Goal: Task Accomplishment & Management: Complete application form

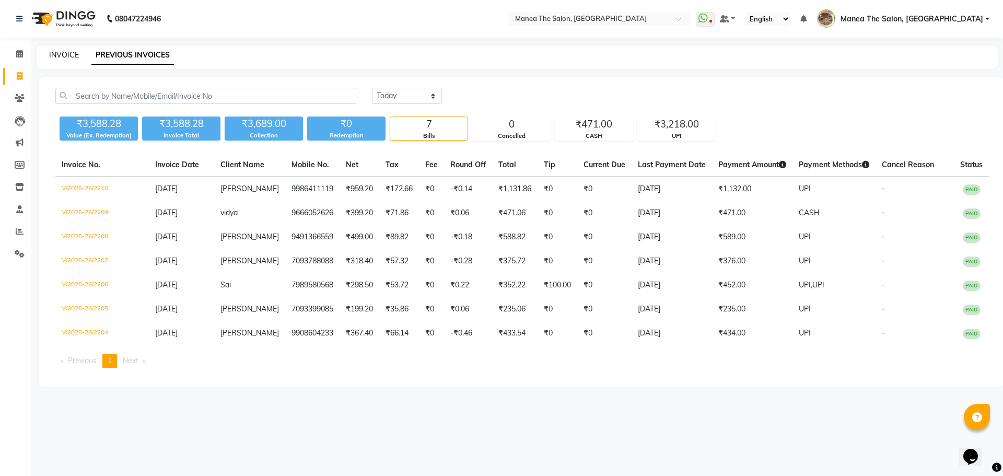
click at [64, 56] on link "INVOICE" at bounding box center [64, 54] width 30 height 9
select select "service"
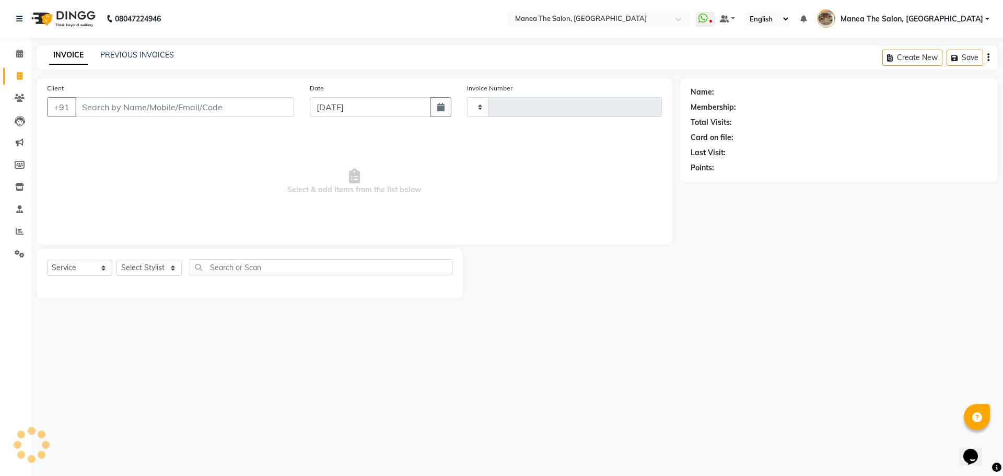
type input "2211"
select select "7287"
click at [148, 266] on select "Select Stylist" at bounding box center [148, 268] width 65 height 16
click at [148, 268] on select "Select Stylist" at bounding box center [148, 268] width 65 height 16
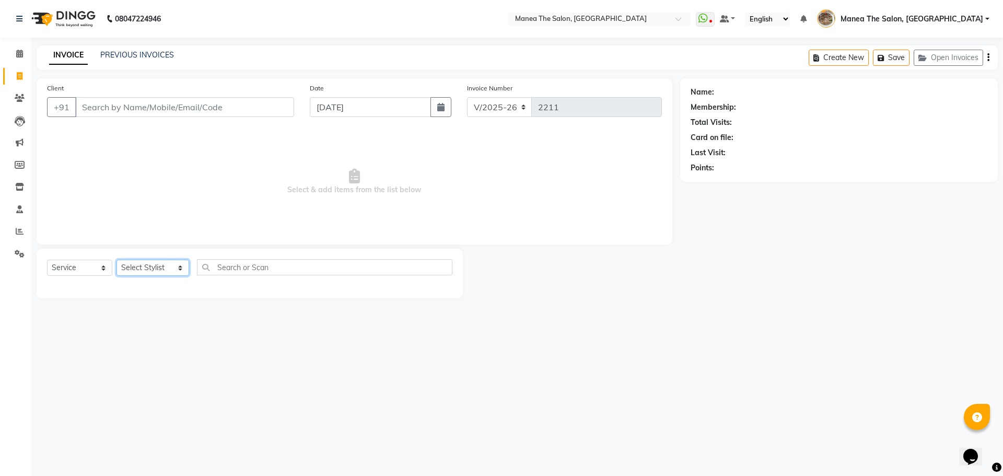
select select "82652"
click at [116, 260] on select "Select Stylist [PERSON_NAME] Front Office Kaif [PERSON_NAME] [PERSON_NAME] Pelu…" at bounding box center [152, 268] width 73 height 16
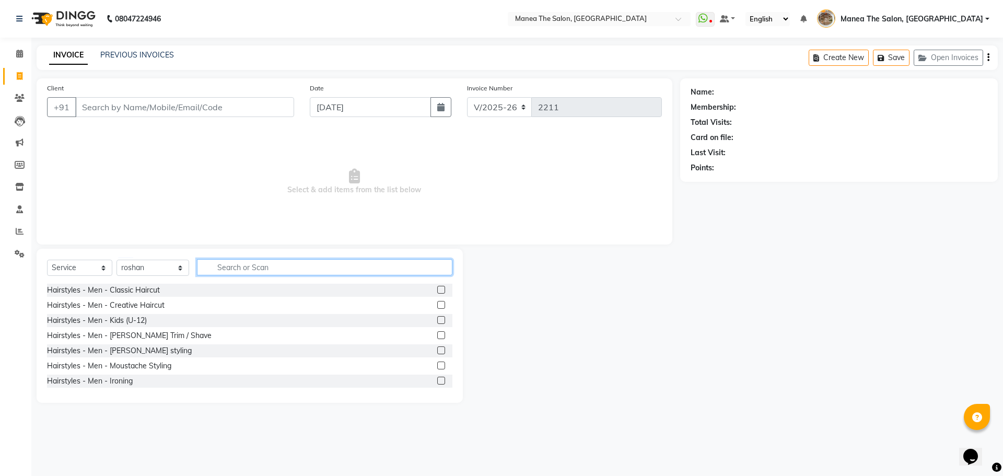
click at [261, 268] on input "text" at bounding box center [324, 267] width 255 height 16
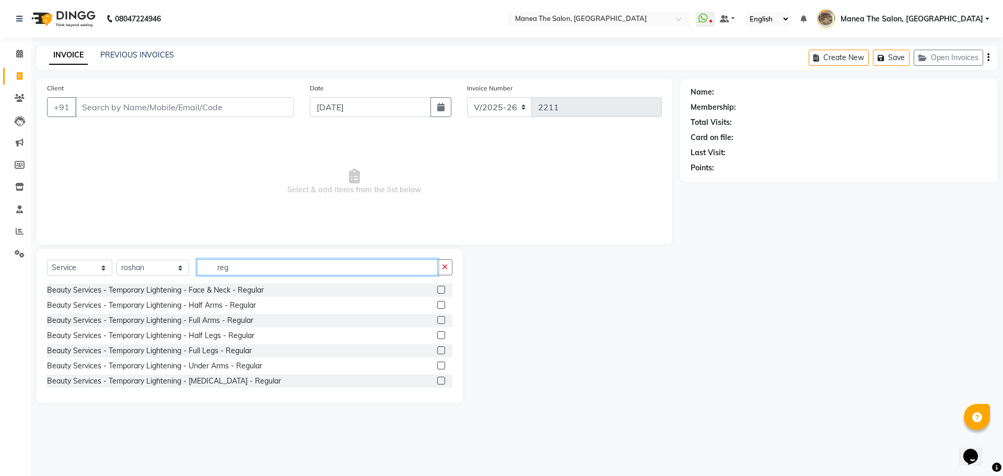
type input "reg"
click at [437, 290] on label at bounding box center [441, 290] width 8 height 8
click at [437, 290] on input "checkbox" at bounding box center [440, 290] width 7 height 7
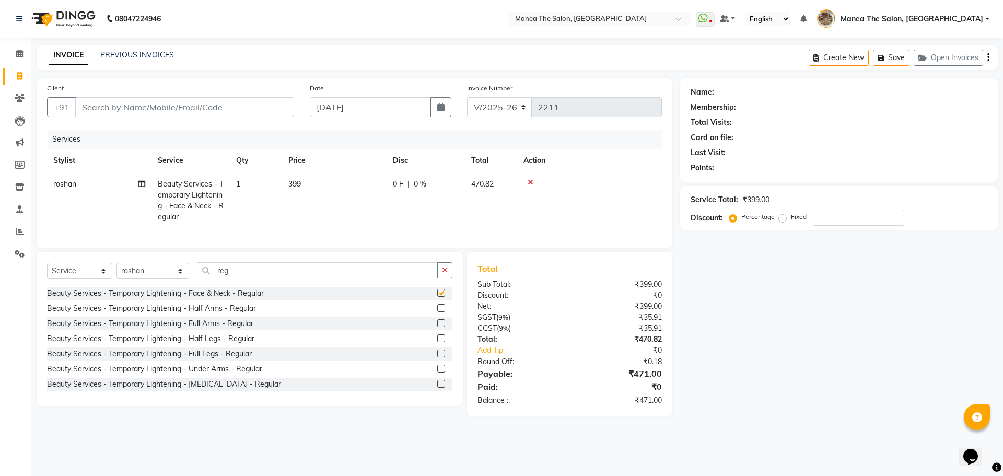
checkbox input "false"
click at [238, 274] on input "reg" at bounding box center [317, 270] width 241 height 16
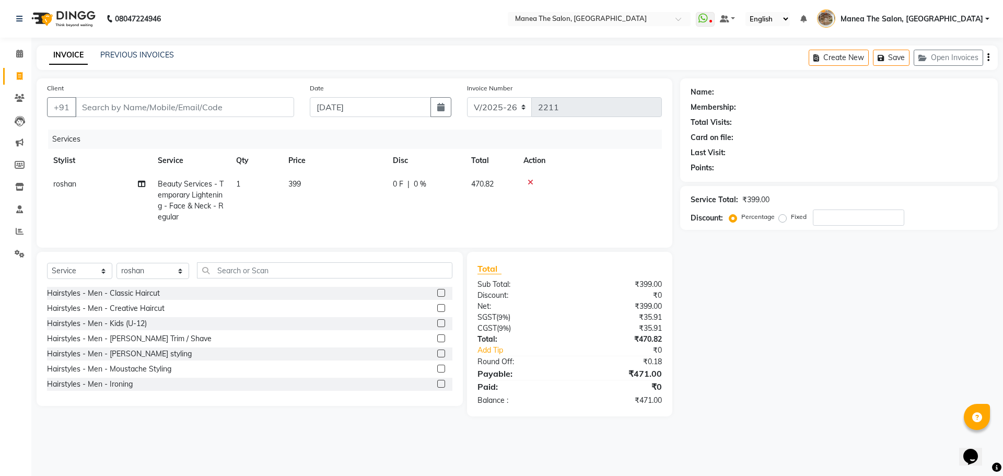
click at [437, 297] on label at bounding box center [441, 293] width 8 height 8
click at [437, 297] on input "checkbox" at bounding box center [440, 293] width 7 height 7
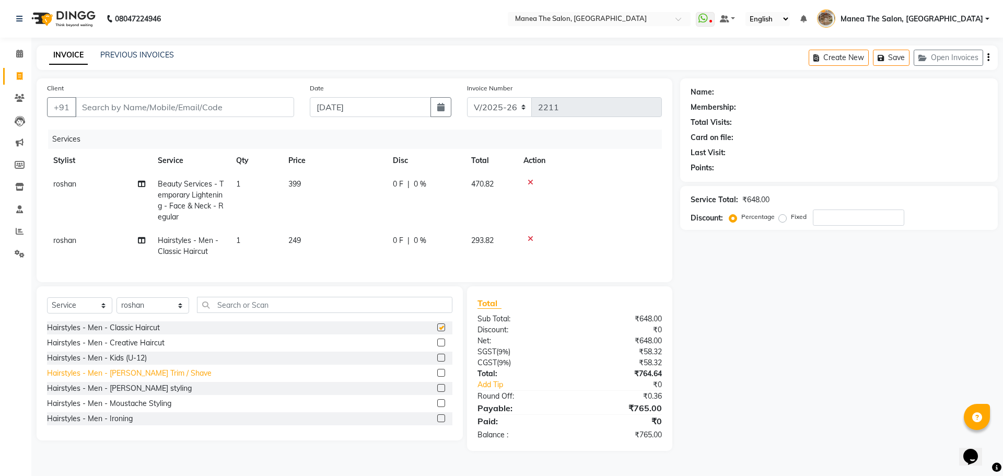
checkbox input "false"
click at [437, 377] on label at bounding box center [441, 373] width 8 height 8
click at [437, 377] on input "checkbox" at bounding box center [440, 373] width 7 height 7
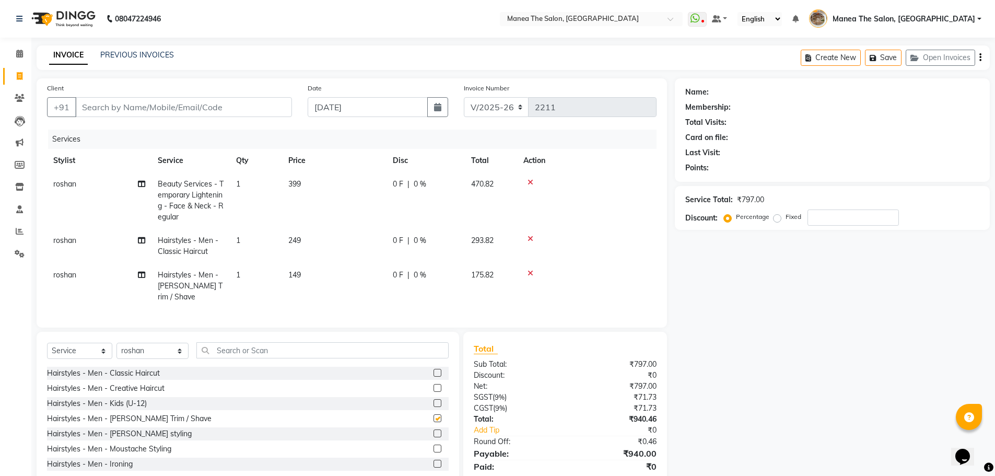
checkbox input "false"
drag, startPoint x: 150, startPoint y: 349, endPoint x: 156, endPoint y: 350, distance: 6.3
click at [150, 349] on select "Select Stylist [PERSON_NAME] Front Office Kaif [PERSON_NAME] [PERSON_NAME] Pelu…" at bounding box center [152, 351] width 72 height 16
click at [242, 352] on input "text" at bounding box center [322, 350] width 252 height 16
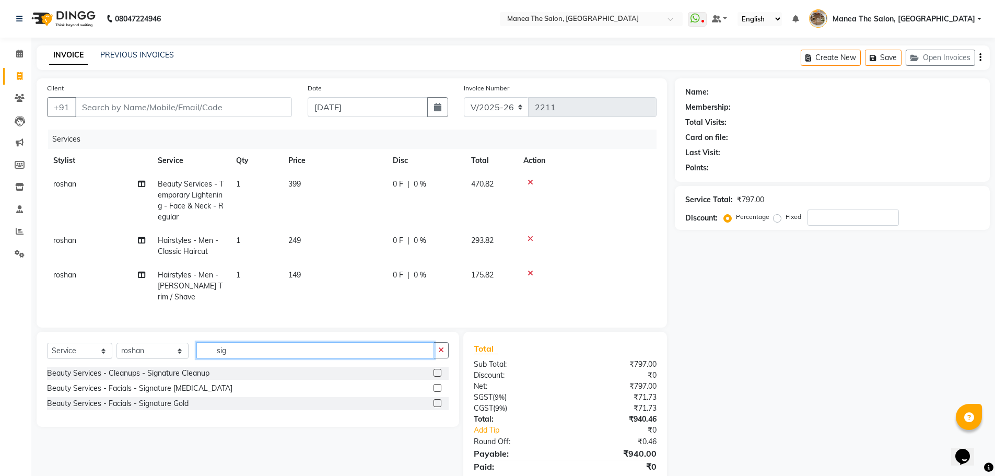
type input "sig"
click at [439, 371] on label at bounding box center [438, 373] width 8 height 8
click at [439, 371] on input "checkbox" at bounding box center [437, 373] width 7 height 7
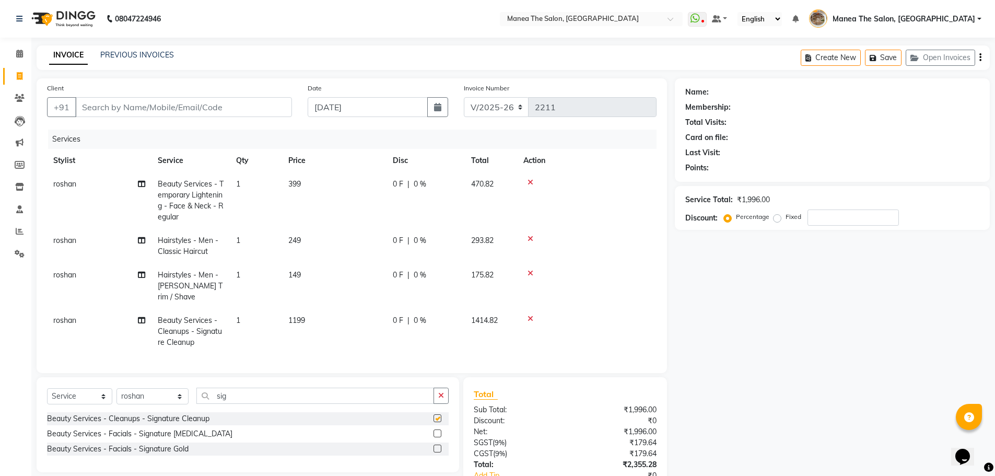
checkbox input "false"
click at [242, 390] on input "sig" at bounding box center [315, 396] width 238 height 16
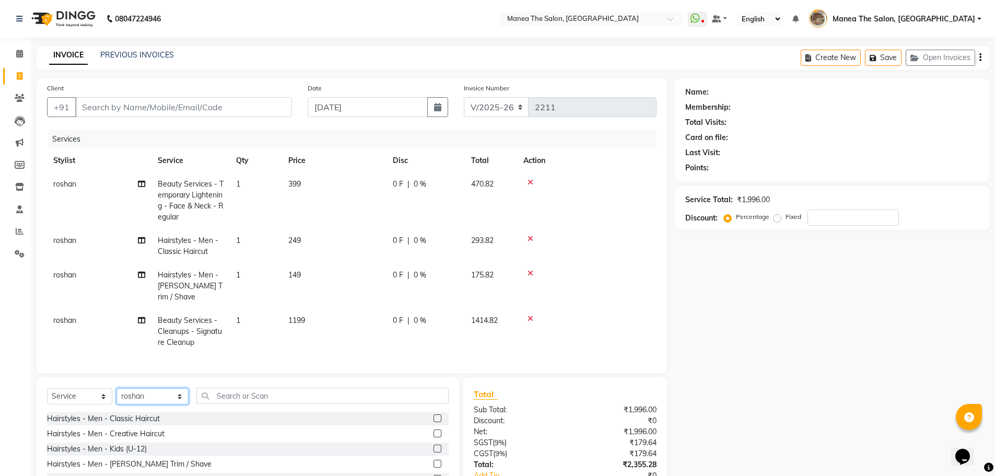
click at [153, 392] on select "Select Stylist [PERSON_NAME] Front Office Kaif [PERSON_NAME] [PERSON_NAME] Pelu…" at bounding box center [152, 396] width 72 height 16
select select "88131"
click at [116, 388] on select "Select Stylist [PERSON_NAME] Front Office Kaif [PERSON_NAME] [PERSON_NAME] Pelu…" at bounding box center [152, 396] width 72 height 16
click at [204, 393] on input "text" at bounding box center [322, 396] width 252 height 16
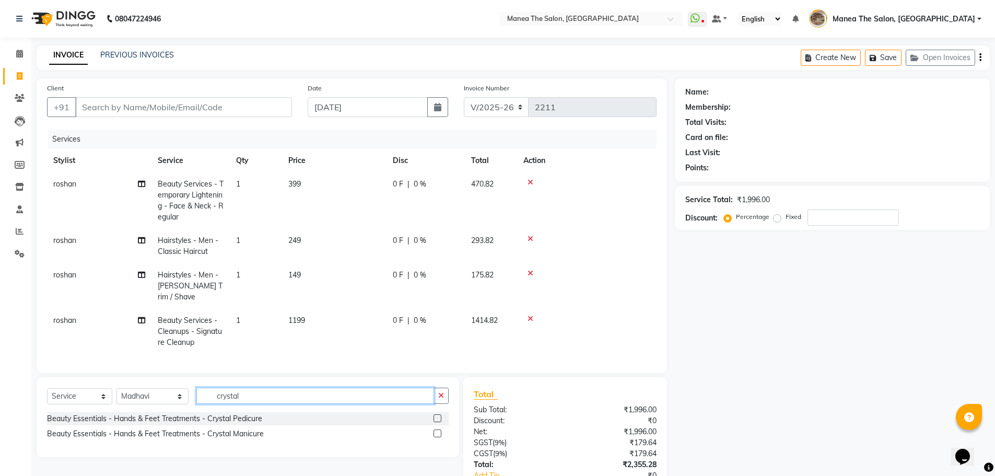
type input "crystal"
click at [437, 414] on label at bounding box center [438, 418] width 8 height 8
click at [437, 415] on input "checkbox" at bounding box center [437, 418] width 7 height 7
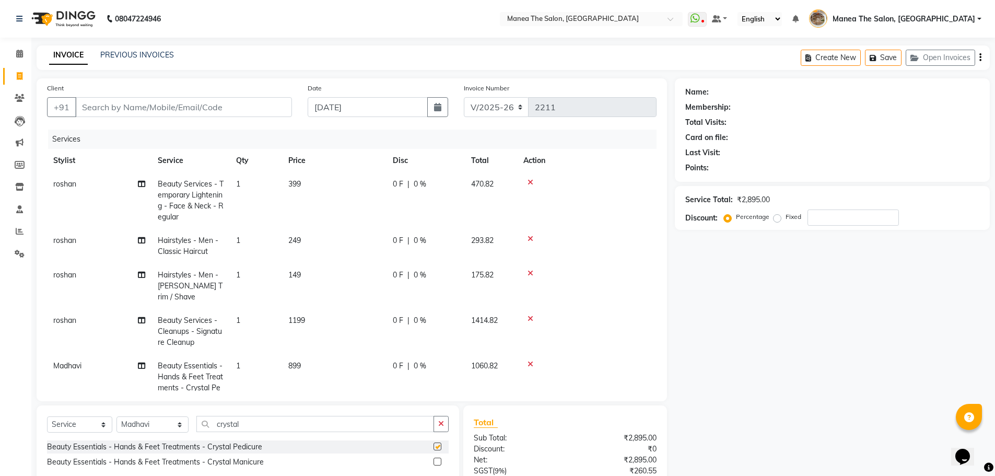
checkbox input "false"
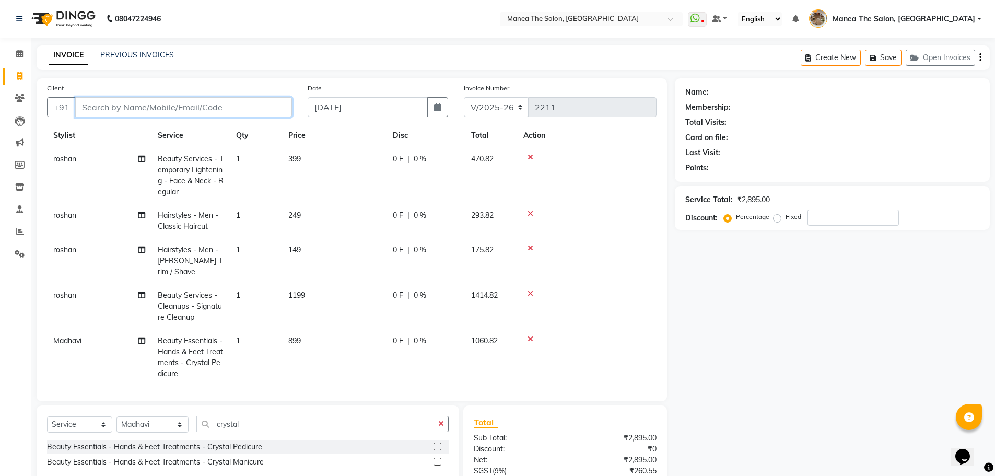
click at [198, 101] on input "Client" at bounding box center [183, 107] width 217 height 20
type input "9"
type input "0"
type input "9550334125"
click at [253, 101] on button "Add Client" at bounding box center [265, 107] width 54 height 20
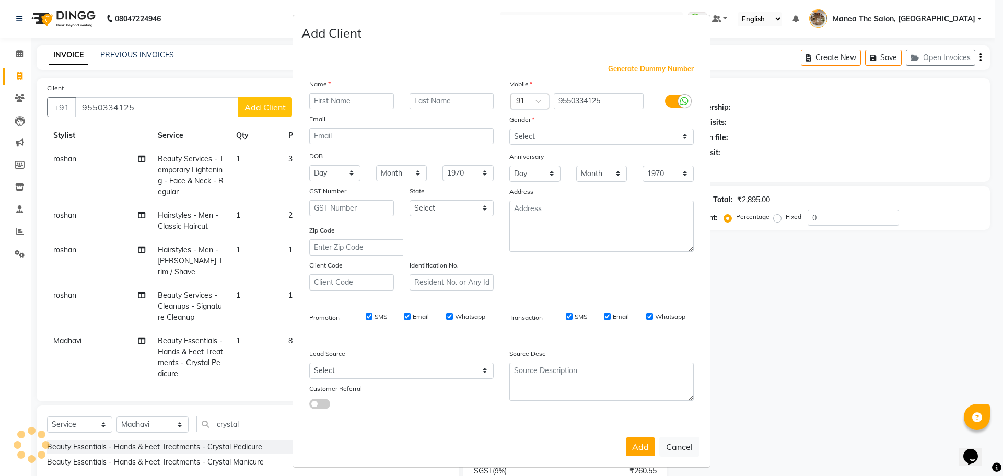
click at [325, 103] on input "text" at bounding box center [351, 101] width 85 height 16
type input "[PERSON_NAME]"
click at [535, 140] on select "Select Male Female Other Prefer Not To Say" at bounding box center [601, 136] width 184 height 16
select select "male"
click at [509, 128] on select "Select Male Female Other Prefer Not To Say" at bounding box center [601, 136] width 184 height 16
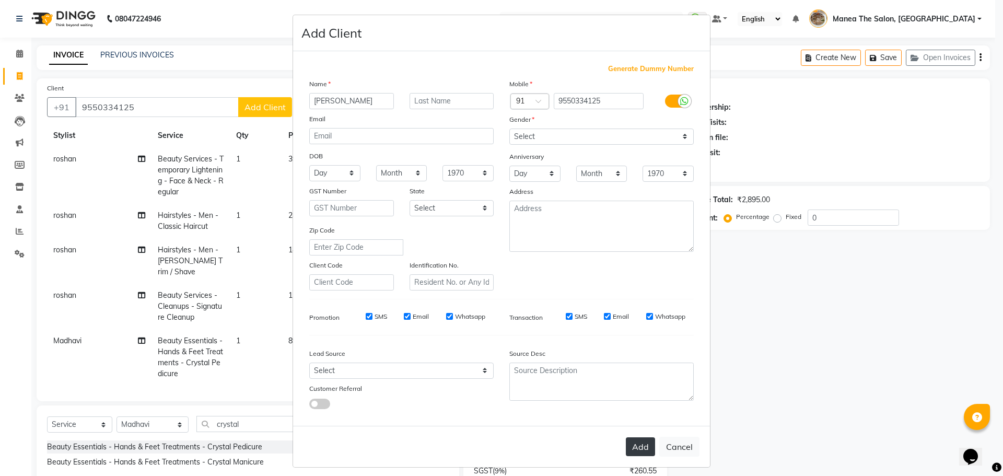
click at [634, 446] on button "Add" at bounding box center [640, 446] width 29 height 19
select select
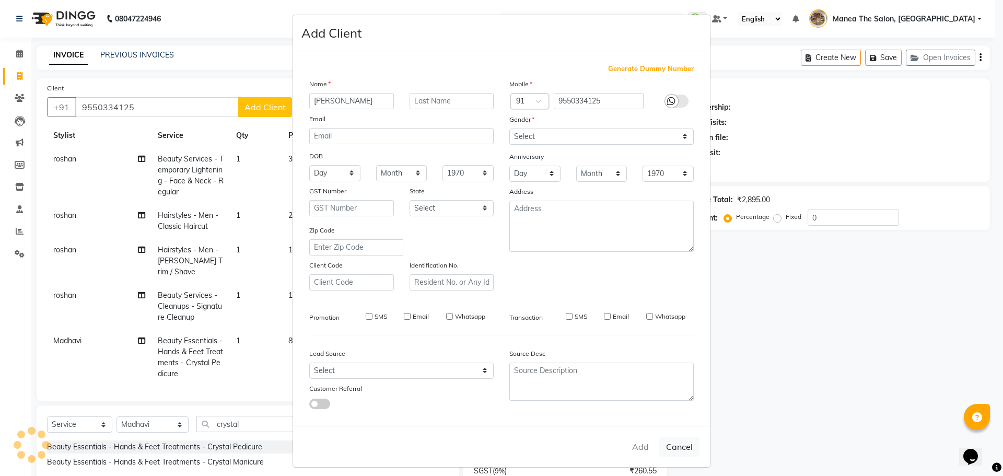
select select
checkbox input "false"
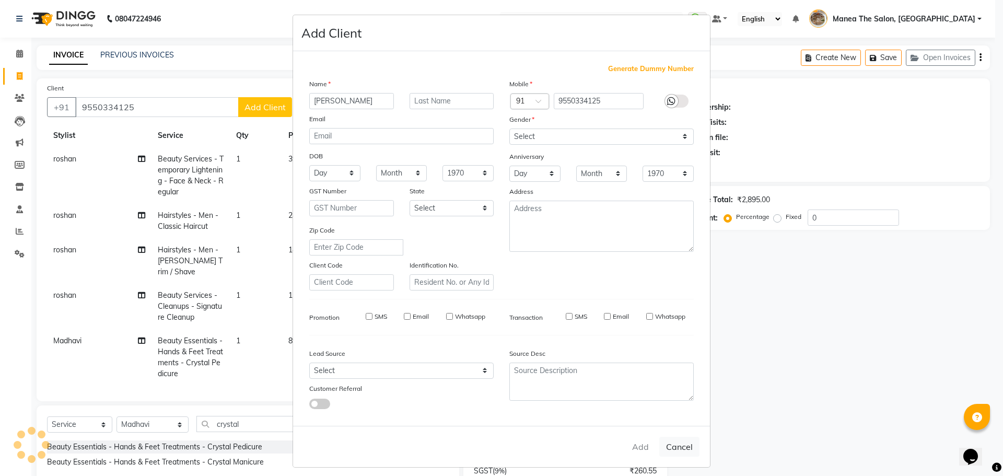
checkbox input "false"
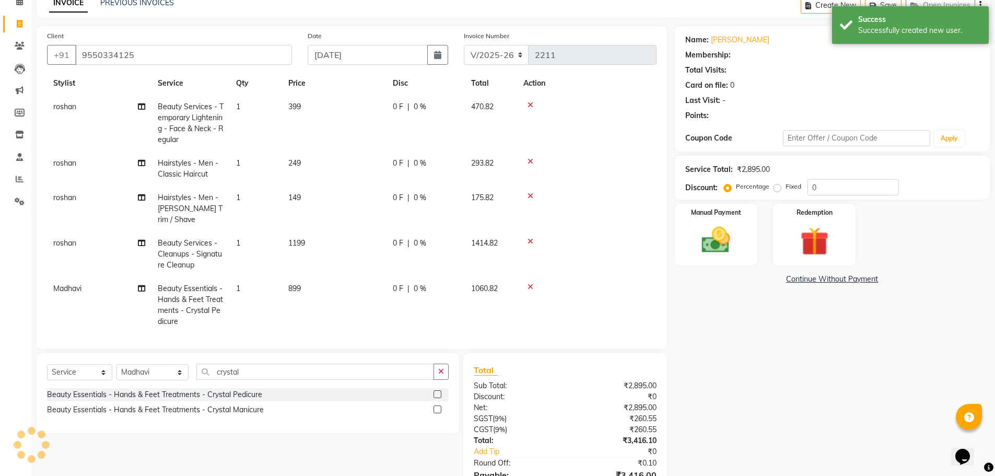
scroll to position [110, 0]
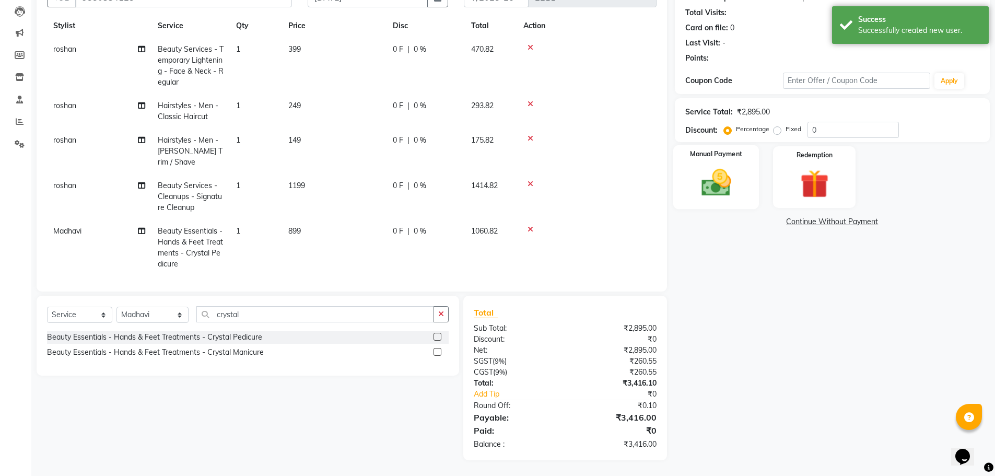
click at [718, 193] on img at bounding box center [716, 183] width 48 height 34
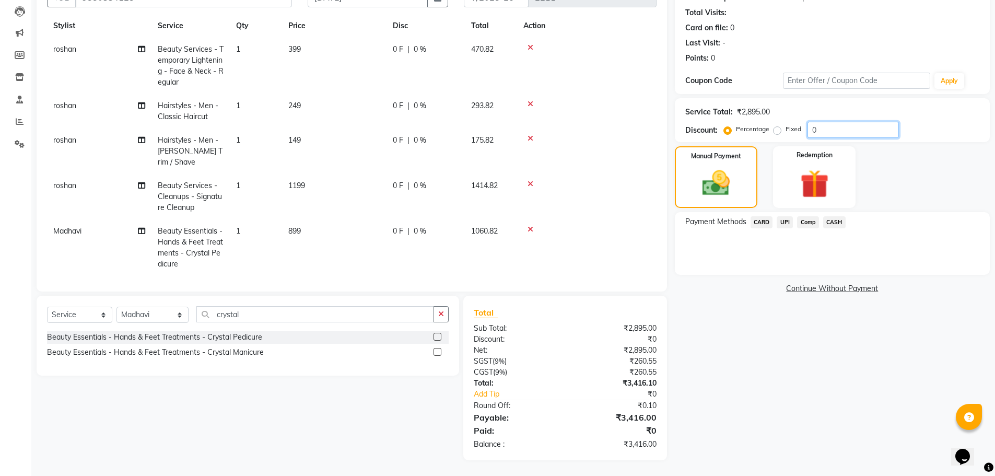
click at [820, 131] on input "0" at bounding box center [853, 130] width 91 height 16
type input "2"
click at [772, 389] on div "Name: Lokesh Membership: No Active Membership Total Visits: Card on file: 0 Las…" at bounding box center [836, 215] width 323 height 492
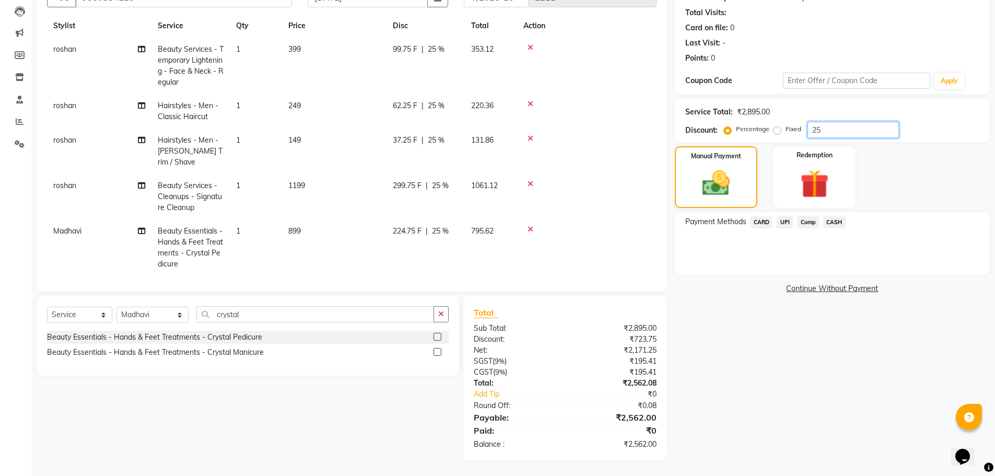
click at [838, 132] on input "25" at bounding box center [853, 130] width 91 height 16
type input "2"
type input "25"
click at [729, 391] on div "Name: Lokesh Membership: No Active Membership Total Visits: Card on file: 0 Las…" at bounding box center [836, 215] width 323 height 492
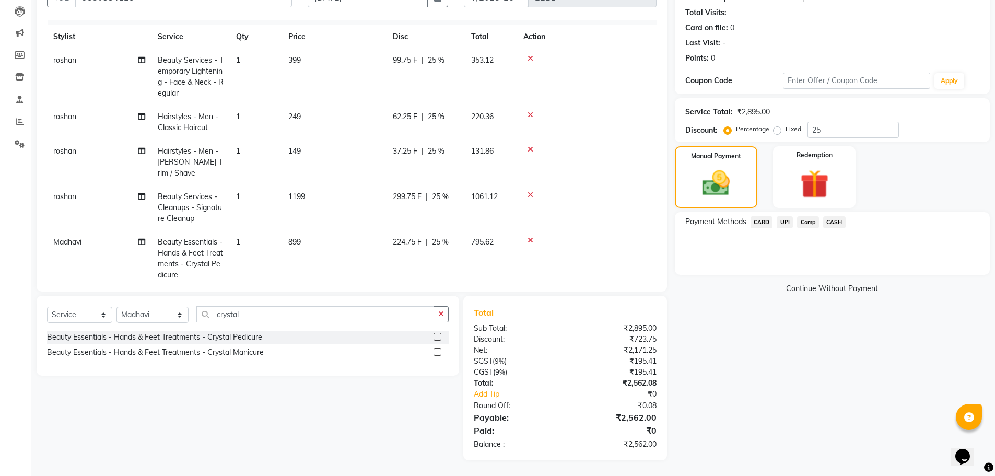
scroll to position [25, 0]
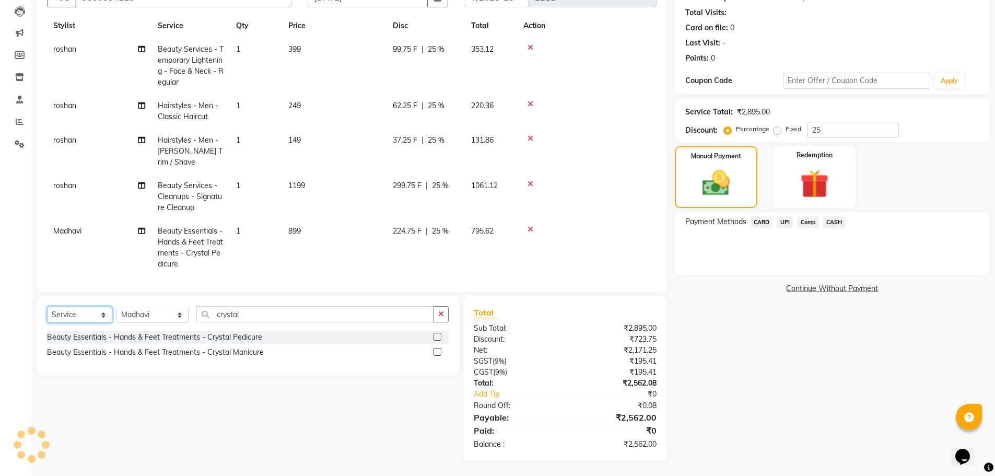
click at [96, 314] on select "Select Service Product Membership Package Voucher Prepaid Gift Card" at bounding box center [79, 315] width 65 height 16
click at [157, 418] on div "Select Service Product Membership Package Voucher Prepaid Gift Card Select Styl…" at bounding box center [244, 378] width 430 height 165
click at [147, 306] on div "Select Service Product Membership Package Voucher Prepaid Gift Card Select Styl…" at bounding box center [248, 318] width 402 height 25
click at [154, 315] on select "Select Stylist Faizan shaik Front Office Kaif Madhavi Mocharla Ramalakshmi Pelu…" at bounding box center [152, 315] width 72 height 16
click at [737, 361] on div "Name: Lokesh Membership: No Active Membership Total Visits: Card on file: 0 Las…" at bounding box center [836, 215] width 323 height 492
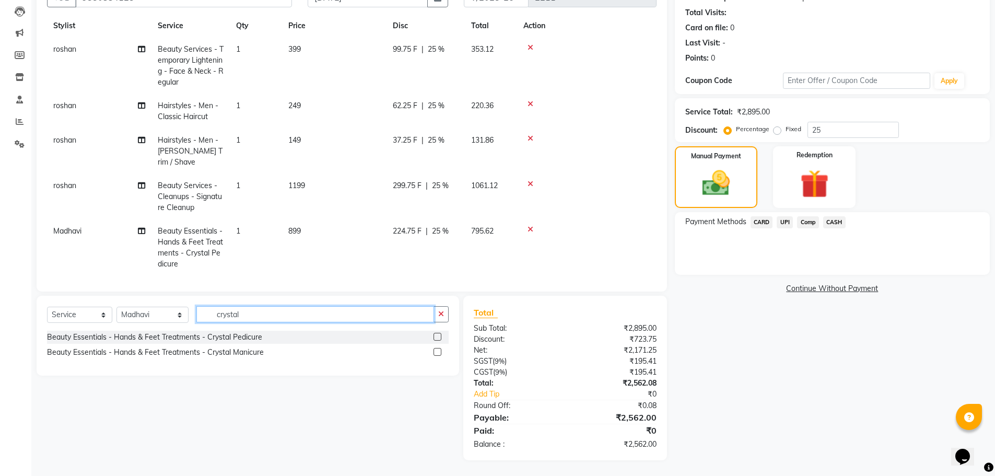
click at [231, 315] on input "crystal" at bounding box center [315, 314] width 238 height 16
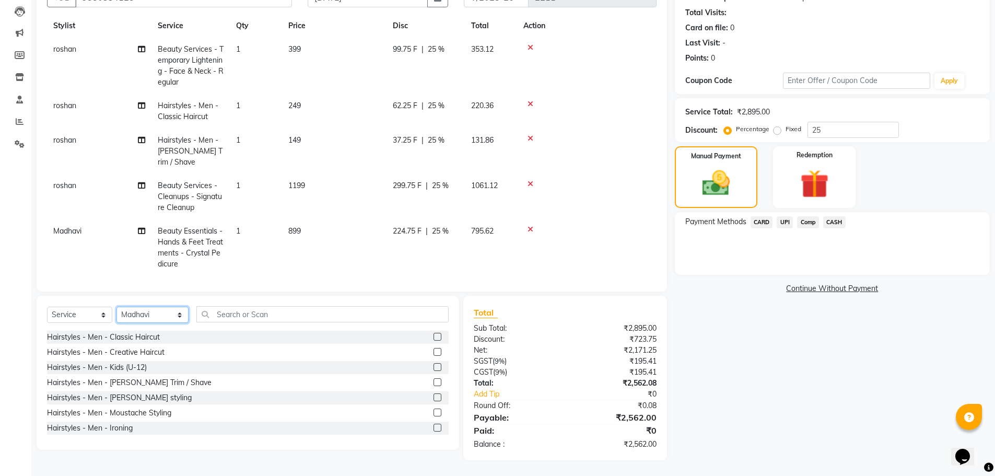
click at [147, 311] on select "Select Stylist Faizan shaik Front Office Kaif Madhavi Mocharla Ramalakshmi Pelu…" at bounding box center [152, 315] width 72 height 16
select select "63195"
click at [116, 307] on select "Select Stylist Faizan shaik Front Office Kaif Madhavi Mocharla Ramalakshmi Pelu…" at bounding box center [152, 315] width 72 height 16
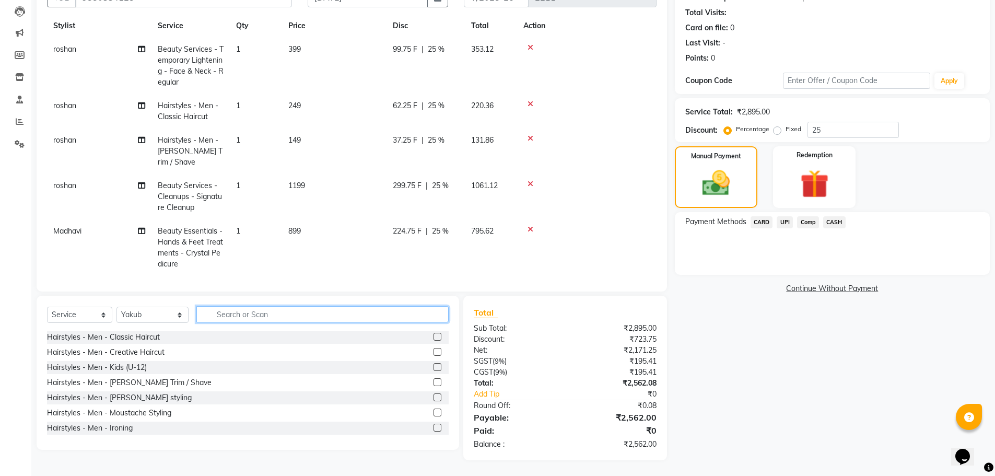
click at [219, 313] on input "text" at bounding box center [322, 314] width 252 height 16
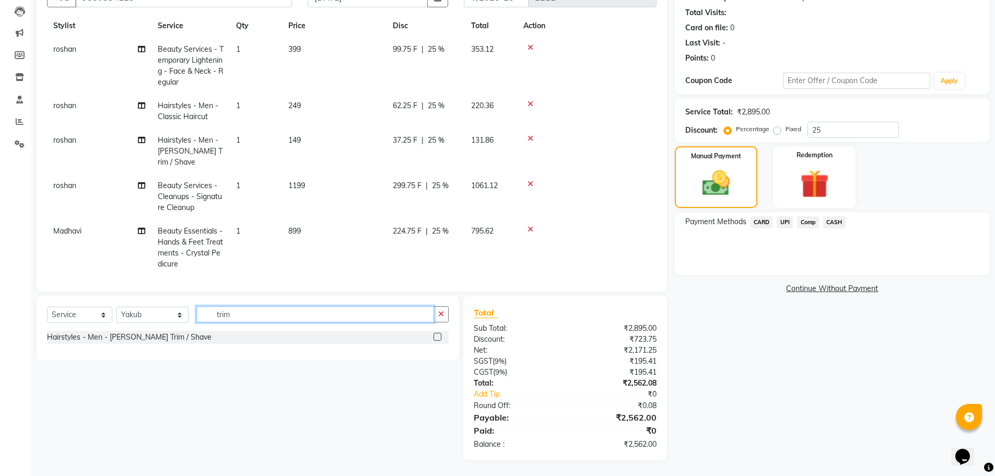
type input "trim"
click at [436, 340] on label at bounding box center [438, 337] width 8 height 8
click at [436, 340] on input "checkbox" at bounding box center [437, 337] width 7 height 7
checkbox input "false"
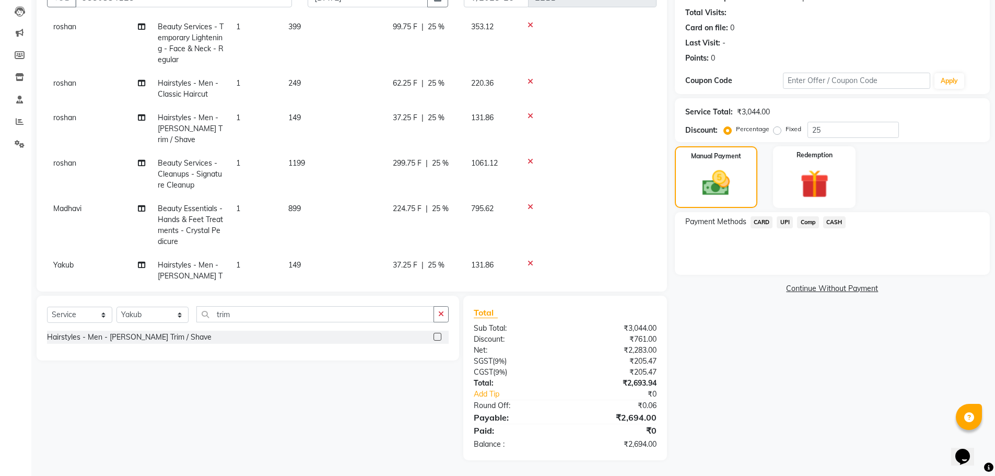
scroll to position [60, 0]
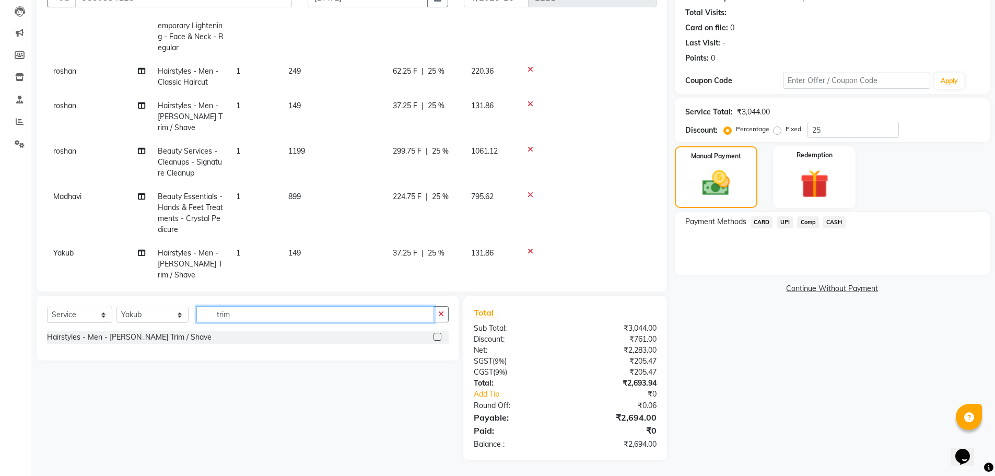
click at [229, 321] on input "trim" at bounding box center [315, 314] width 238 height 16
click at [230, 320] on input "trim" at bounding box center [315, 314] width 238 height 16
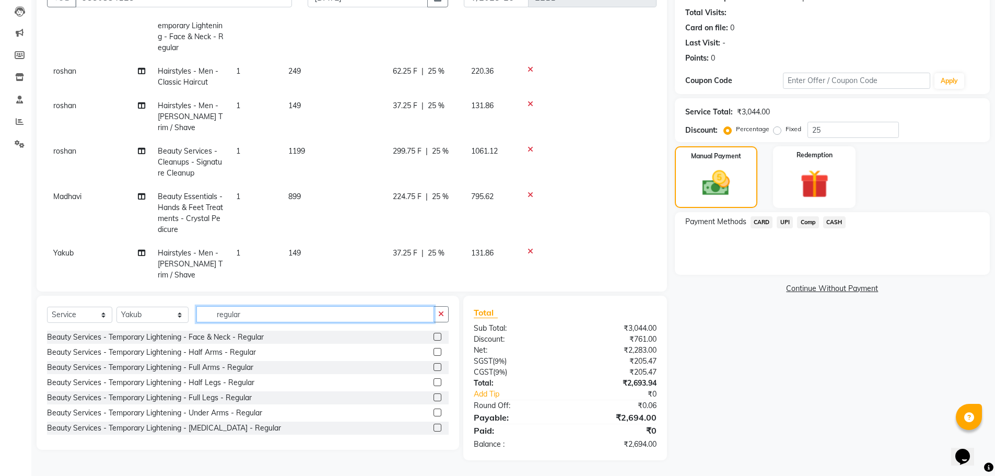
type input "regular"
click at [434, 335] on label at bounding box center [438, 337] width 8 height 8
click at [434, 335] on input "checkbox" at bounding box center [437, 337] width 7 height 7
checkbox input "false"
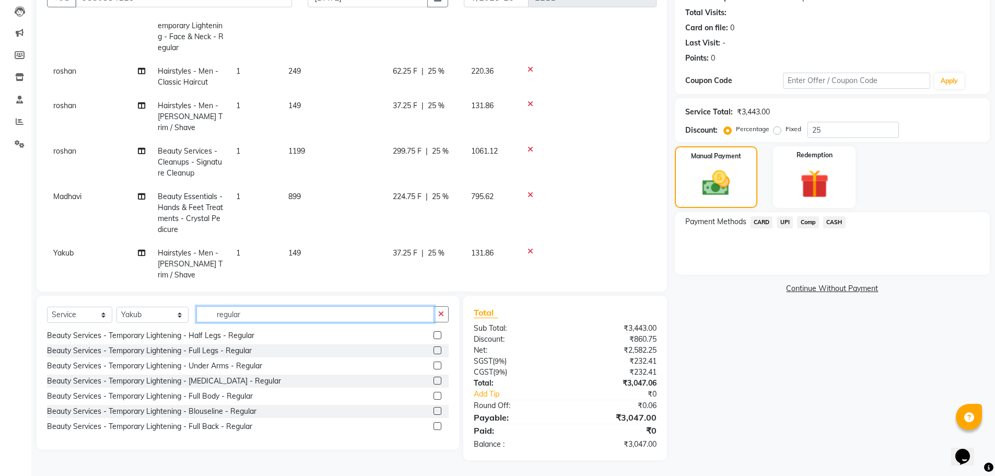
click at [251, 314] on input "regular" at bounding box center [315, 314] width 238 height 16
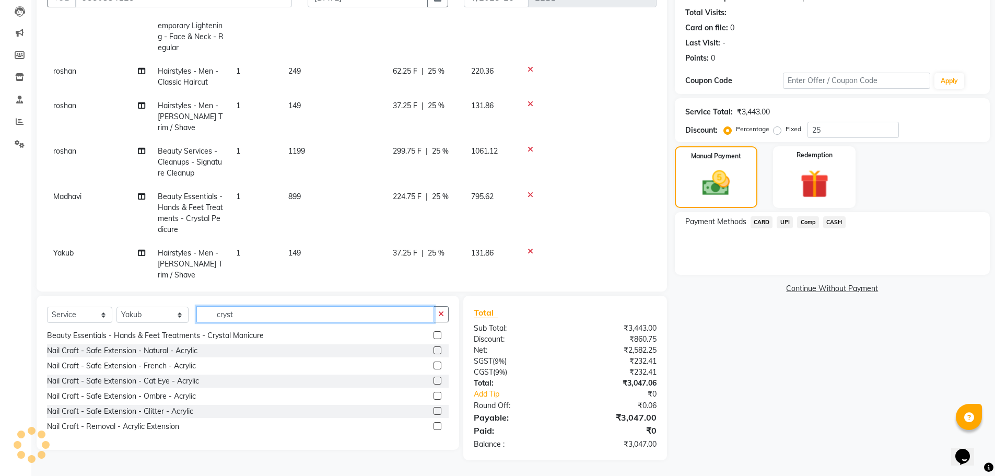
scroll to position [0, 0]
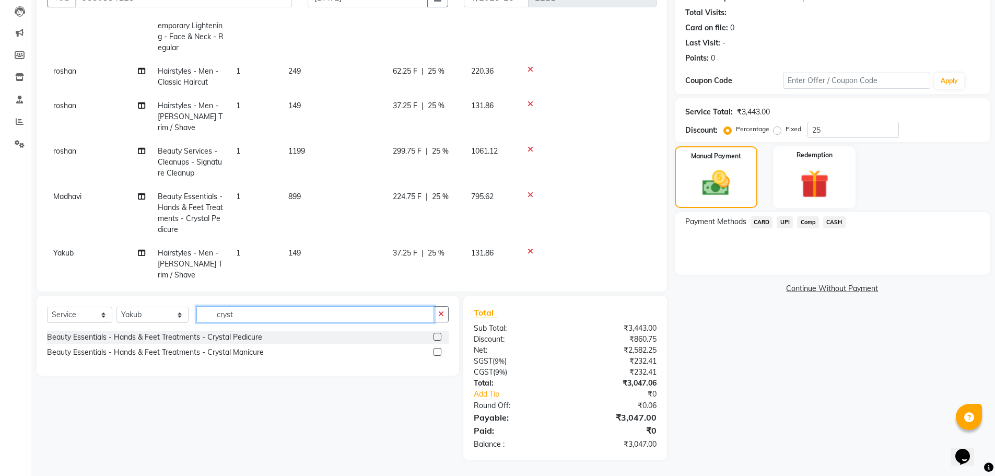
type input "cryst"
click at [438, 337] on label at bounding box center [438, 337] width 8 height 8
click at [438, 337] on input "checkbox" at bounding box center [437, 337] width 7 height 7
checkbox input "false"
click at [258, 315] on input "cryst" at bounding box center [315, 314] width 238 height 16
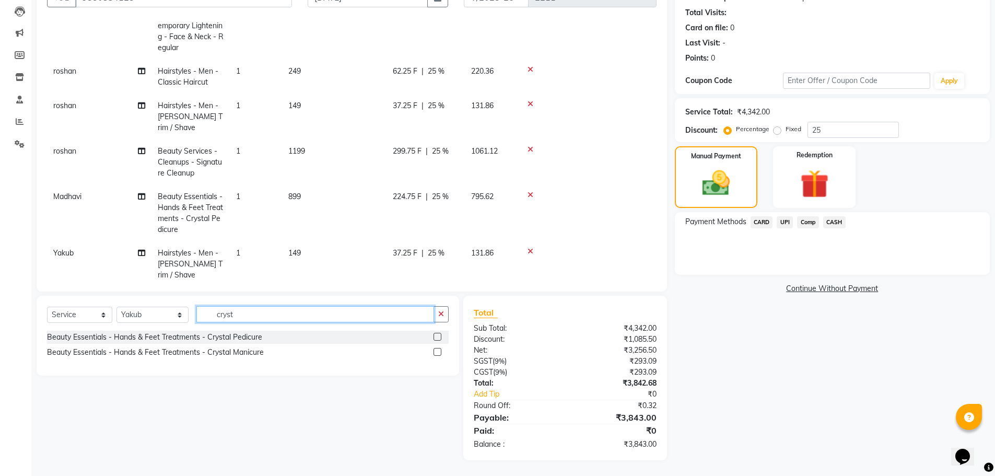
click at [258, 315] on input "cryst" at bounding box center [315, 314] width 238 height 16
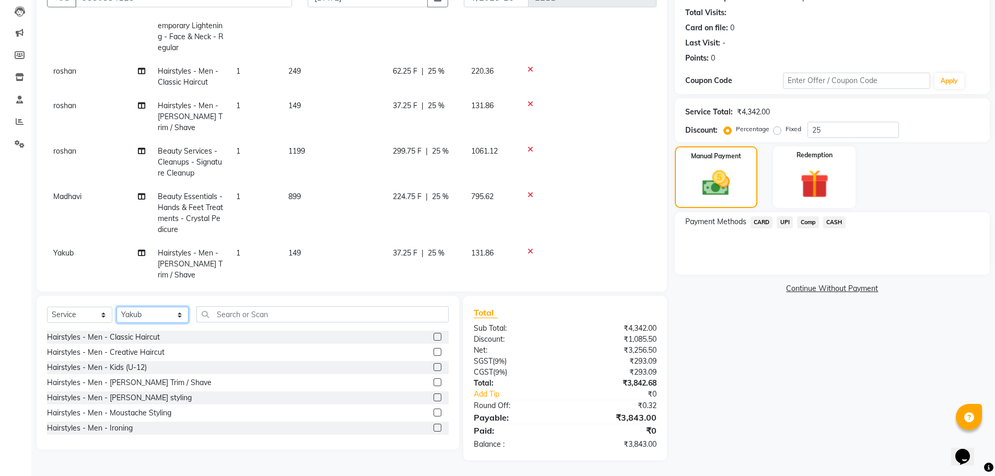
click at [159, 308] on select "Select Stylist Faizan shaik Front Office Kaif Madhavi Mocharla Ramalakshmi Pelu…" at bounding box center [152, 315] width 72 height 16
select select "70149"
click at [116, 307] on select "Select Stylist Faizan shaik Front Office Kaif Madhavi Mocharla Ramalakshmi Pelu…" at bounding box center [152, 315] width 72 height 16
click at [244, 316] on input "text" at bounding box center [322, 314] width 252 height 16
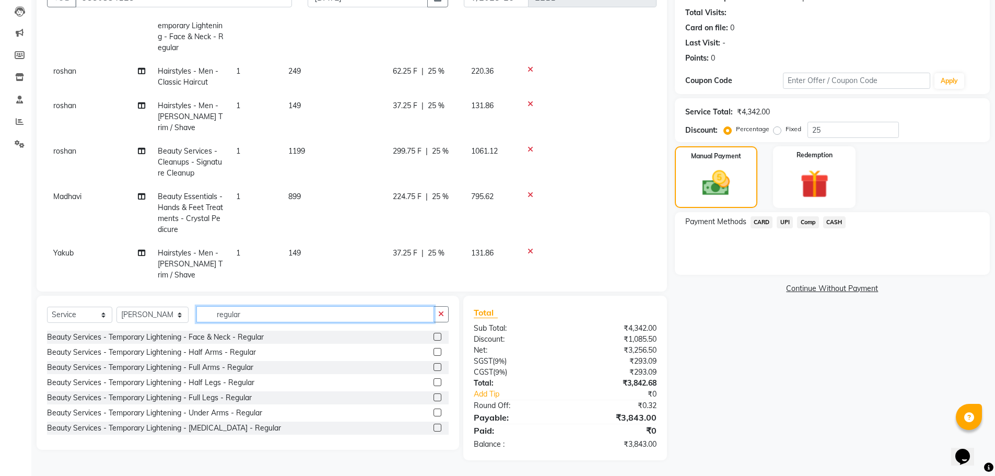
type input "regular"
click at [434, 334] on label at bounding box center [438, 337] width 8 height 8
click at [434, 334] on input "checkbox" at bounding box center [437, 337] width 7 height 7
checkbox input "false"
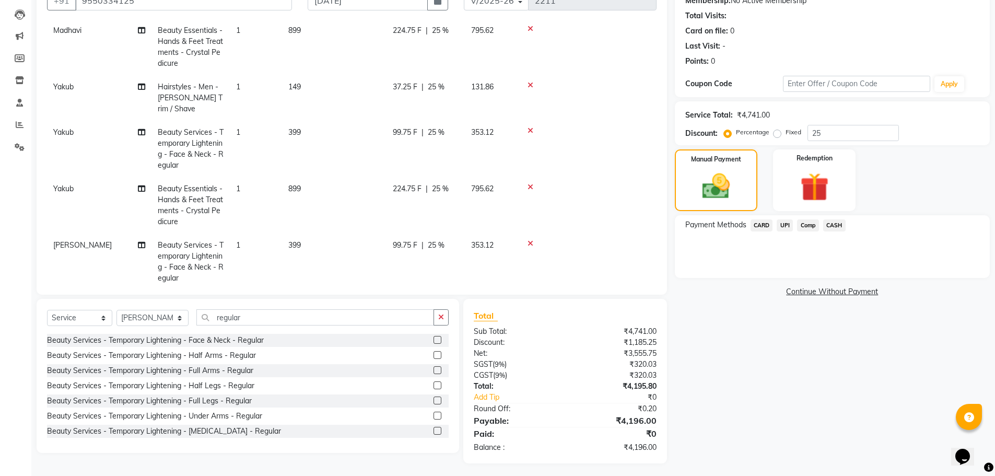
scroll to position [110, 0]
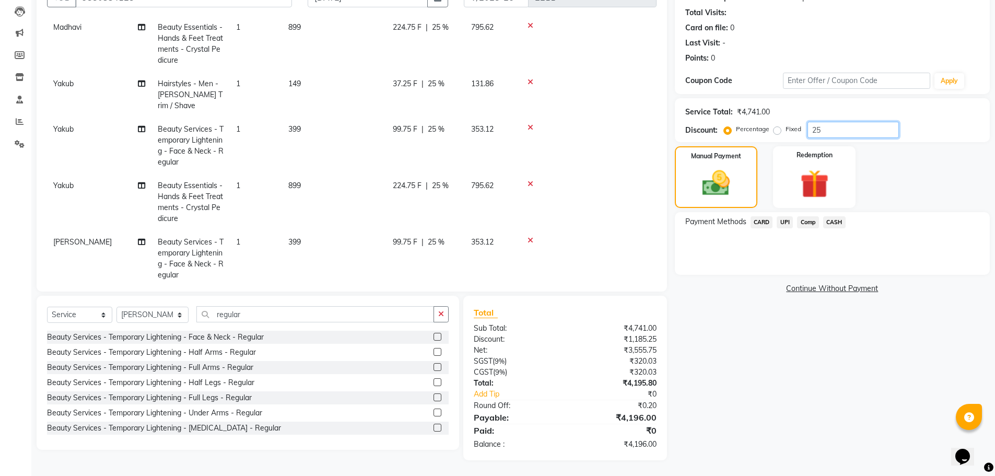
click at [824, 134] on input "25" at bounding box center [853, 130] width 91 height 16
type input "2"
type input "25"
click at [756, 429] on div "Name: Lokesh Membership: No Active Membership Total Visits: Card on file: 0 Las…" at bounding box center [836, 215] width 323 height 492
click at [851, 219] on div "Payment Methods CARD UPI Comp CASH" at bounding box center [832, 223] width 294 height 14
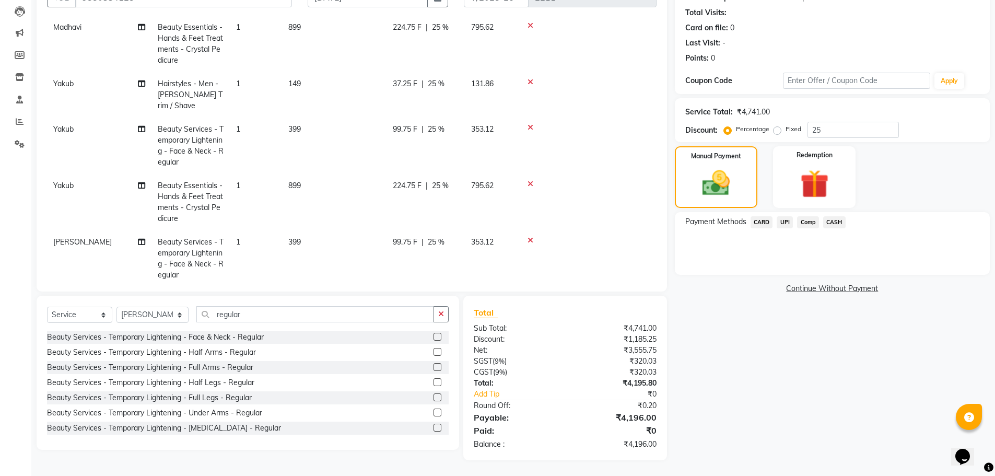
click at [846, 220] on span "CASH" at bounding box center [834, 222] width 22 height 12
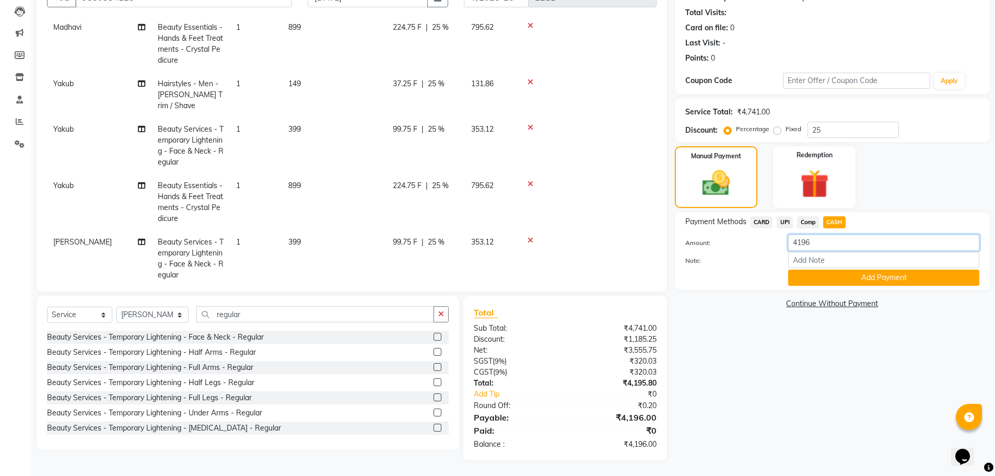
click at [835, 241] on input "4196" at bounding box center [883, 243] width 191 height 16
type input "4"
type input "2500"
click at [812, 278] on button "Add Payment" at bounding box center [883, 278] width 191 height 16
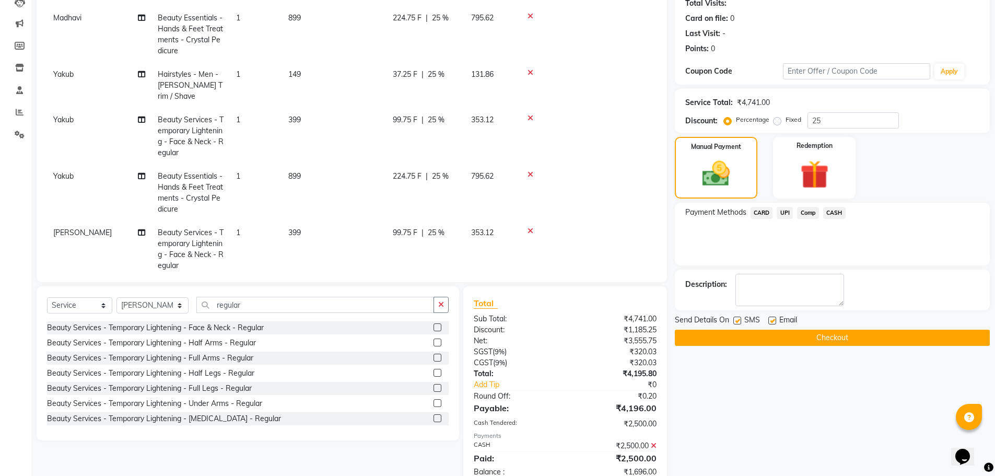
scroll to position [147, 0]
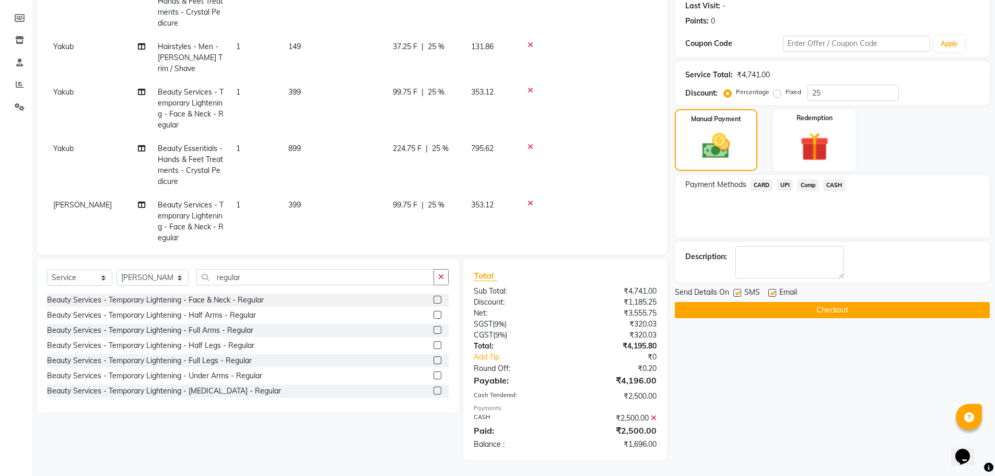
click at [650, 417] on div "₹2,500.00" at bounding box center [614, 418] width 99 height 11
click at [654, 418] on icon at bounding box center [654, 417] width 6 height 7
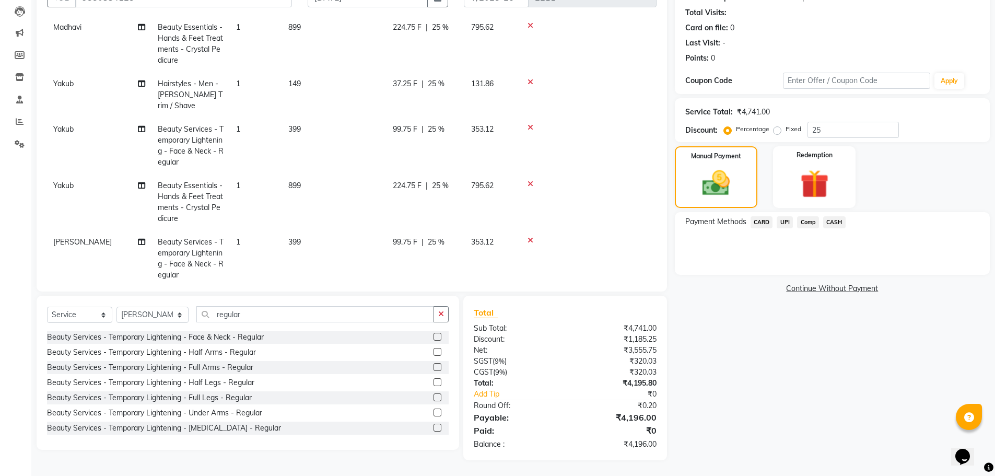
scroll to position [110, 0]
click at [836, 218] on span "CASH" at bounding box center [834, 222] width 22 height 12
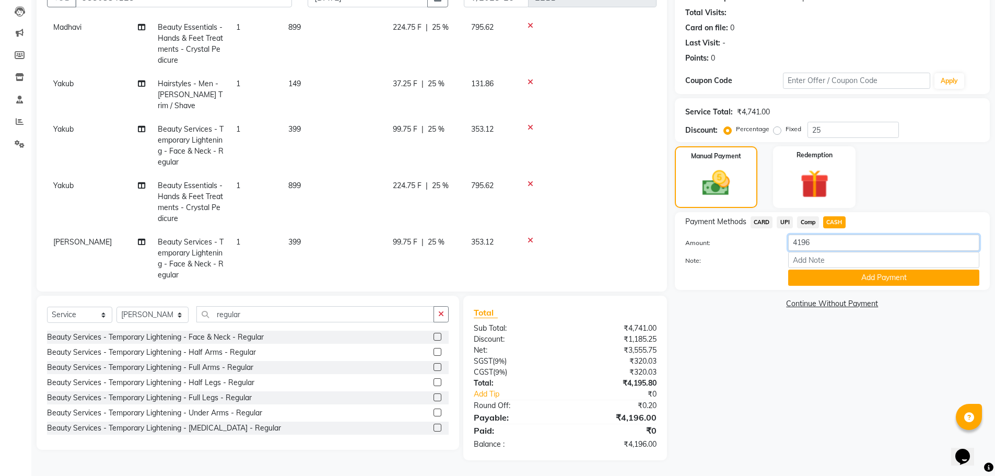
click at [820, 244] on input "4196" at bounding box center [883, 243] width 191 height 16
type input "4"
type input "2500"
click at [880, 283] on button "Add Payment" at bounding box center [883, 278] width 191 height 16
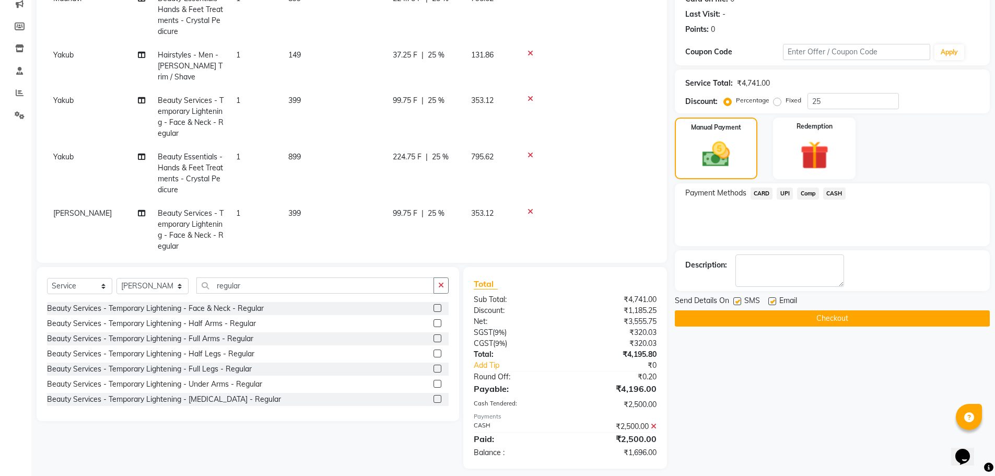
scroll to position [147, 0]
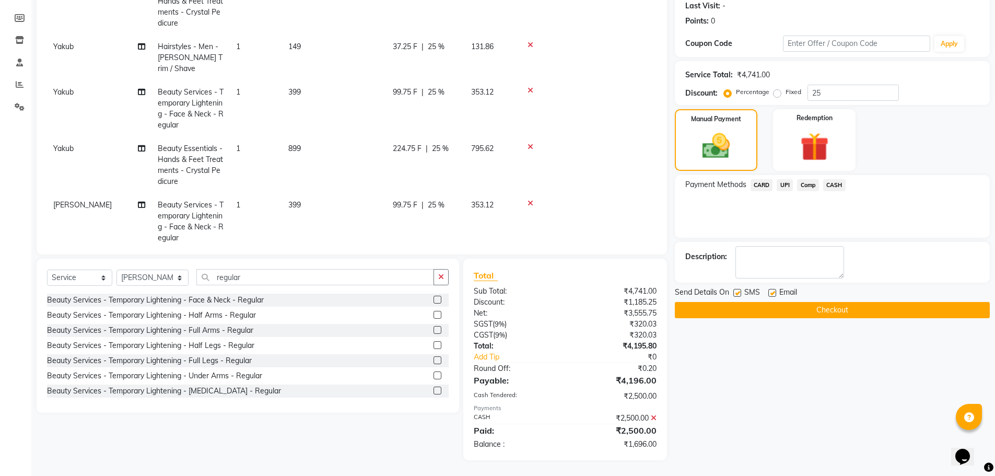
click at [789, 184] on span "UPI" at bounding box center [785, 185] width 16 height 12
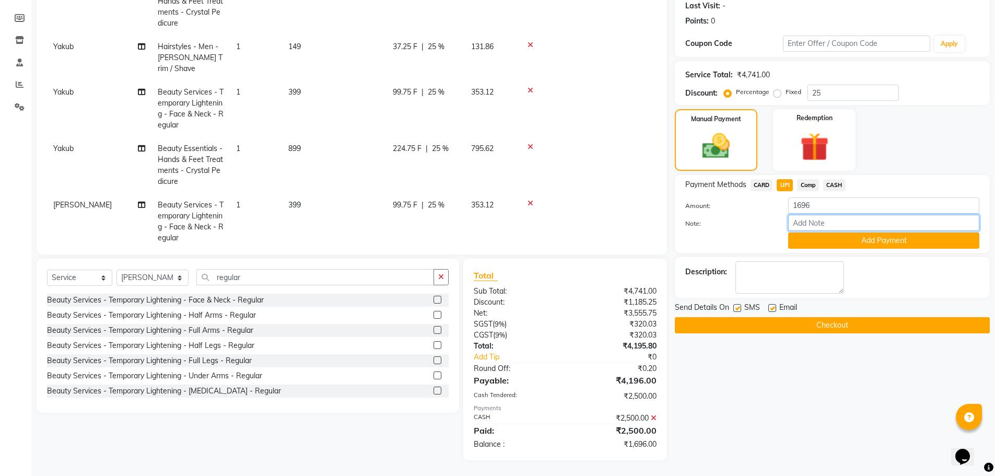
drag, startPoint x: 818, startPoint y: 228, endPoint x: 804, endPoint y: 231, distance: 14.1
click at [818, 228] on input "Note:" at bounding box center [883, 223] width 191 height 16
type input "ppp"
click at [836, 240] on button "Add Payment" at bounding box center [883, 240] width 191 height 16
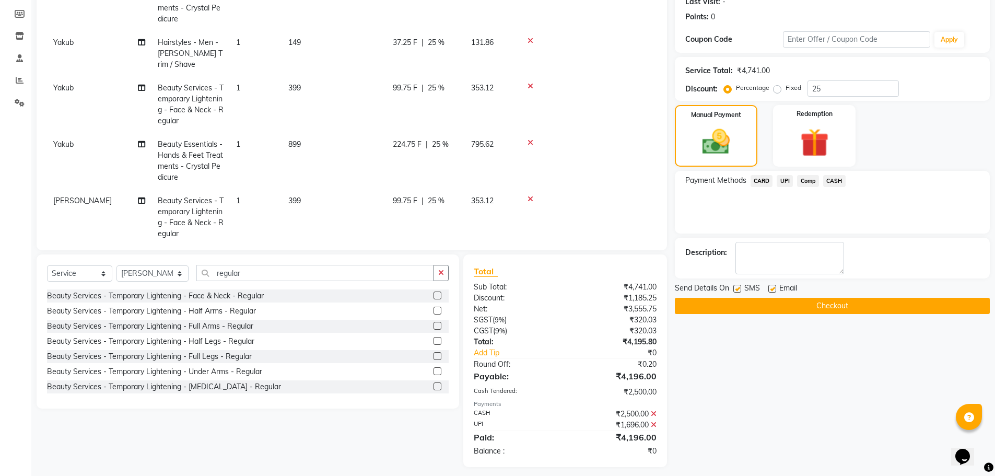
scroll to position [158, 0]
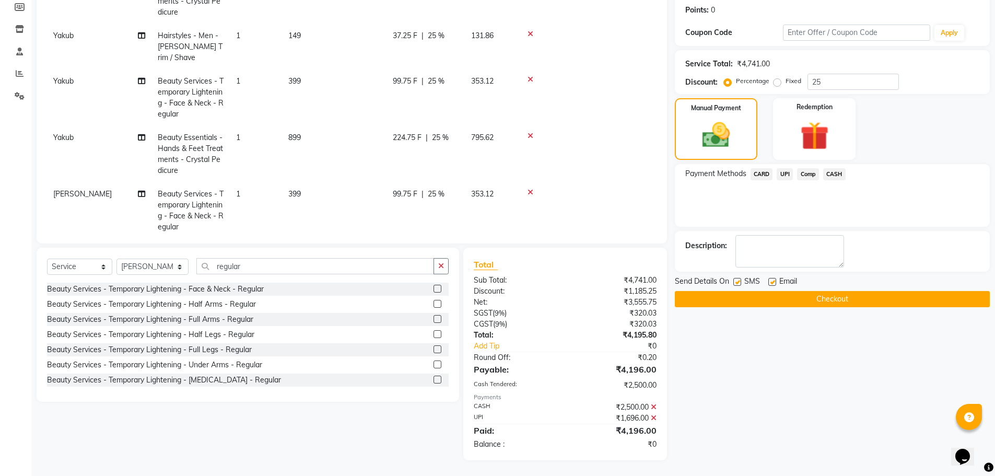
click at [825, 300] on button "Checkout" at bounding box center [832, 299] width 315 height 16
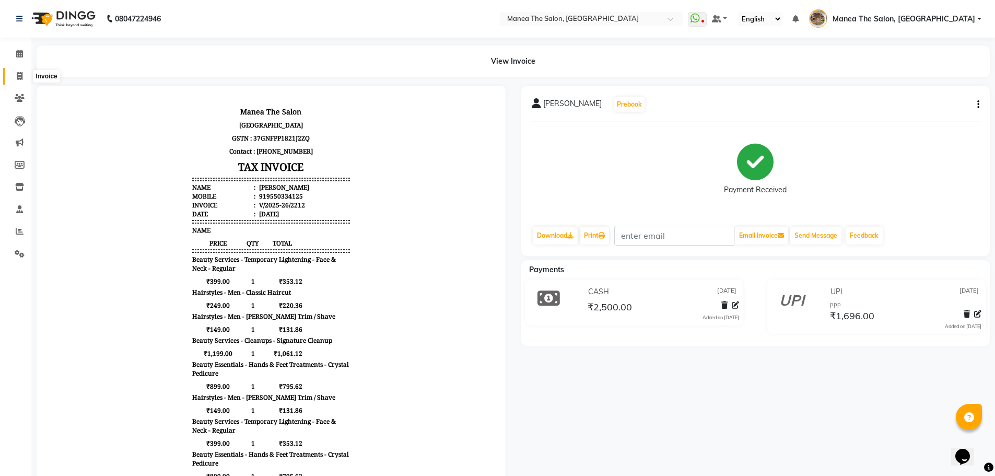
click at [15, 74] on span at bounding box center [19, 77] width 18 height 12
select select "service"
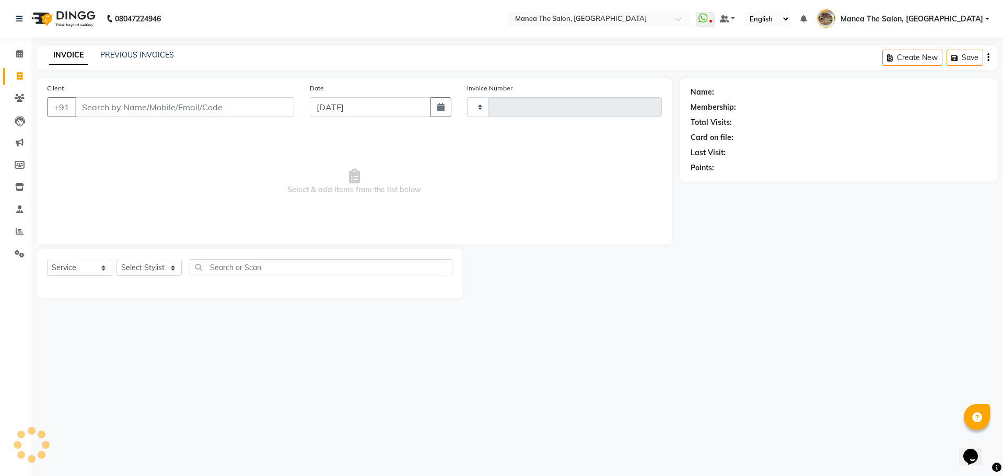
type input "2213"
select select "7287"
click at [159, 266] on select "Select Stylist Faizan shaik Front Office Kaif Madhavi Mocharla Ramalakshmi Pelu…" at bounding box center [152, 268] width 73 height 16
select select "70149"
click at [116, 260] on select "Select Stylist Faizan shaik Front Office Kaif Madhavi Mocharla Ramalakshmi Pelu…" at bounding box center [152, 268] width 73 height 16
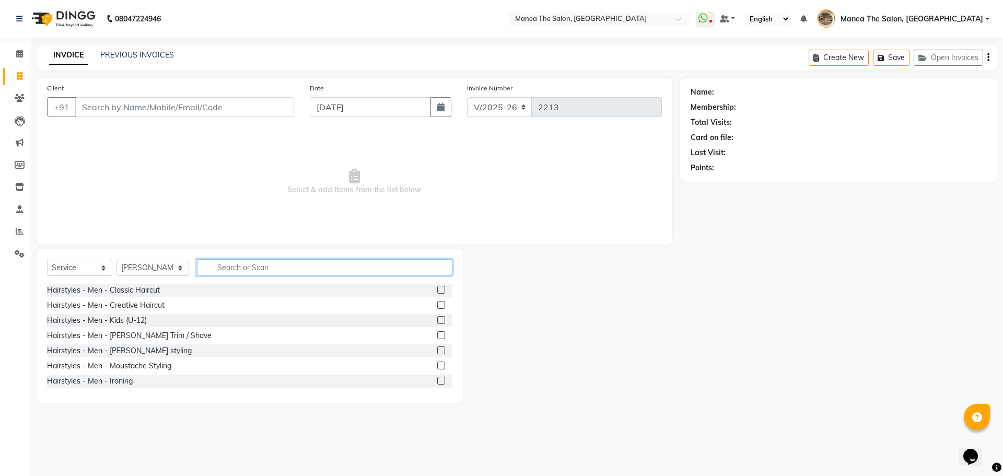
click at [215, 269] on input "text" at bounding box center [324, 267] width 255 height 16
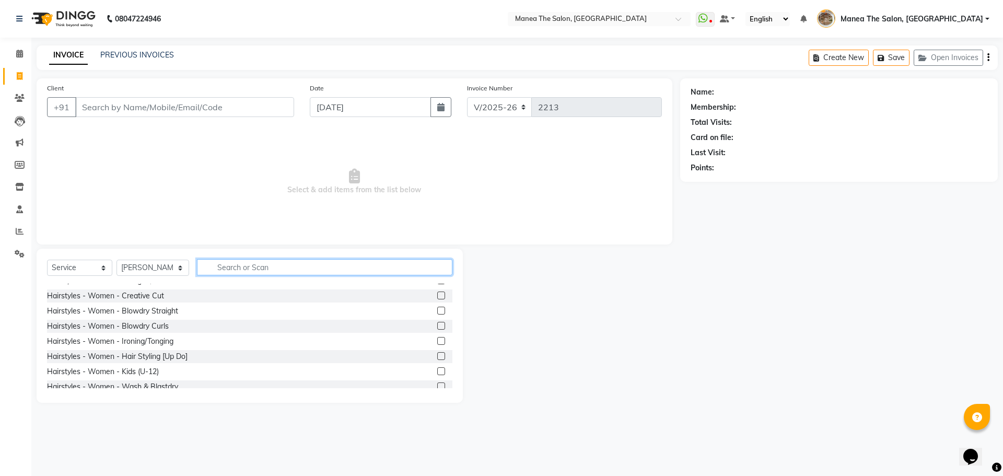
scroll to position [261, 0]
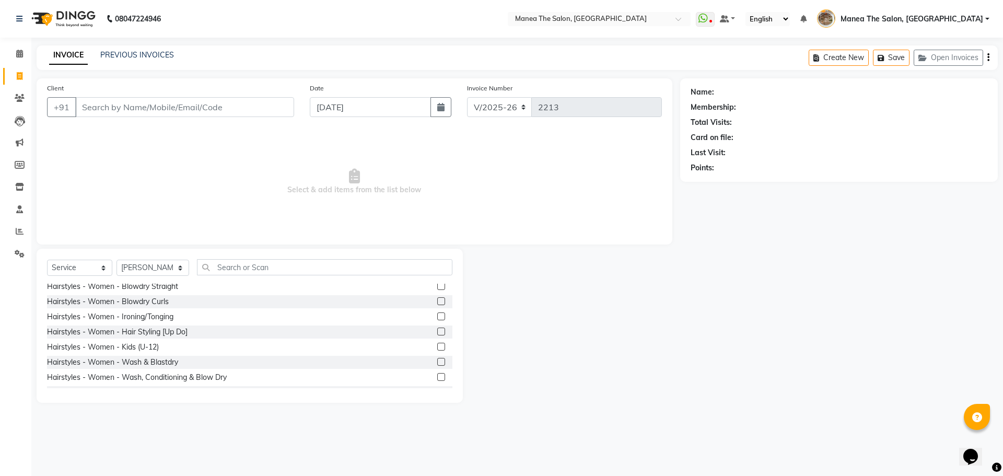
click at [437, 345] on label at bounding box center [441, 347] width 8 height 8
click at [437, 345] on input "checkbox" at bounding box center [440, 347] width 7 height 7
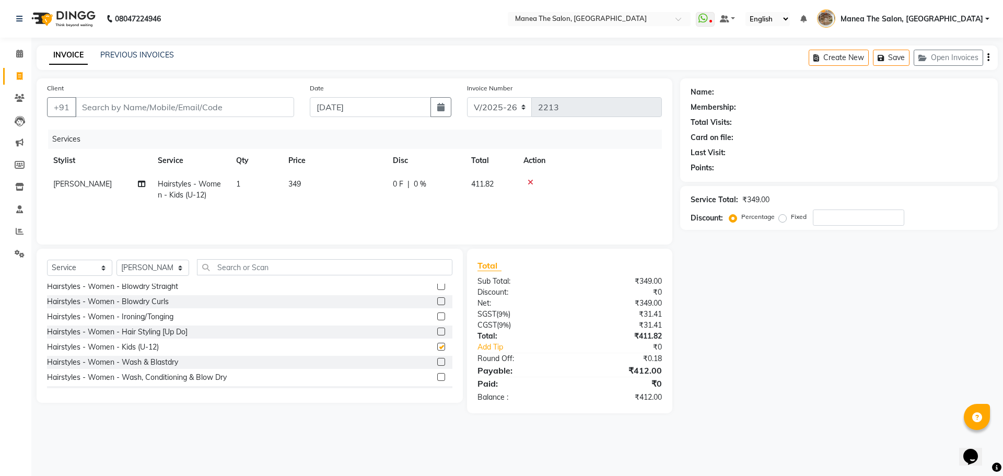
checkbox input "false"
click at [239, 265] on input "text" at bounding box center [324, 267] width 255 height 16
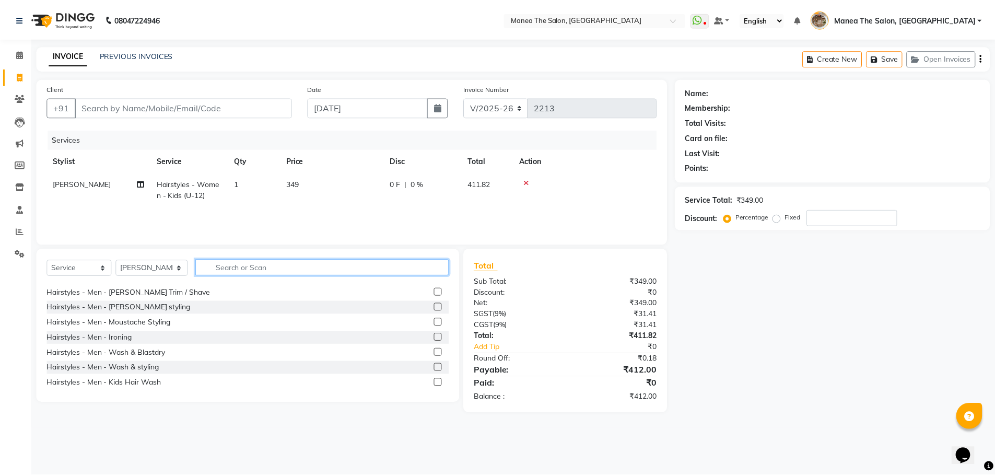
scroll to position [0, 0]
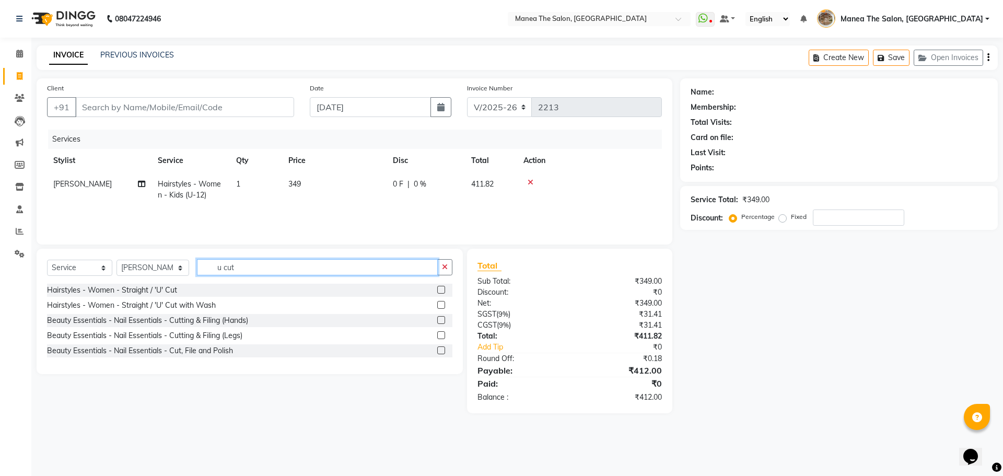
type input "u cut"
click at [440, 291] on label at bounding box center [441, 290] width 8 height 8
click at [440, 291] on input "checkbox" at bounding box center [440, 290] width 7 height 7
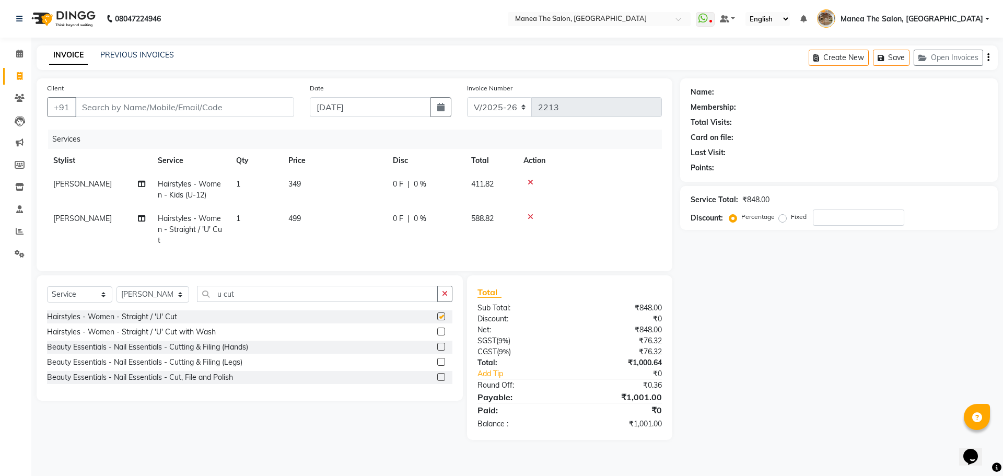
checkbox input "false"
click at [126, 302] on select "Select Stylist Faizan shaik Front Office Kaif Madhavi Mocharla Ramalakshmi Pelu…" at bounding box center [152, 294] width 73 height 16
select select "62386"
click at [116, 294] on select "Select Stylist Faizan shaik Front Office Kaif Madhavi Mocharla Ramalakshmi Pelu…" at bounding box center [152, 294] width 73 height 16
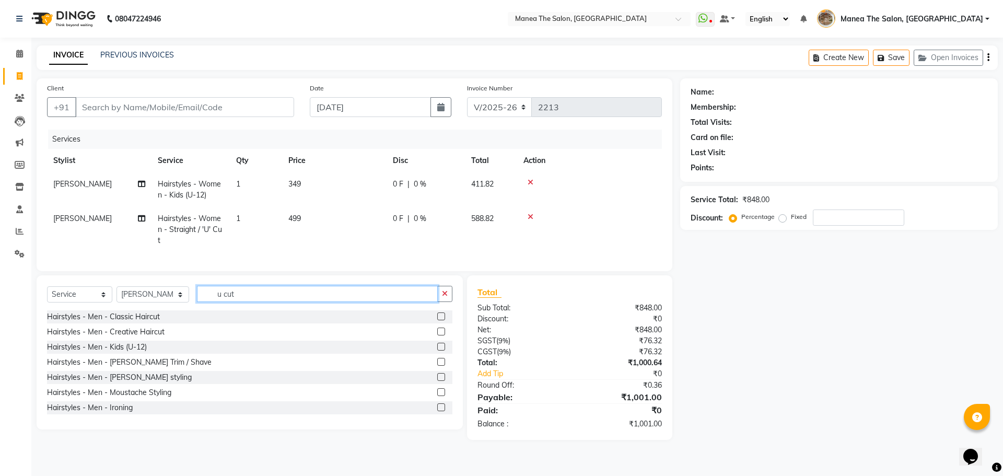
click at [246, 302] on input "u cut" at bounding box center [317, 294] width 241 height 16
type input "polish"
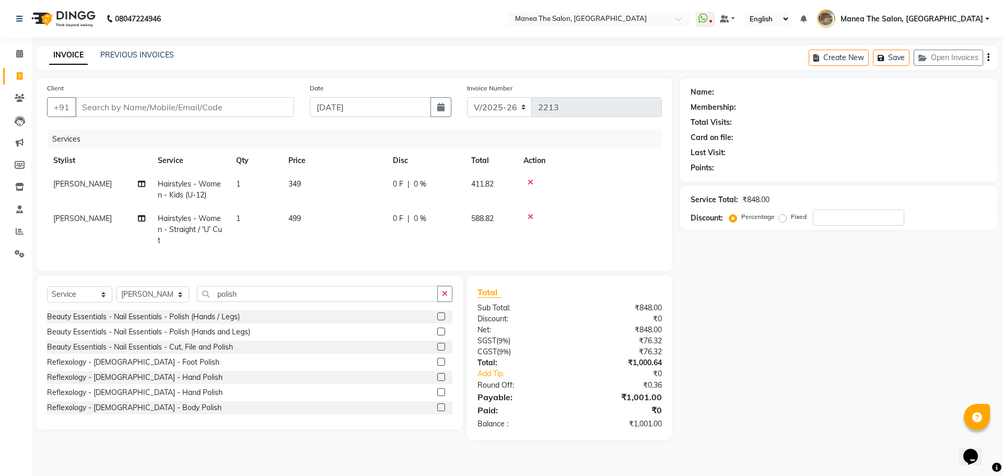
click at [437, 320] on label at bounding box center [441, 316] width 8 height 8
click at [437, 320] on input "checkbox" at bounding box center [440, 316] width 7 height 7
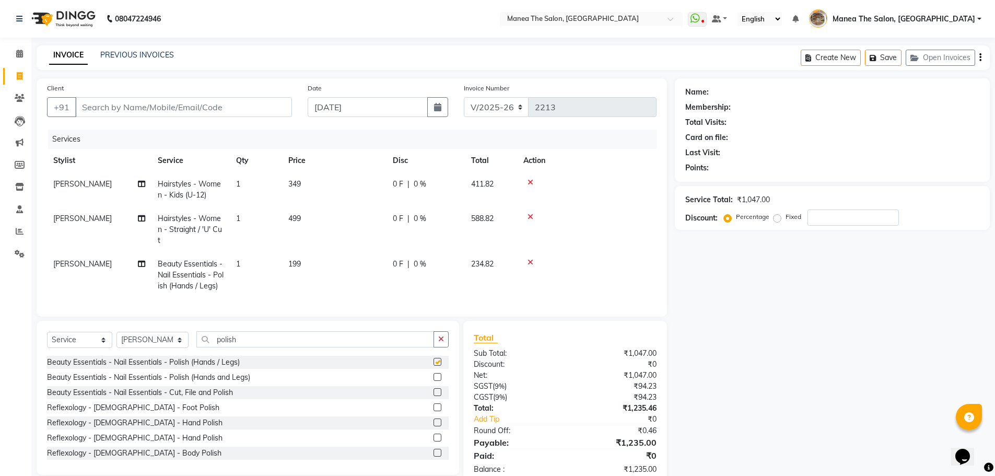
checkbox input "false"
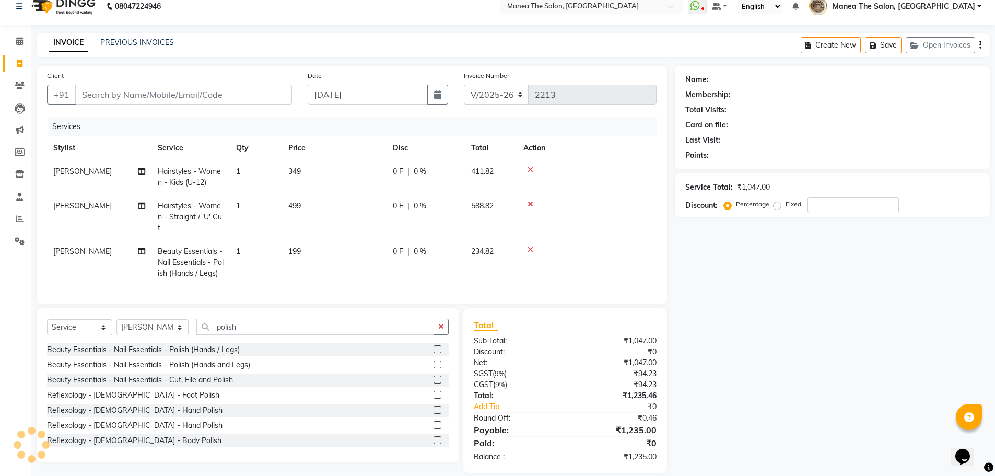
scroll to position [33, 0]
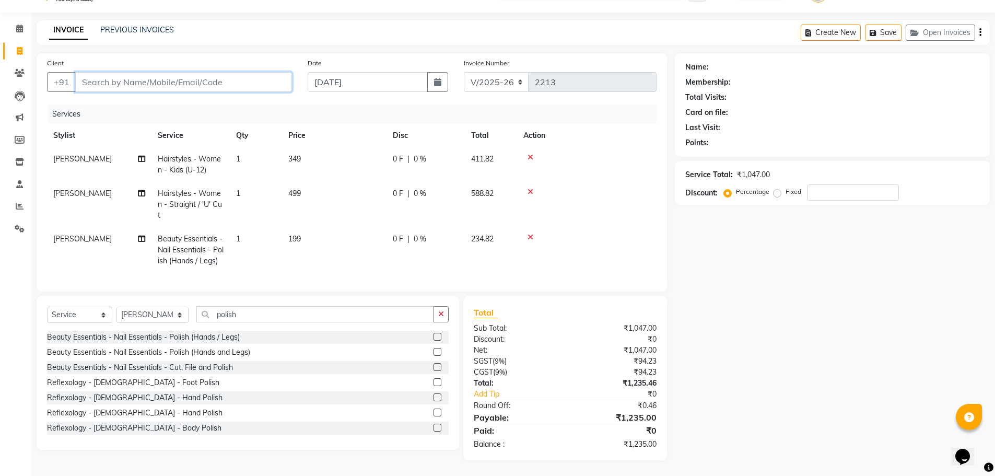
click at [277, 73] on input "Client" at bounding box center [183, 82] width 217 height 20
type input "9"
type input "0"
type input "9121995444"
click at [256, 77] on span "Add Client" at bounding box center [264, 82] width 41 height 10
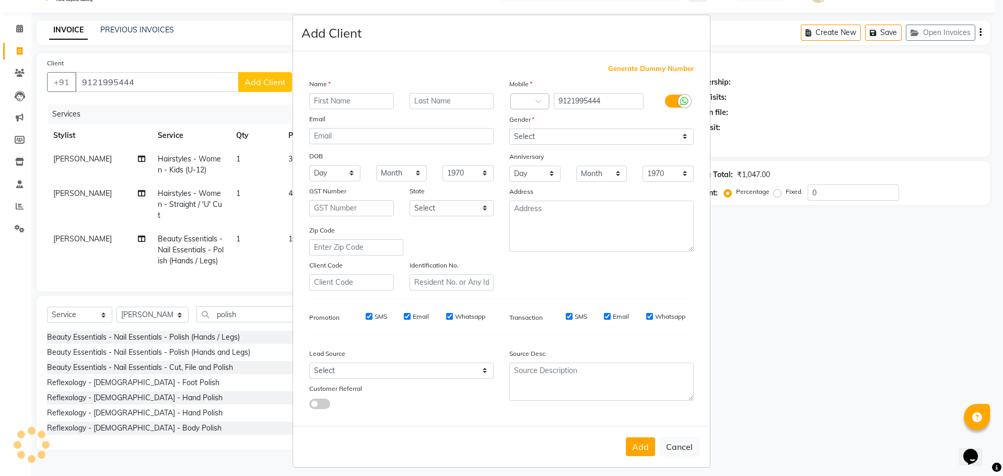
click at [319, 99] on input "text" at bounding box center [351, 101] width 85 height 16
type input "Divya"
click at [548, 140] on select "Select Male Female Other Prefer Not To Say" at bounding box center [601, 136] width 184 height 16
select select "female"
click at [509, 128] on select "Select Male Female Other Prefer Not To Say" at bounding box center [601, 136] width 184 height 16
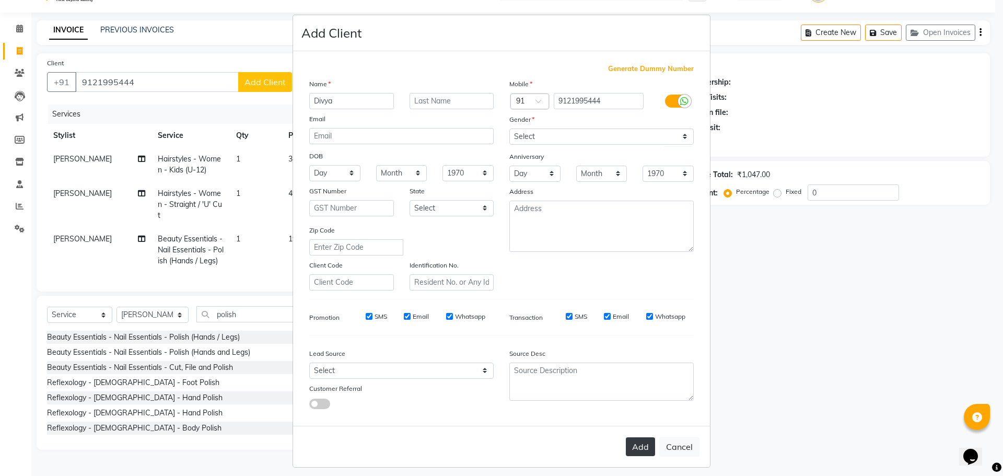
click at [629, 448] on button "Add" at bounding box center [640, 446] width 29 height 19
select select
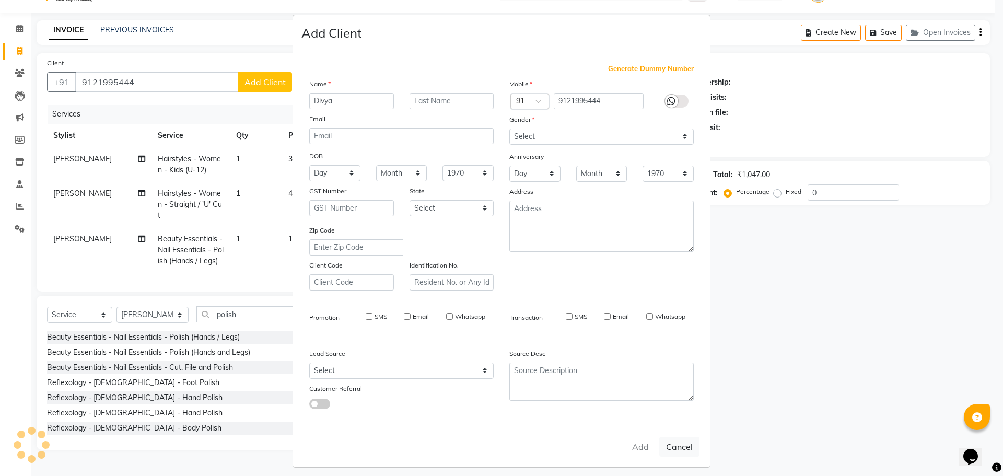
select select
checkbox input "false"
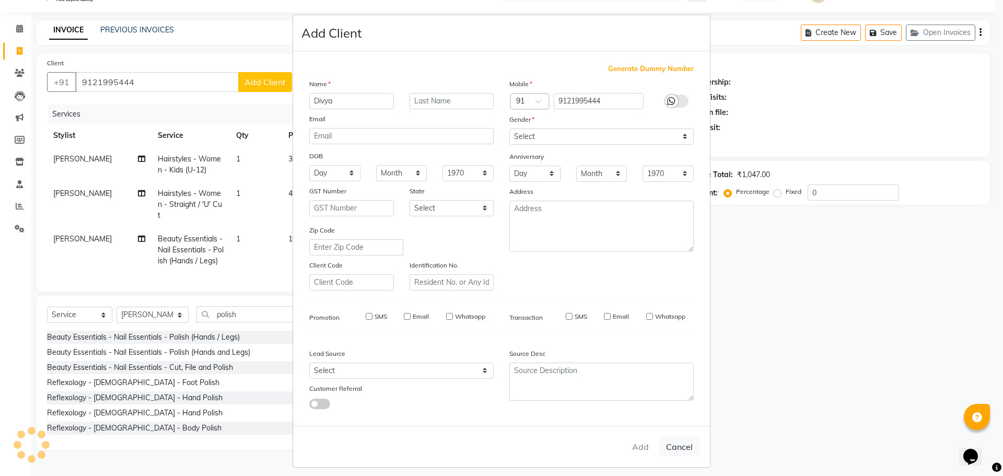
checkbox input "false"
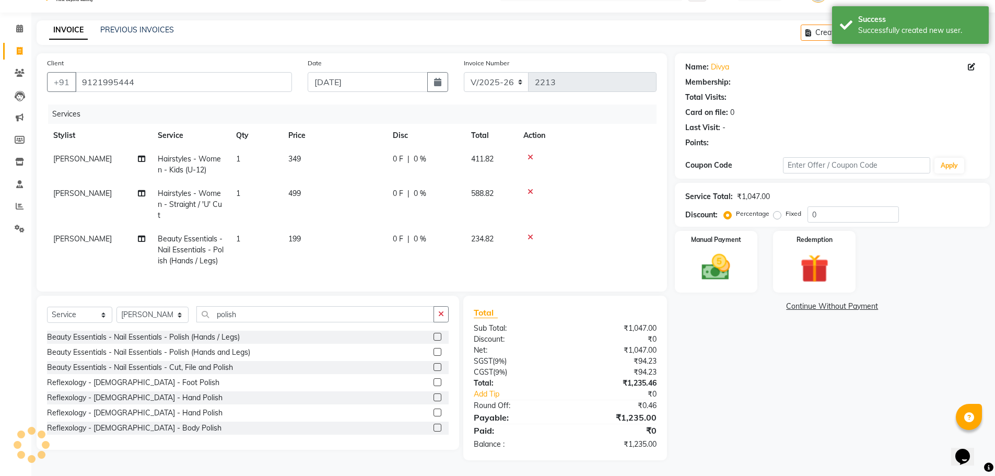
click at [896, 409] on div "Name: Divya Membership: Total Visits: Card on file: 0 Last Visit: - Points: Cou…" at bounding box center [836, 256] width 323 height 407
click at [826, 206] on input "0" at bounding box center [853, 214] width 91 height 16
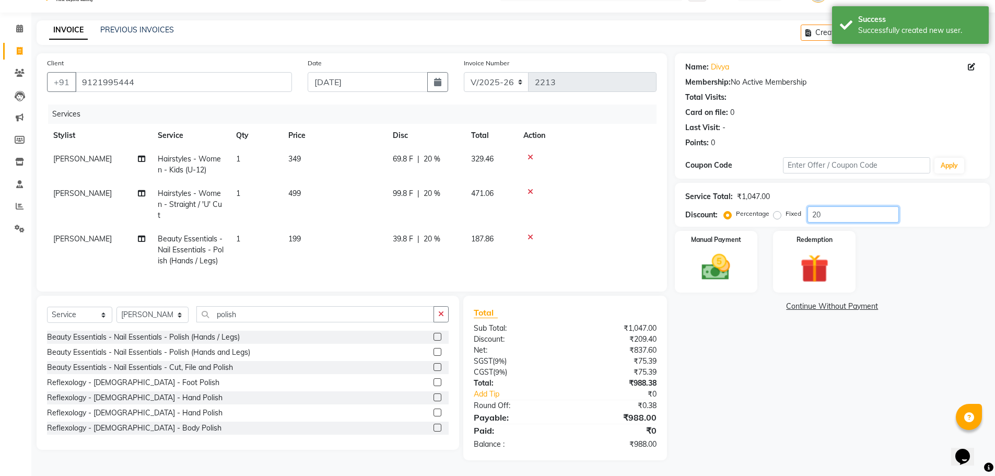
type input "20"
click at [713, 376] on div "Name: Divya Membership: No Active Membership Total Visits: Card on file: 0 Last…" at bounding box center [836, 256] width 323 height 407
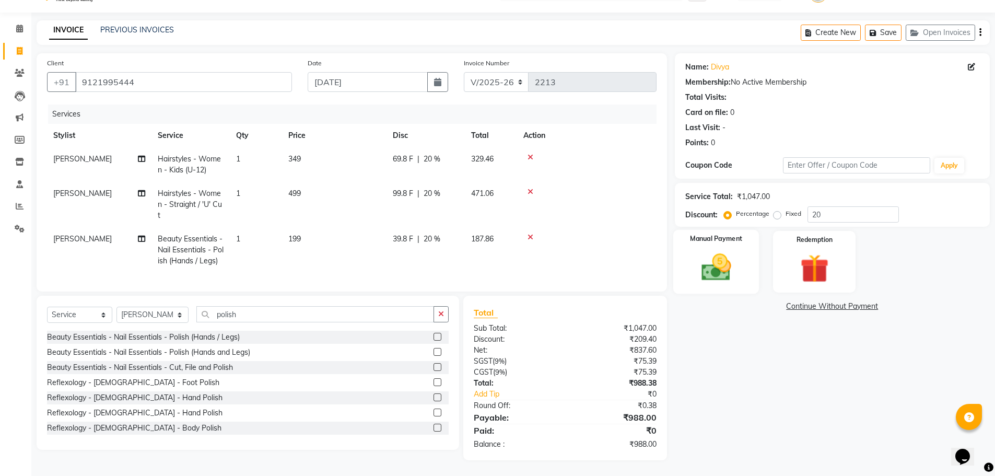
click at [727, 253] on img at bounding box center [716, 267] width 48 height 34
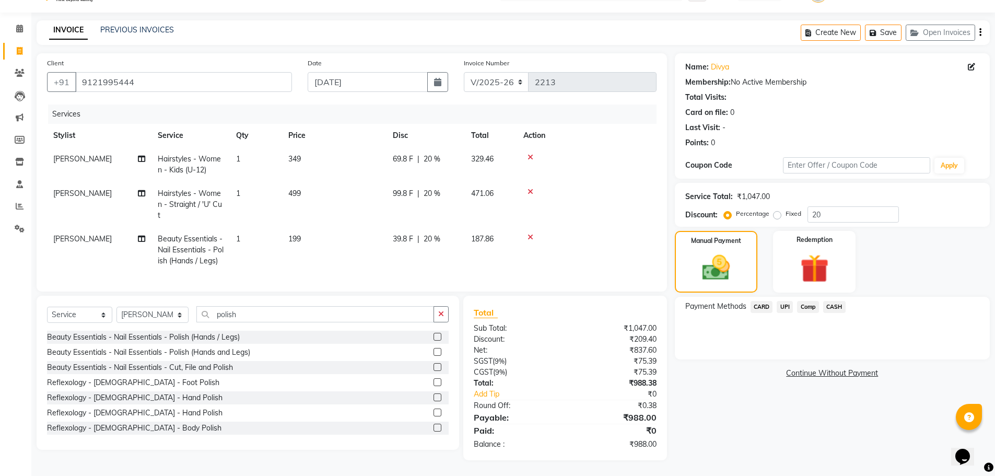
click at [765, 301] on span "CARD" at bounding box center [762, 307] width 22 height 12
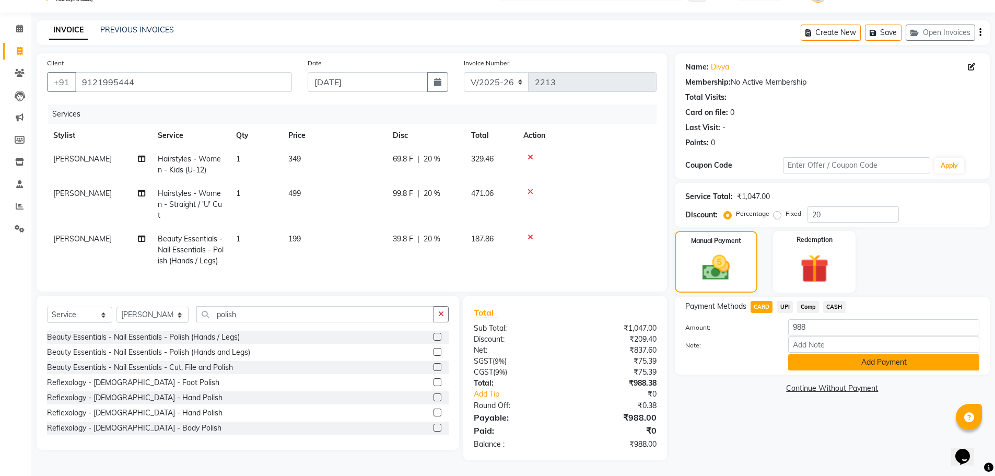
click at [819, 358] on button "Add Payment" at bounding box center [883, 362] width 191 height 16
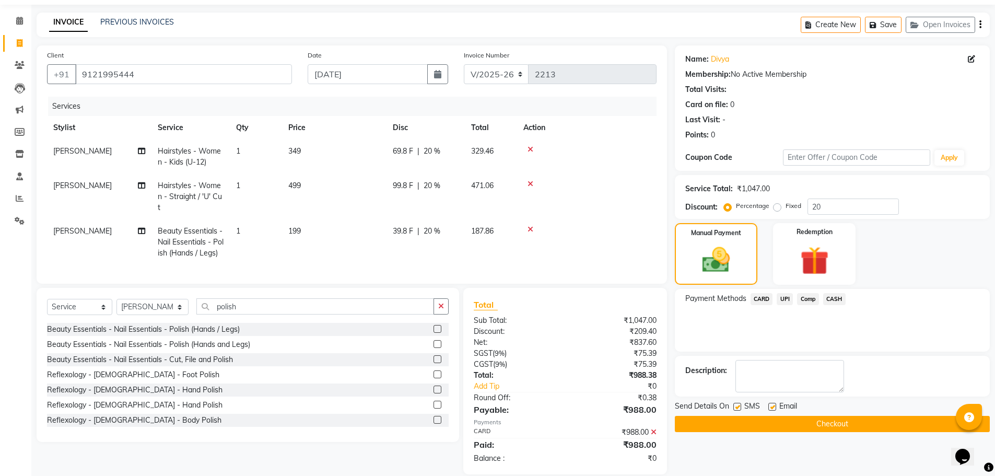
click at [806, 420] on button "Checkout" at bounding box center [832, 424] width 315 height 16
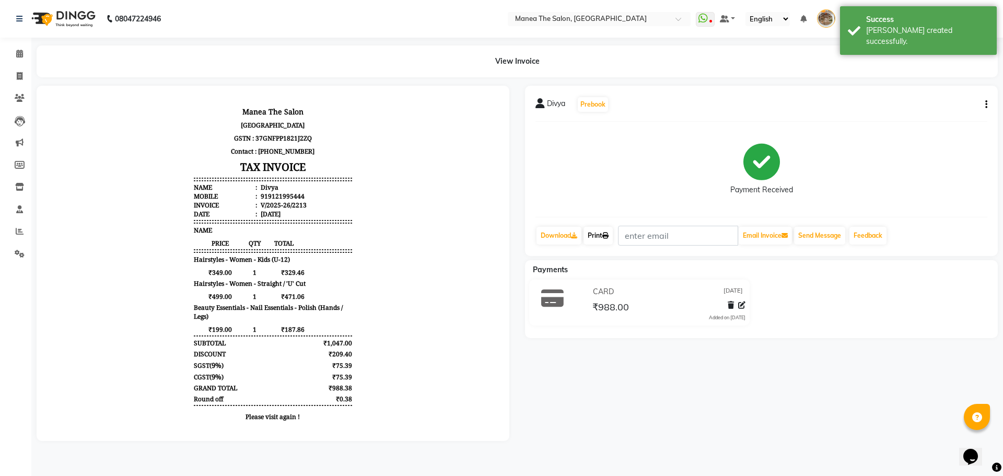
click at [600, 232] on link "Print" at bounding box center [597, 236] width 29 height 18
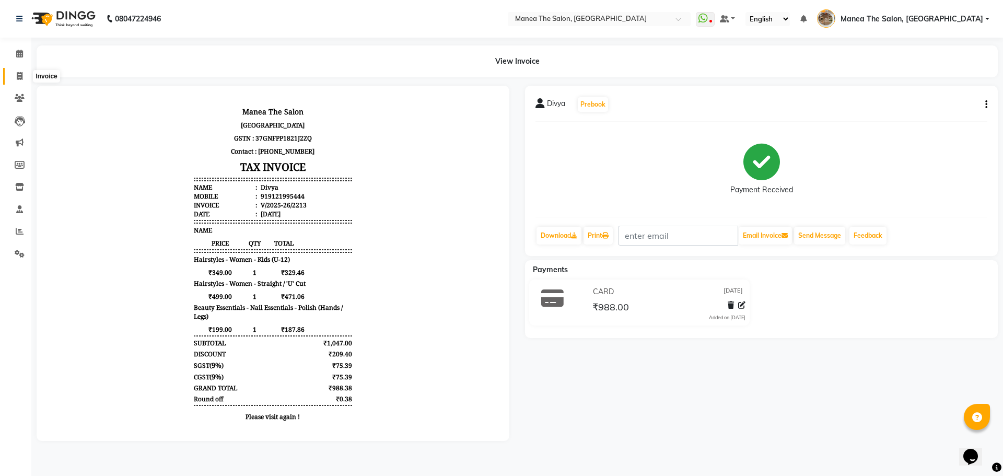
click at [17, 75] on icon at bounding box center [20, 76] width 6 height 8
select select "service"
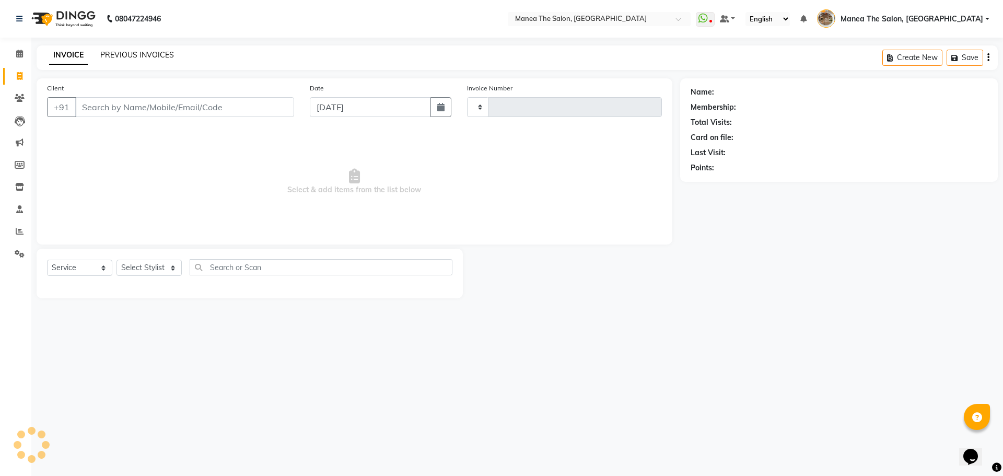
click at [121, 57] on link "PREVIOUS INVOICES" at bounding box center [137, 54] width 74 height 9
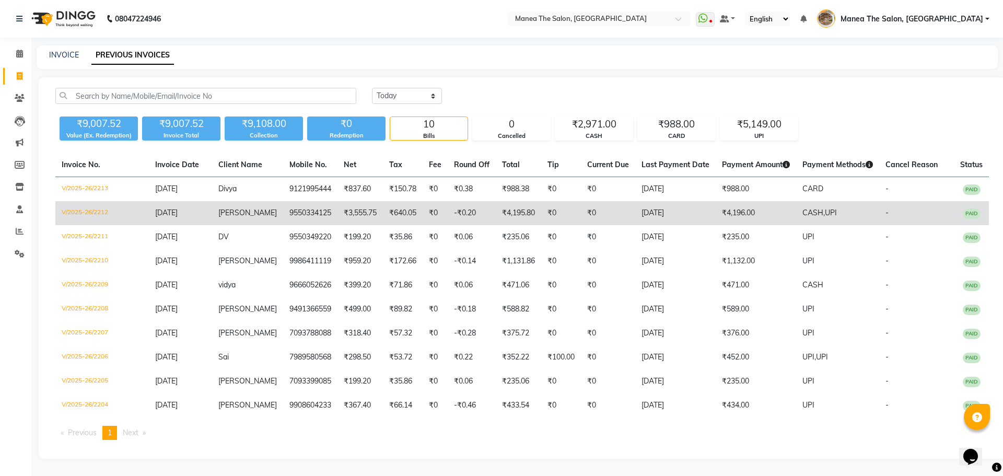
click at [679, 213] on td "[DATE]" at bounding box center [675, 213] width 80 height 24
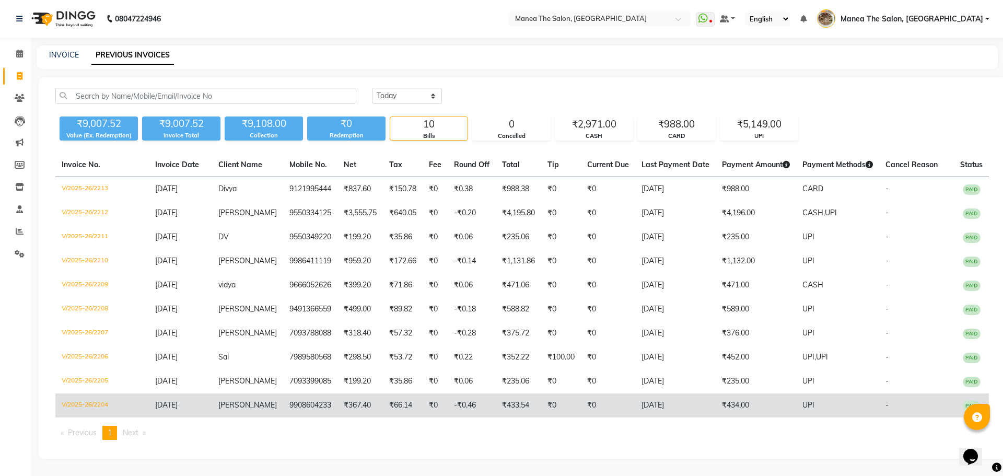
click at [354, 400] on td "₹367.40" at bounding box center [359, 405] width 45 height 24
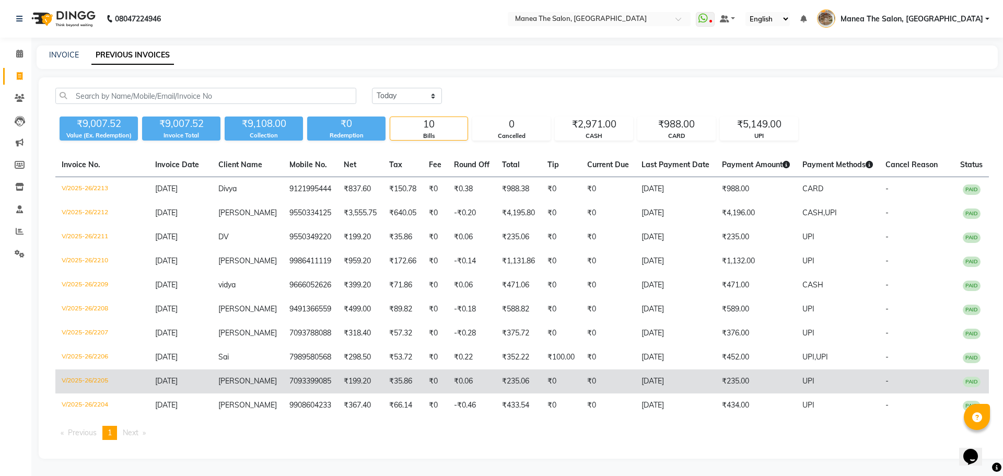
click at [321, 373] on td "7093399085" at bounding box center [310, 381] width 54 height 24
click at [263, 388] on td "gowtham" at bounding box center [247, 381] width 71 height 24
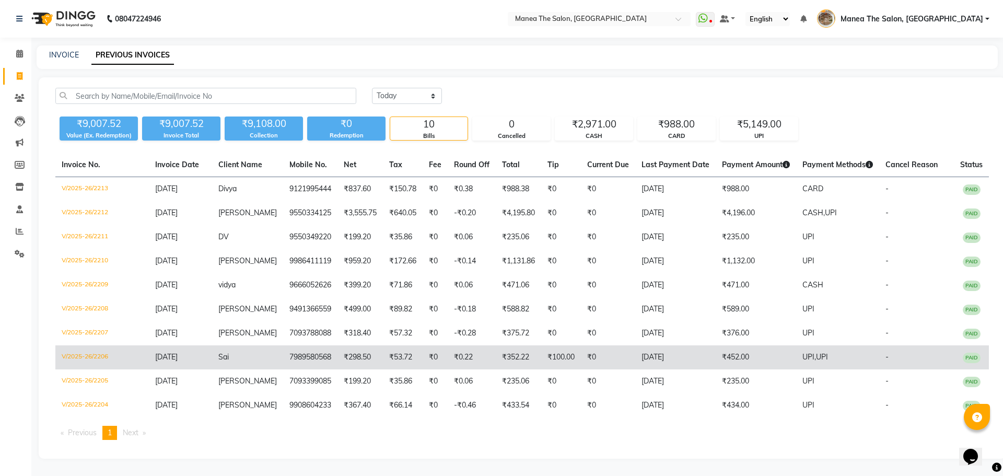
click at [337, 353] on td "₹298.50" at bounding box center [359, 357] width 45 height 24
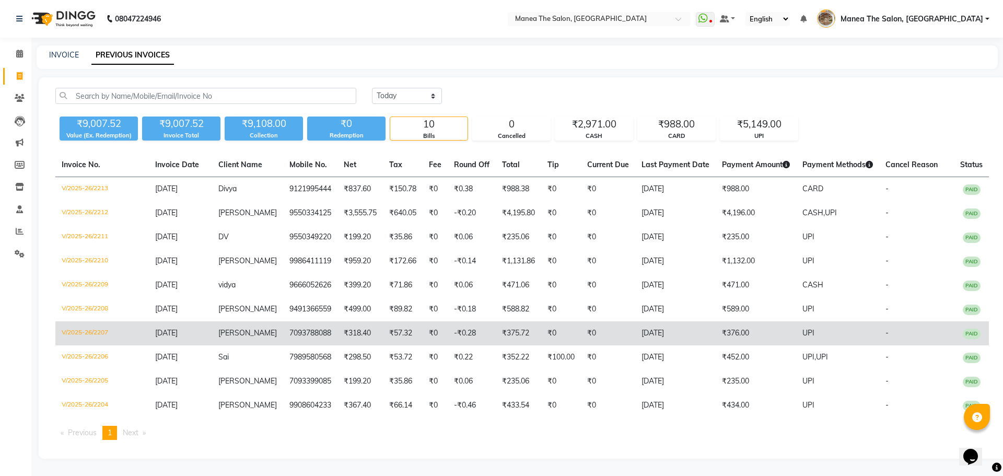
click at [263, 328] on td "Shahina" at bounding box center [247, 333] width 71 height 24
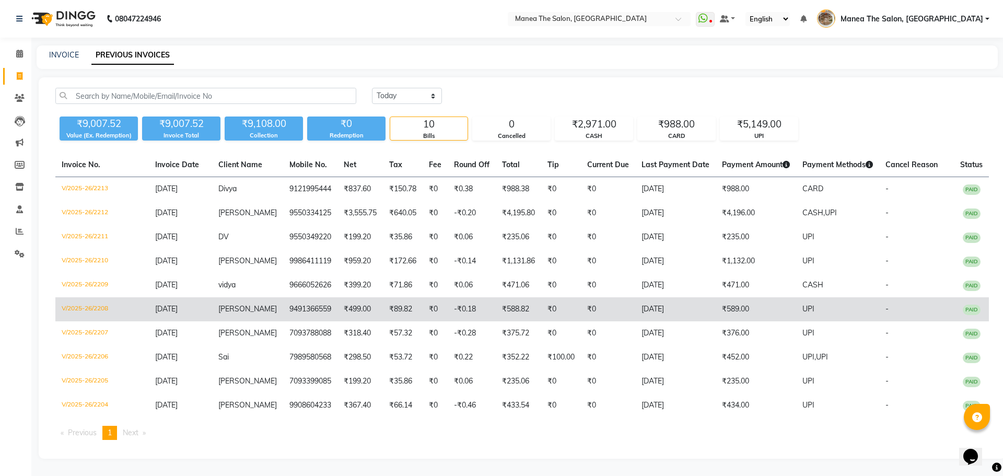
click at [387, 313] on td "₹89.82" at bounding box center [403, 309] width 40 height 24
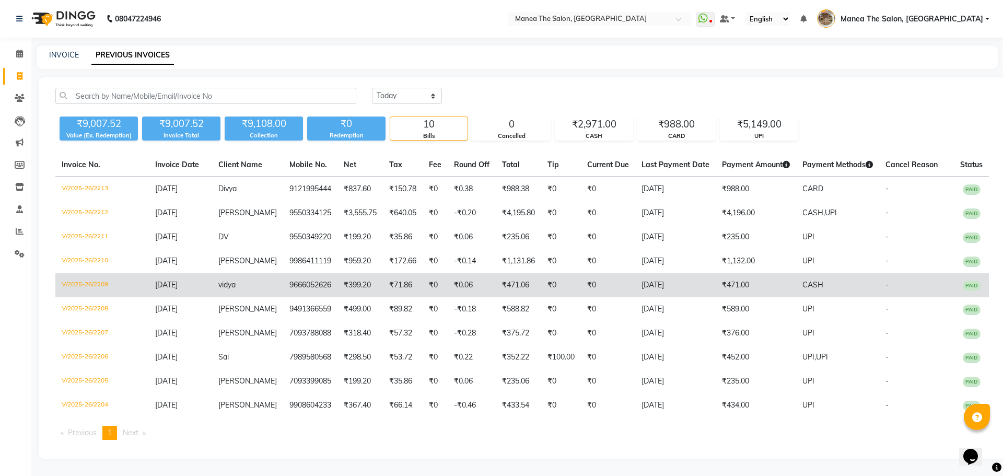
click at [313, 294] on td "9666052626" at bounding box center [310, 285] width 54 height 24
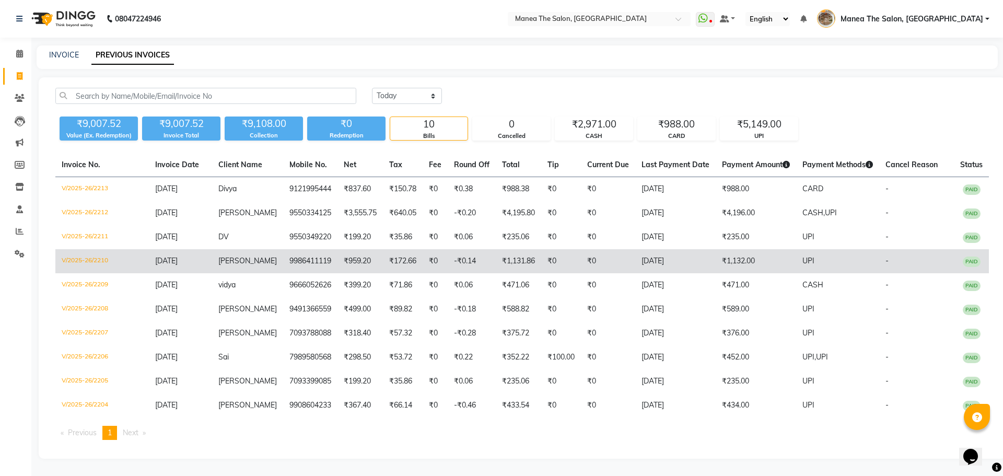
click at [310, 265] on td "9986411119" at bounding box center [310, 261] width 54 height 24
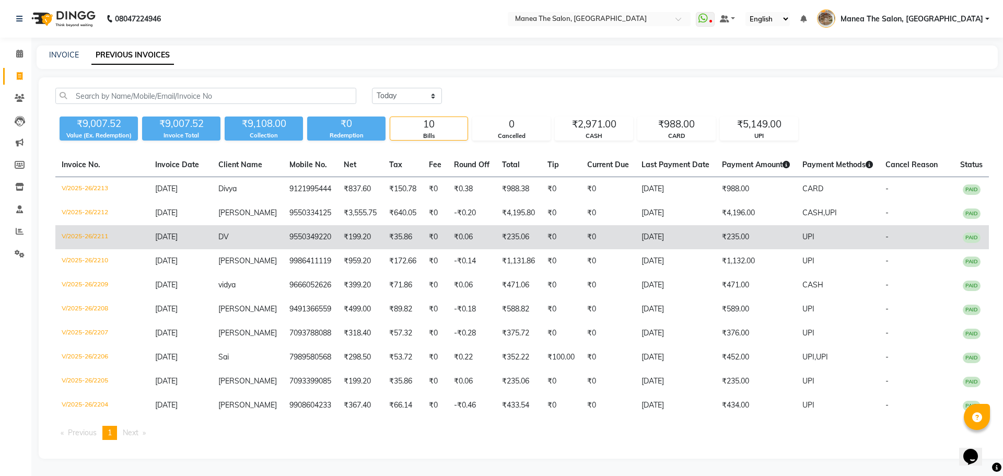
click at [86, 232] on td "V/2025-26/2211" at bounding box center [101, 237] width 93 height 24
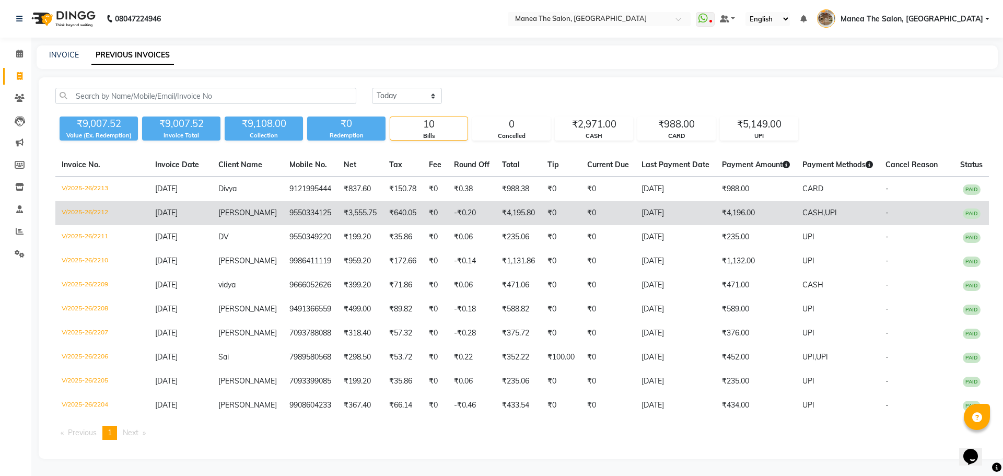
click at [138, 216] on td "V/2025-26/2212" at bounding box center [101, 213] width 93 height 24
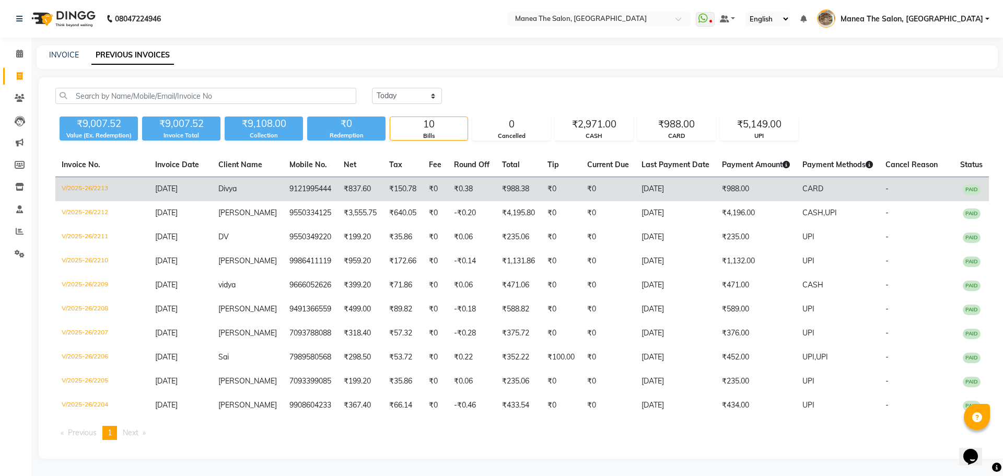
click at [166, 192] on span "[DATE]" at bounding box center [166, 188] width 22 height 9
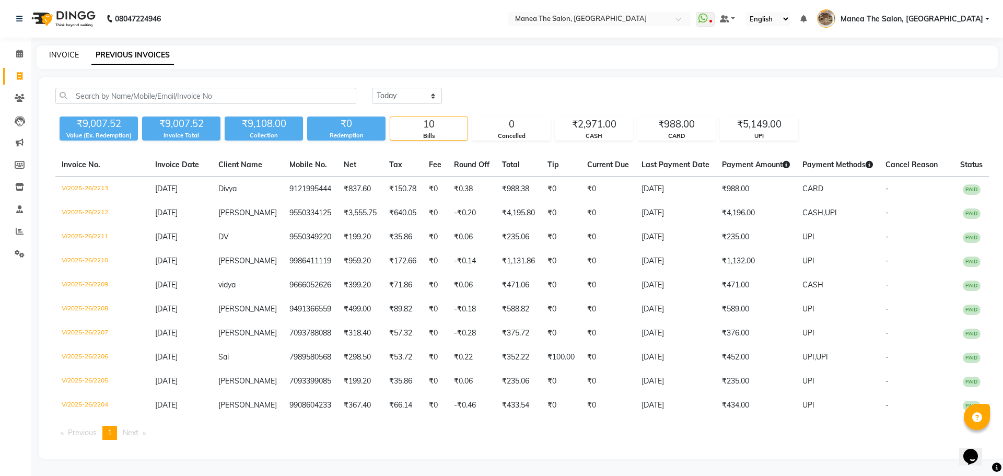
click at [66, 55] on link "INVOICE" at bounding box center [64, 54] width 30 height 9
select select "service"
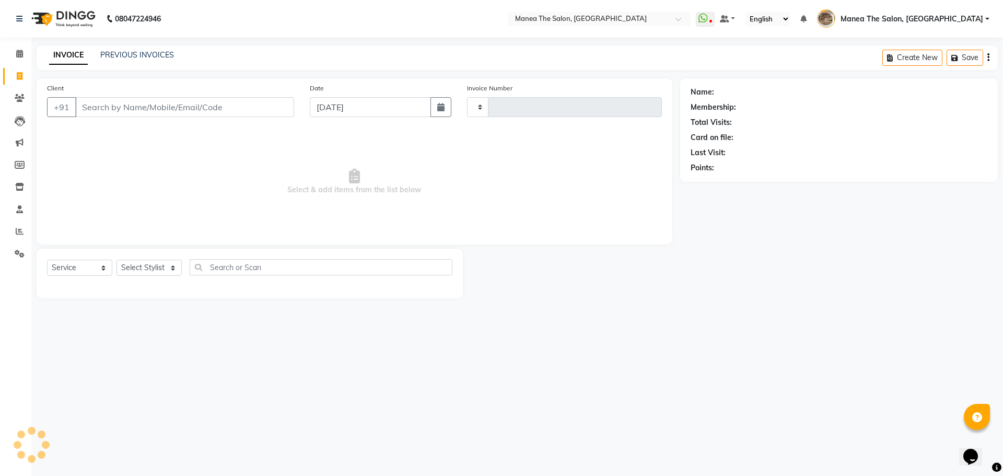
type input "2214"
select select "7287"
click at [553, 364] on div "08047224946 Select Location × Manea The Salon, Kanuru WhatsApp Status ✕ Status:…" at bounding box center [501, 238] width 1003 height 476
click at [121, 54] on link "PREVIOUS INVOICES" at bounding box center [137, 54] width 74 height 9
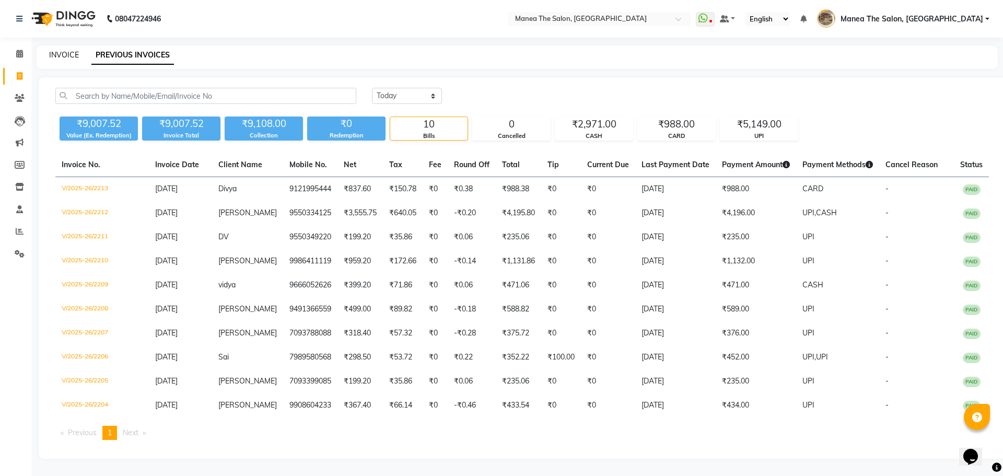
click at [65, 54] on link "INVOICE" at bounding box center [64, 54] width 30 height 9
select select "service"
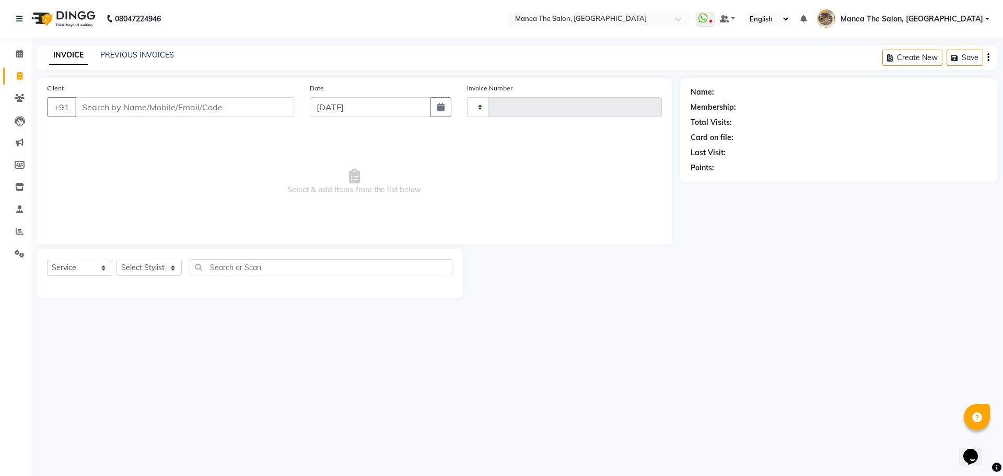
type input "2214"
select select "7287"
select select "service"
select select "82652"
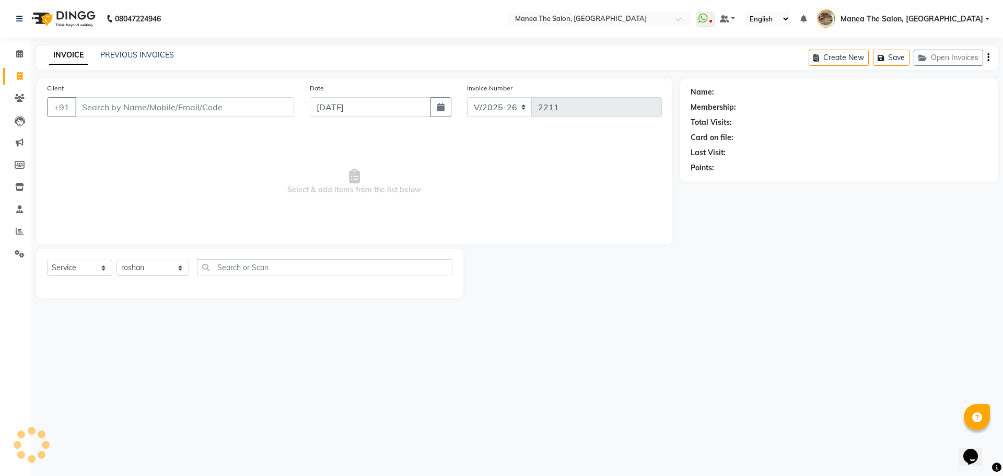
click at [116, 260] on select "Select Stylist [PERSON_NAME] Front Office Kaif [PERSON_NAME] [PERSON_NAME] Pelu…" at bounding box center [152, 268] width 73 height 16
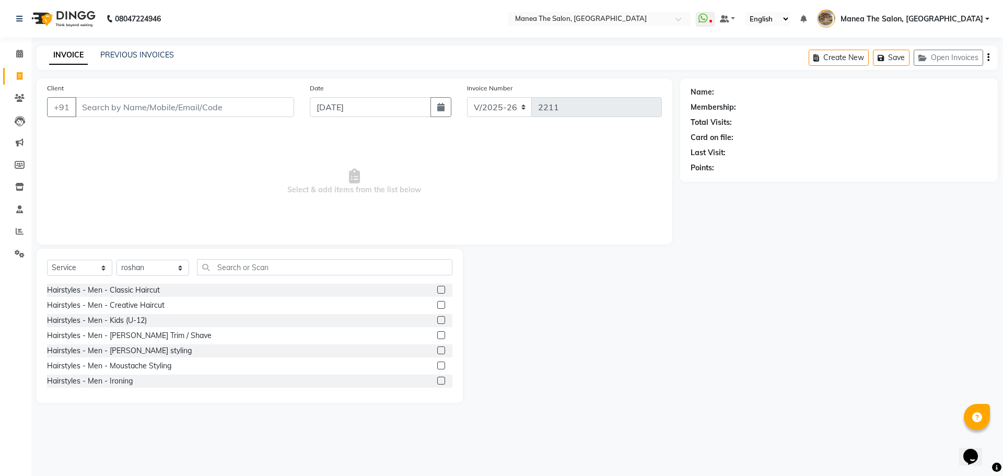
click at [437, 290] on label at bounding box center [441, 290] width 8 height 8
click at [437, 290] on input "checkbox" at bounding box center [440, 290] width 7 height 7
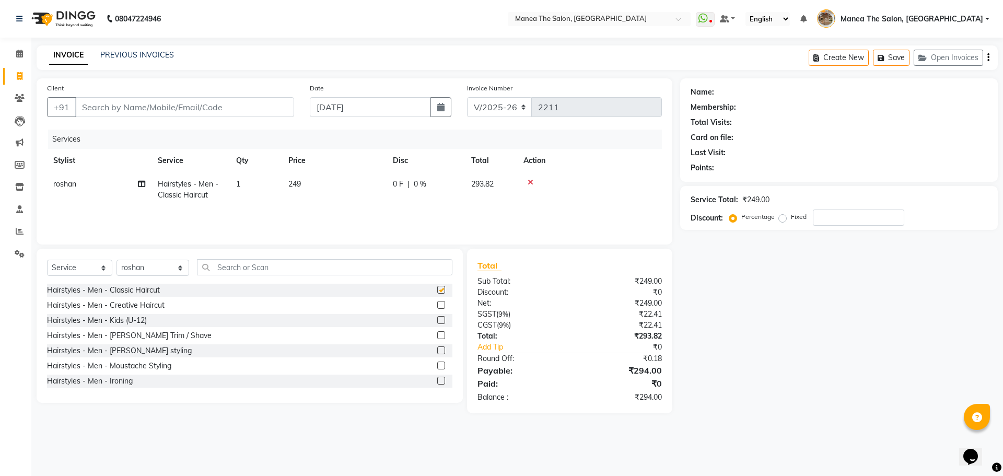
checkbox input "false"
click at [253, 109] on input "Client" at bounding box center [184, 107] width 219 height 20
type input "9"
type input "0"
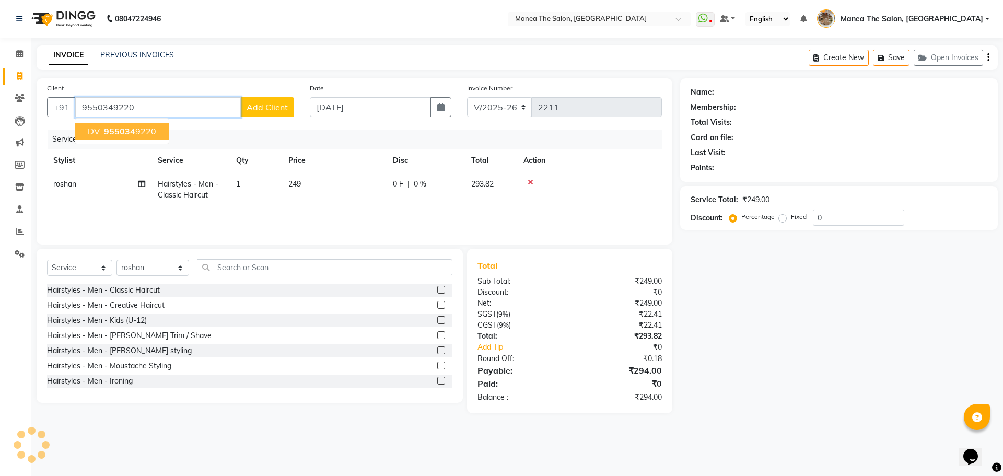
type input "9550349220"
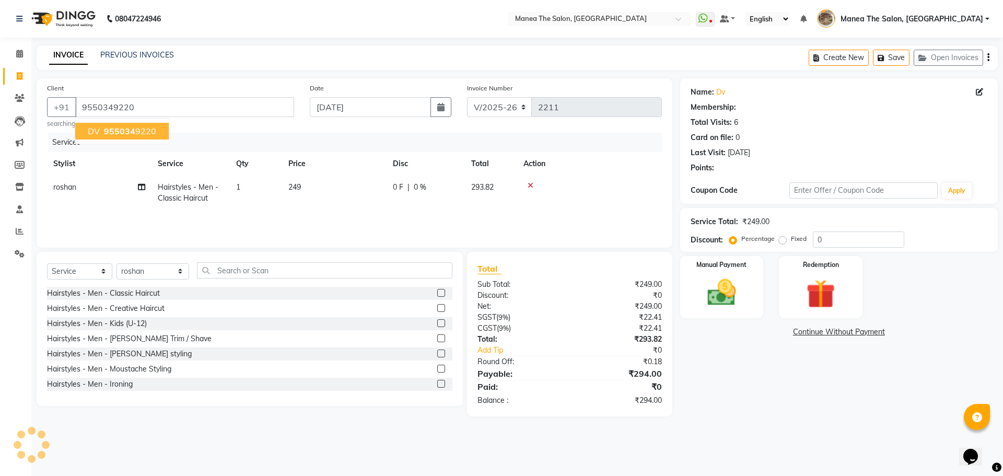
select select "1: Object"
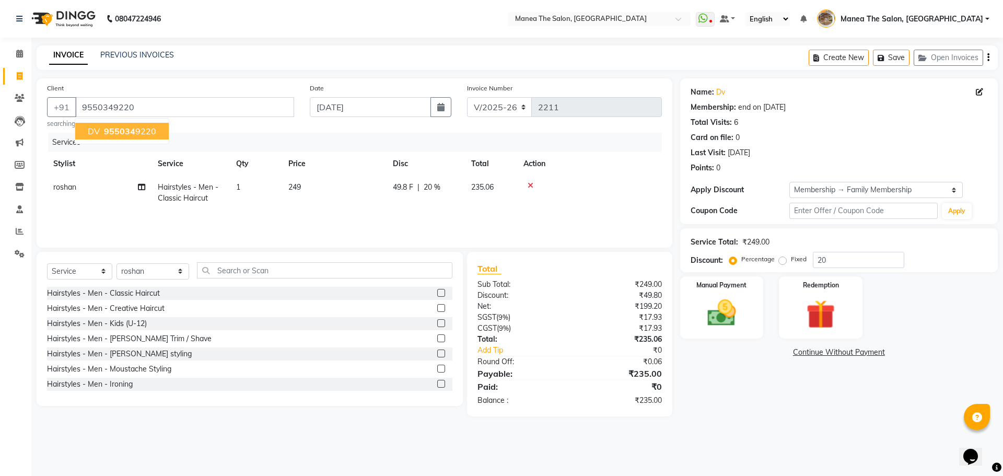
click at [150, 129] on ngb-highlight "955034 9220" at bounding box center [129, 131] width 54 height 10
type input "0"
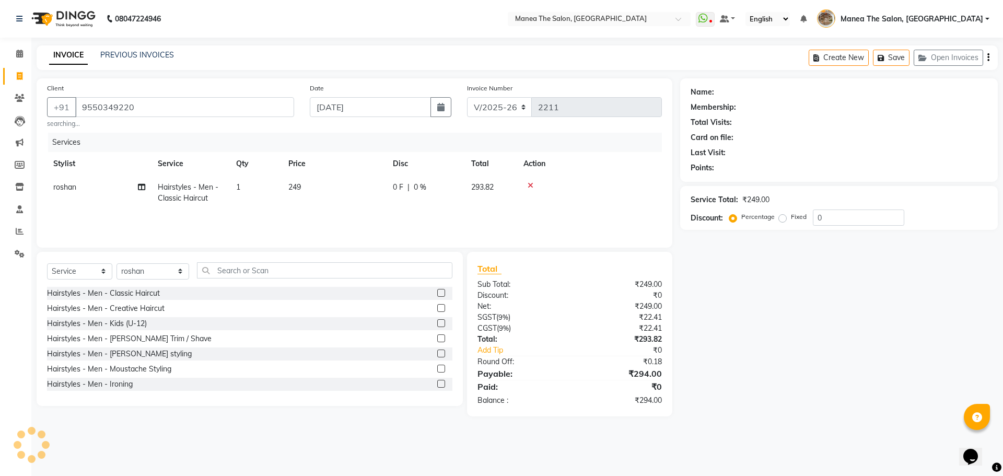
select select "1: Object"
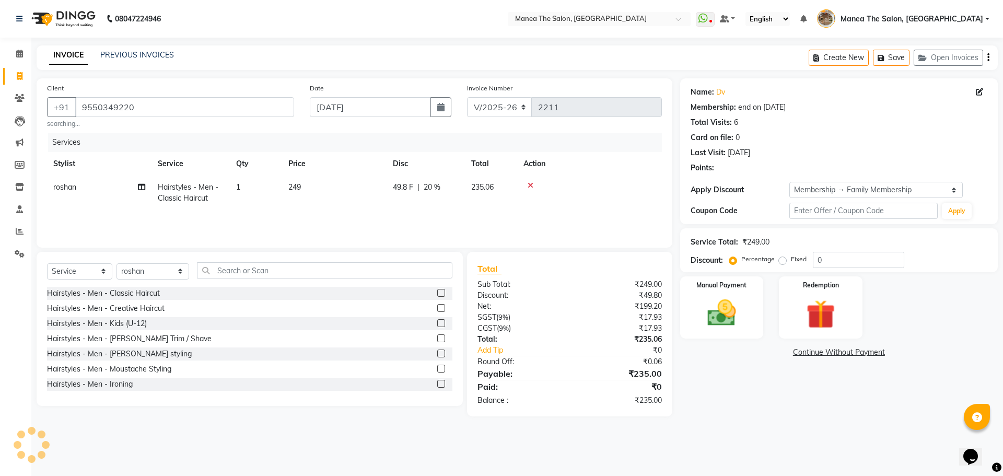
type input "20"
click at [803, 416] on main "INVOICE PREVIOUS INVOICES Create New Save Open Invoices Client +91 9550349220 s…" at bounding box center [517, 238] width 972 height 387
click at [757, 322] on div "Manual Payment" at bounding box center [721, 307] width 87 height 64
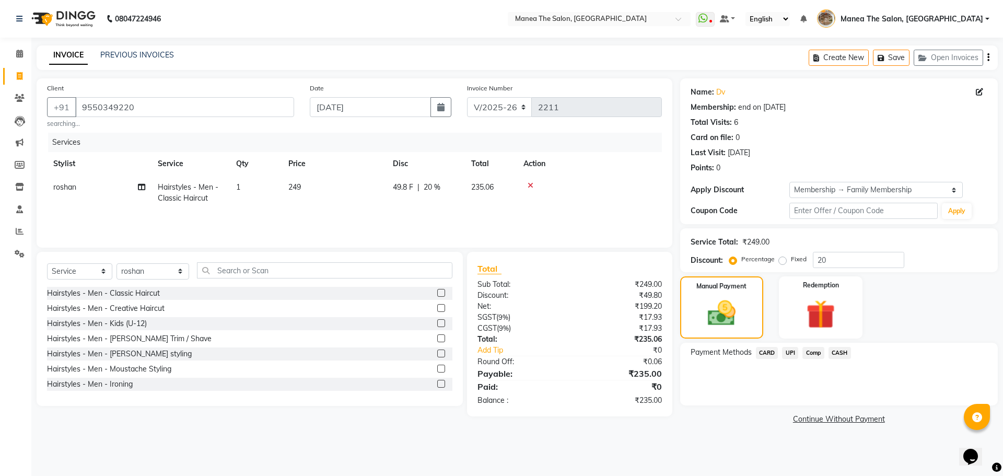
click at [787, 357] on span "UPI" at bounding box center [790, 353] width 16 height 12
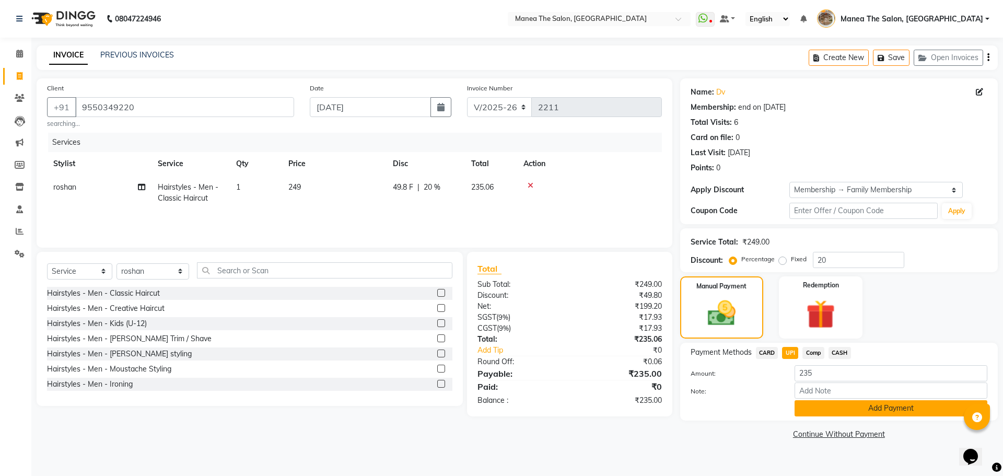
click at [809, 400] on button "Add Payment" at bounding box center [890, 408] width 193 height 16
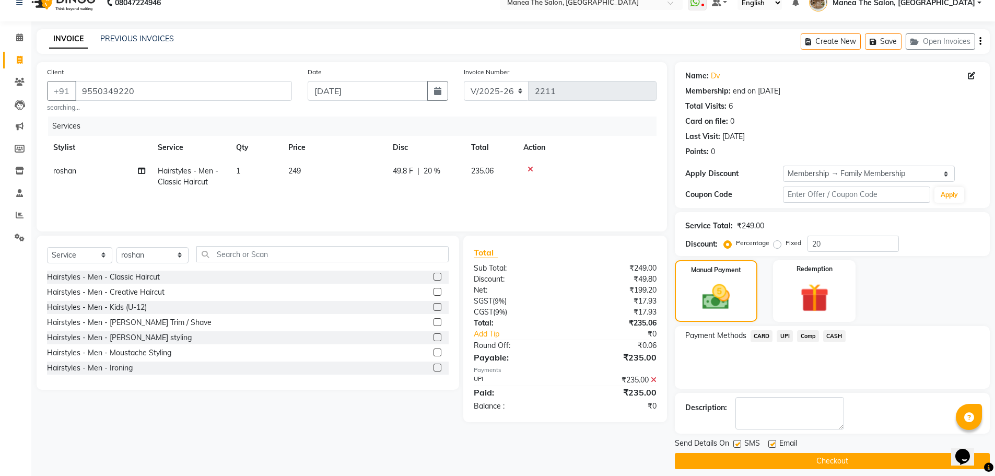
scroll to position [25, 0]
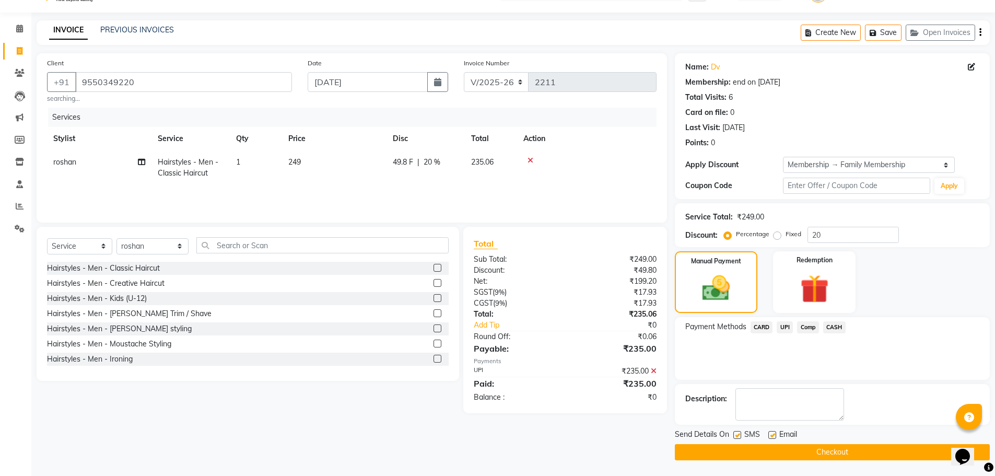
click at [827, 451] on button "Checkout" at bounding box center [832, 452] width 315 height 16
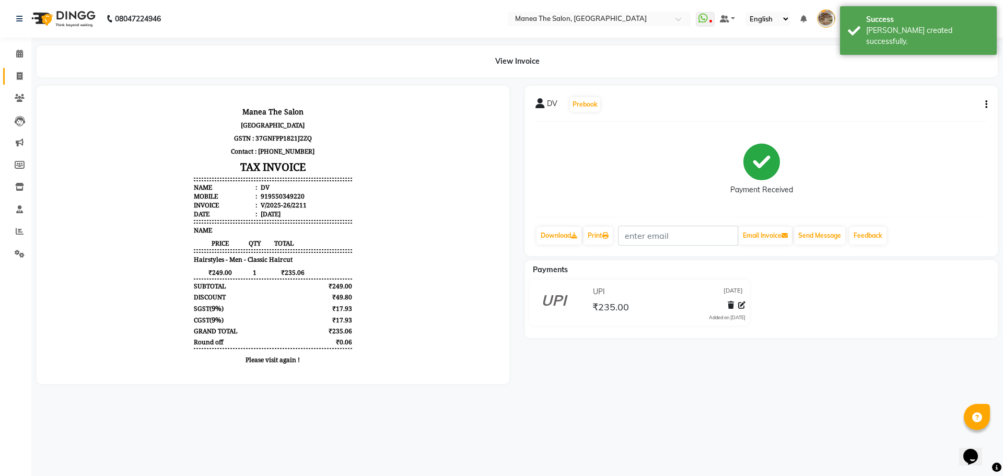
click at [18, 69] on link "Invoice" at bounding box center [15, 76] width 25 height 17
select select "service"
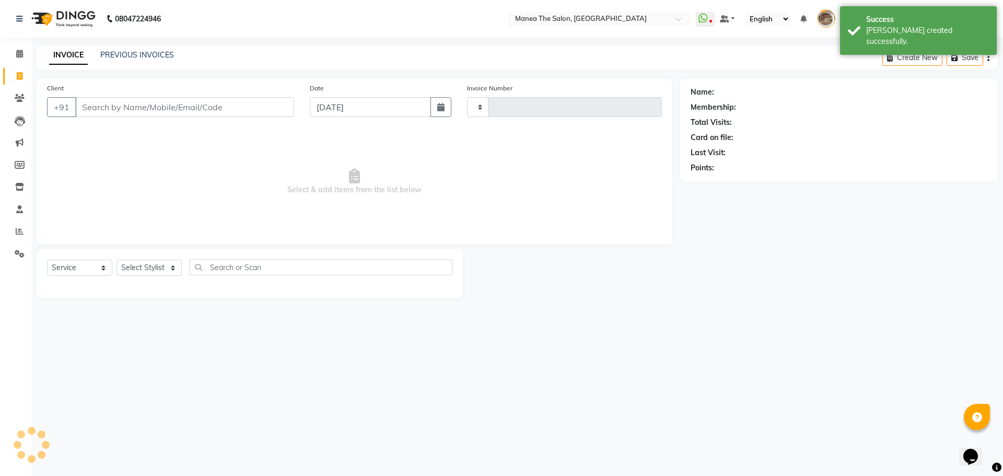
type input "2212"
select select "7287"
click at [137, 54] on link "PREVIOUS INVOICES" at bounding box center [137, 54] width 74 height 9
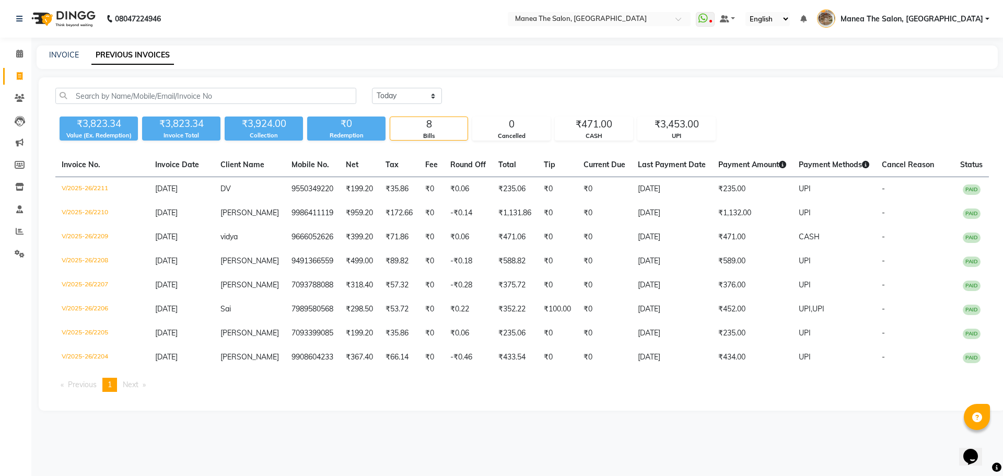
click at [61, 49] on div "INVOICE PREVIOUS INVOICES" at bounding box center [517, 57] width 961 height 24
click at [64, 52] on link "INVOICE" at bounding box center [64, 54] width 30 height 9
select select "service"
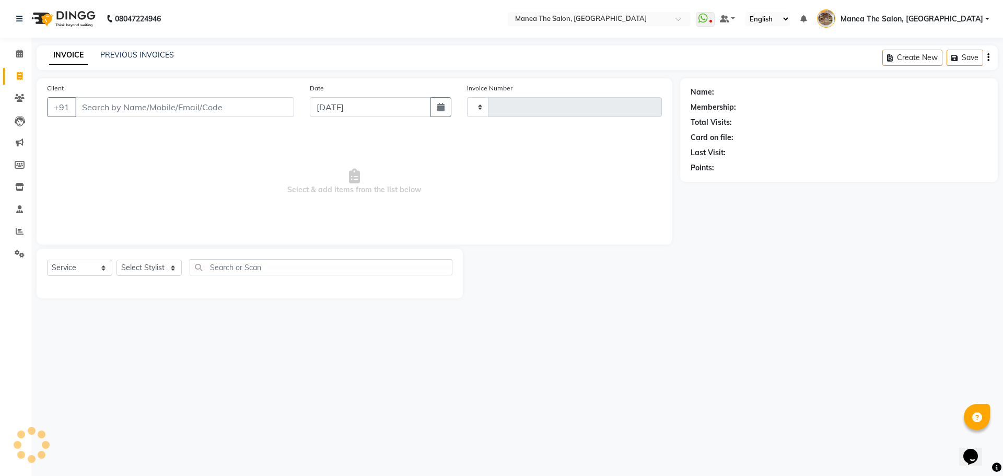
type input "2212"
select select "7287"
click at [154, 267] on select "Select Stylist" at bounding box center [148, 268] width 65 height 16
click at [154, 266] on select "Select Stylist" at bounding box center [148, 268] width 65 height 16
click at [155, 274] on select "Select Stylist" at bounding box center [148, 268] width 65 height 16
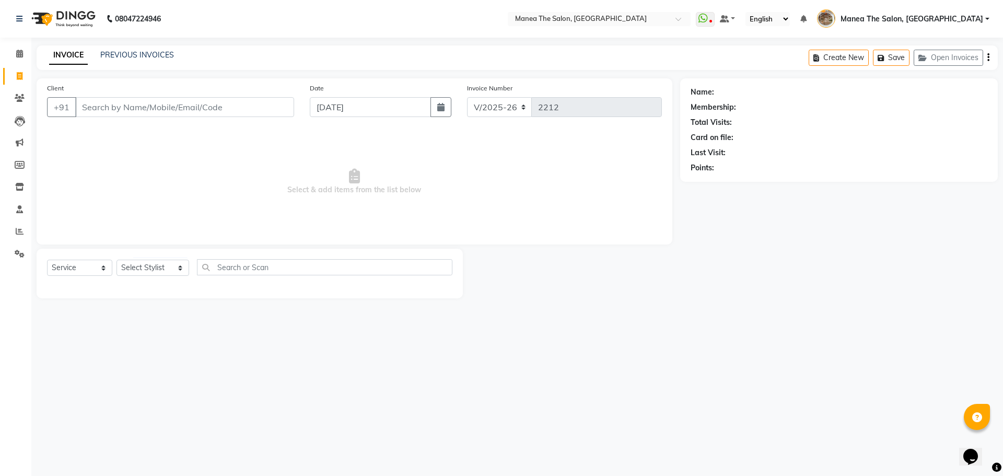
drag, startPoint x: 144, startPoint y: 255, endPoint x: 148, endPoint y: 267, distance: 12.9
click at [144, 260] on div "Select Service Product Membership Package Voucher Prepaid Gift Card Select Styl…" at bounding box center [250, 274] width 426 height 50
click at [148, 267] on select "Select Stylist [PERSON_NAME] Front Office Kaif [PERSON_NAME] [PERSON_NAME] Pelu…" at bounding box center [152, 268] width 73 height 16
select select "63195"
click at [116, 260] on select "Select Stylist [PERSON_NAME] Front Office Kaif [PERSON_NAME] [PERSON_NAME] Pelu…" at bounding box center [152, 268] width 73 height 16
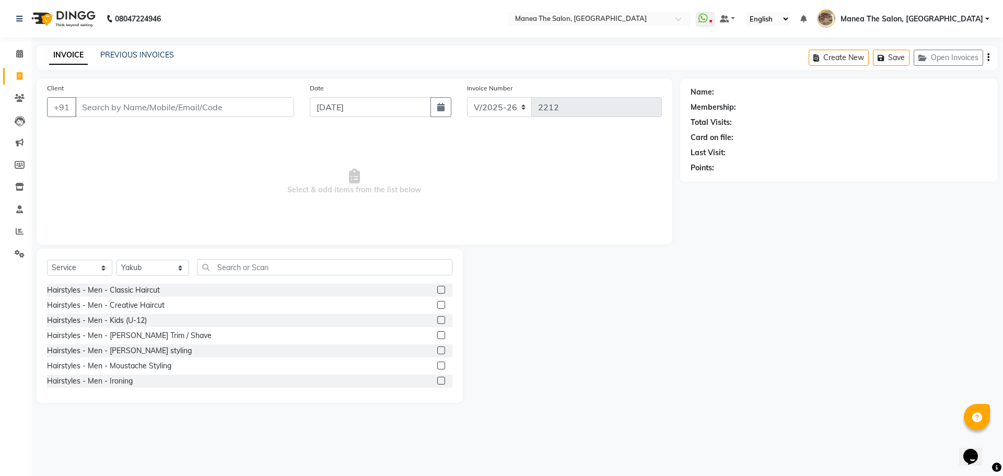
click at [437, 334] on label at bounding box center [441, 335] width 8 height 8
click at [437, 334] on input "checkbox" at bounding box center [440, 335] width 7 height 7
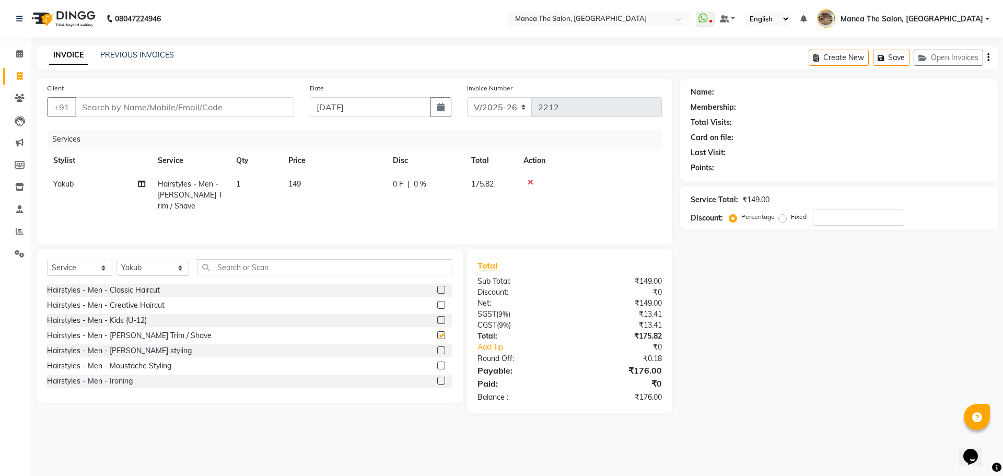
checkbox input "false"
click at [255, 267] on input "text" at bounding box center [324, 267] width 255 height 16
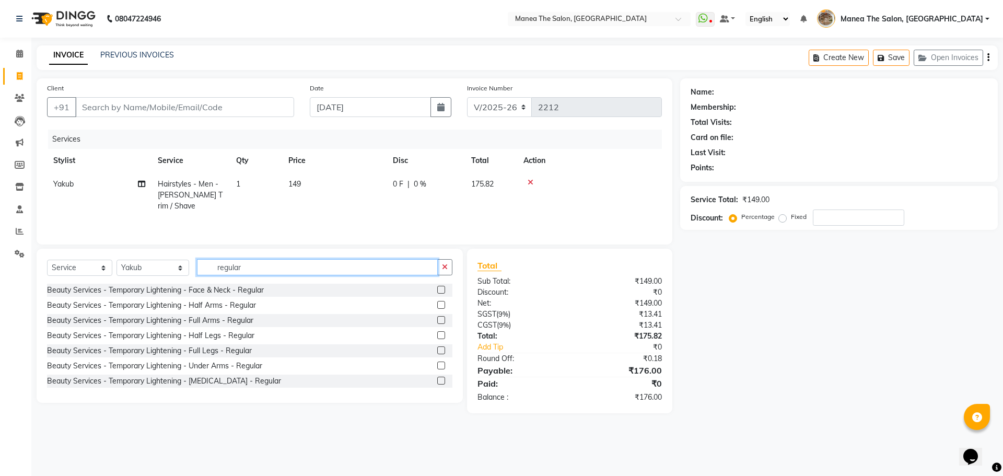
type input "regular"
click at [437, 286] on label at bounding box center [441, 290] width 8 height 8
click at [437, 287] on input "checkbox" at bounding box center [440, 290] width 7 height 7
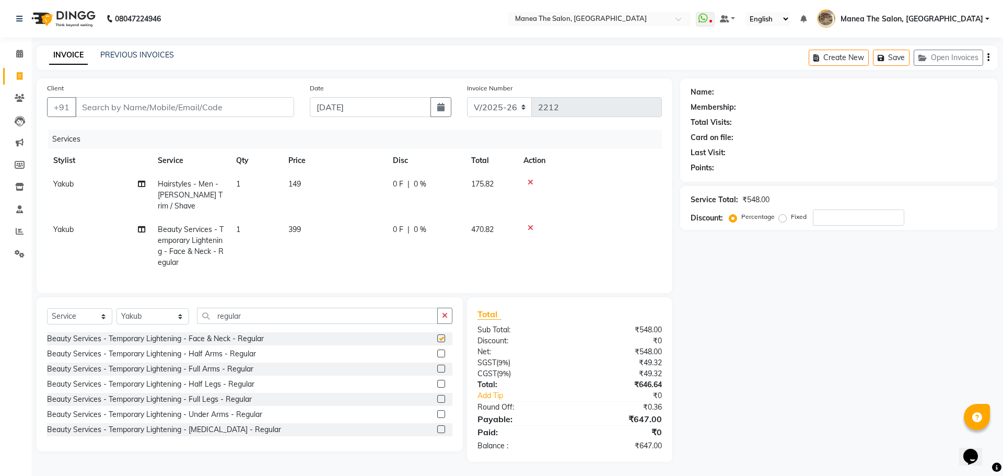
checkbox input "false"
click at [259, 314] on input "regular" at bounding box center [317, 316] width 241 height 16
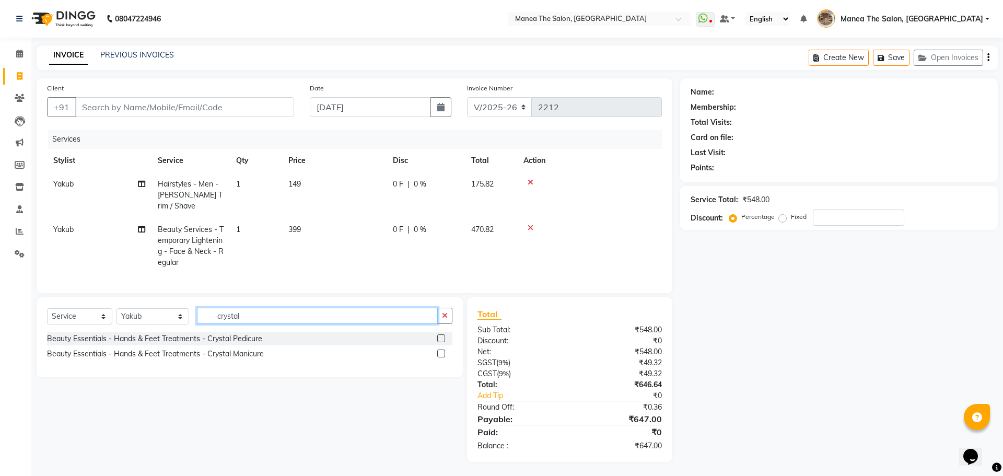
type input "crystal"
click at [440, 337] on label at bounding box center [441, 338] width 8 height 8
click at [440, 337] on input "checkbox" at bounding box center [440, 338] width 7 height 7
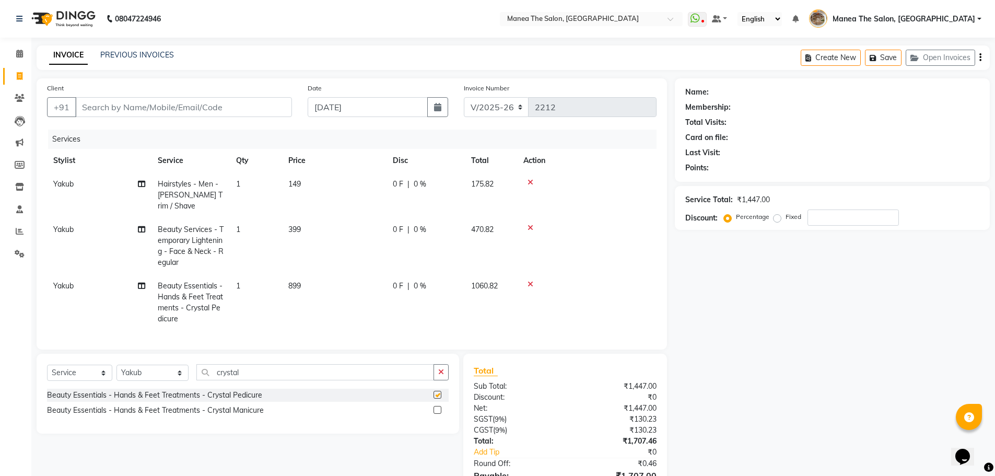
checkbox input "false"
click at [243, 372] on input "crystal" at bounding box center [315, 372] width 238 height 16
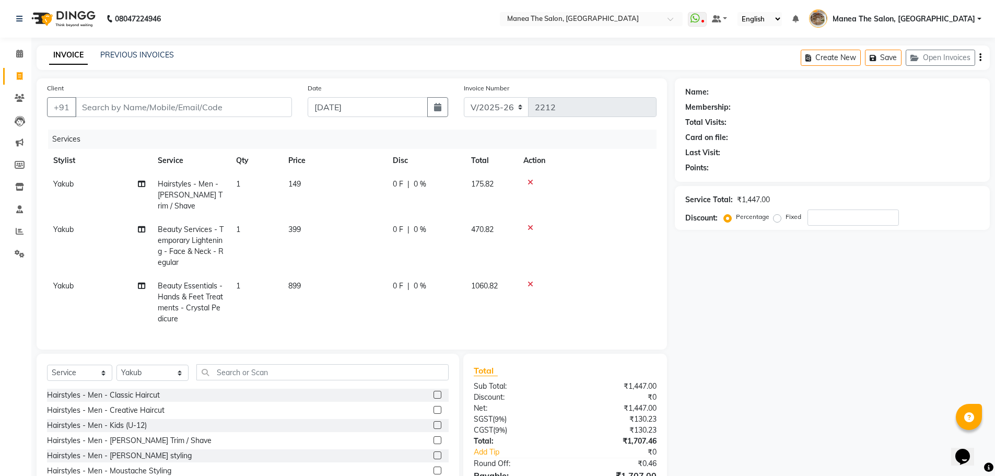
drag, startPoint x: 721, startPoint y: 373, endPoint x: 685, endPoint y: 371, distance: 36.6
click at [719, 374] on div "Name: Membership: Total Visits: Card on file: Last Visit: Points: Service Total…" at bounding box center [836, 298] width 323 height 440
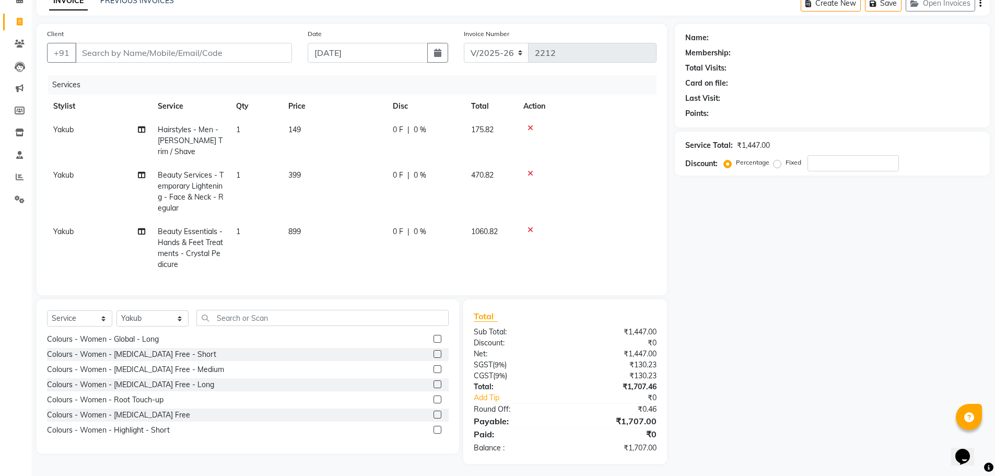
scroll to position [55, 0]
click at [826, 159] on input "number" at bounding box center [853, 163] width 91 height 16
click at [821, 166] on input "number" at bounding box center [853, 163] width 91 height 16
type input "25"
click at [771, 283] on div "Name: Membership: Total Visits: Card on file: Last Visit: Points: Service Total…" at bounding box center [836, 244] width 323 height 440
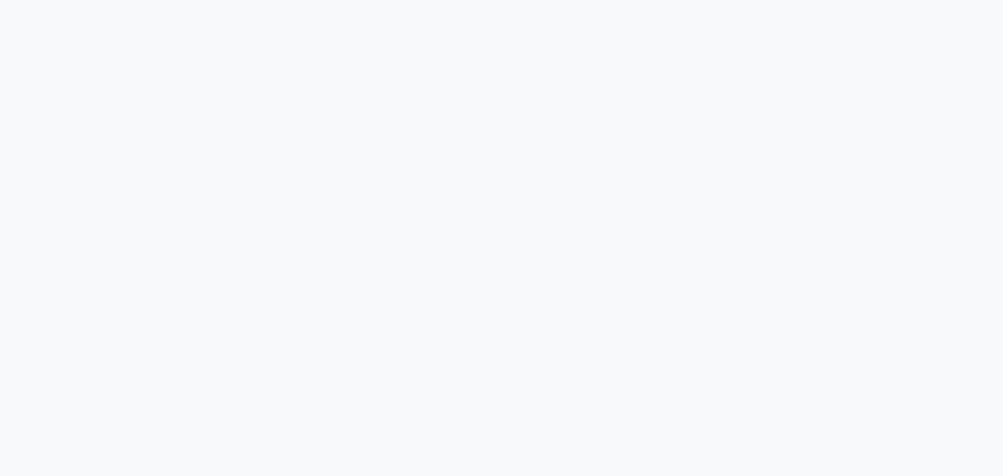
select select "service"
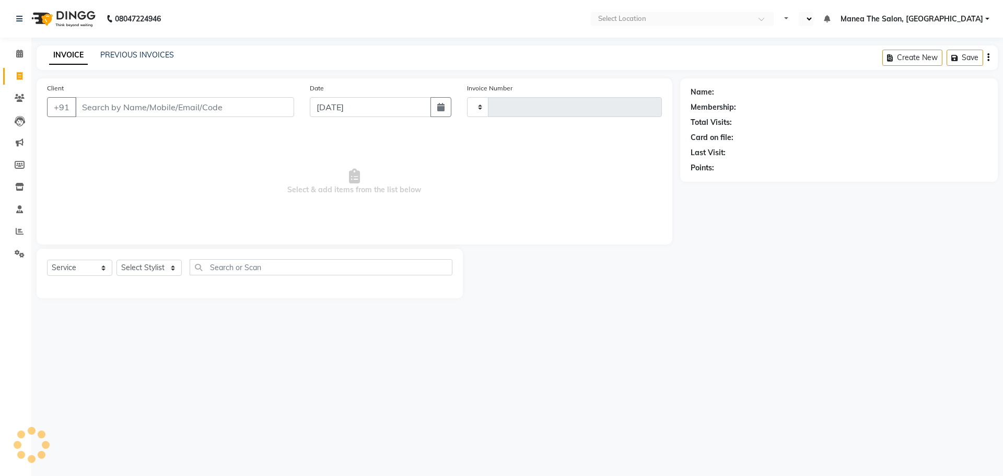
select select "en"
type input "2212"
select select "7287"
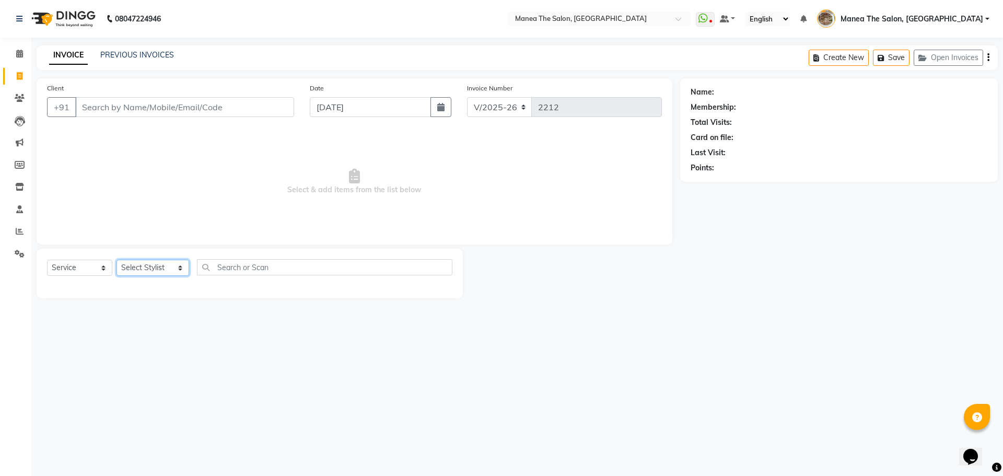
click at [143, 268] on select "Select Stylist [PERSON_NAME] Front Office Kaif [PERSON_NAME] [PERSON_NAME] Pelu…" at bounding box center [152, 268] width 73 height 16
select select "70149"
click at [116, 260] on select "Select Stylist [PERSON_NAME] Front Office Kaif [PERSON_NAME] [PERSON_NAME] Pelu…" at bounding box center [152, 268] width 73 height 16
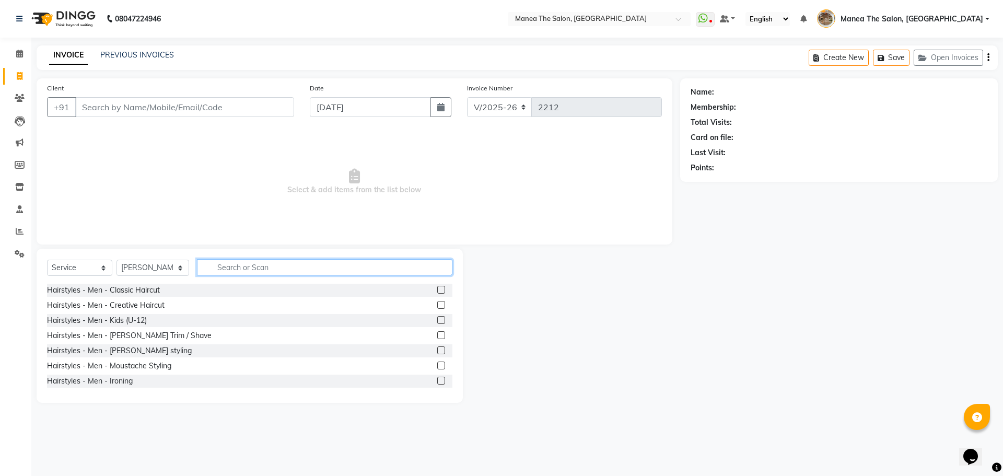
click at [214, 273] on input "text" at bounding box center [324, 267] width 255 height 16
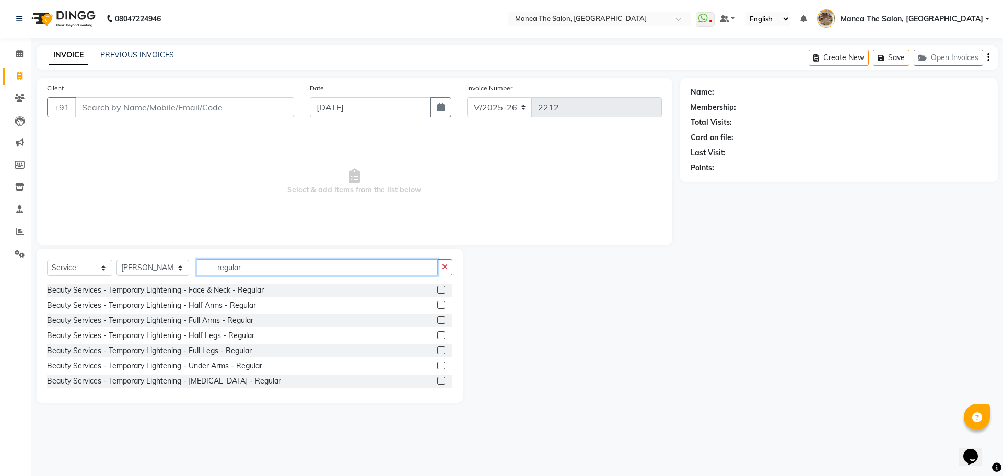
type input "regular"
click at [437, 286] on label at bounding box center [441, 290] width 8 height 8
click at [437, 287] on input "checkbox" at bounding box center [440, 290] width 7 height 7
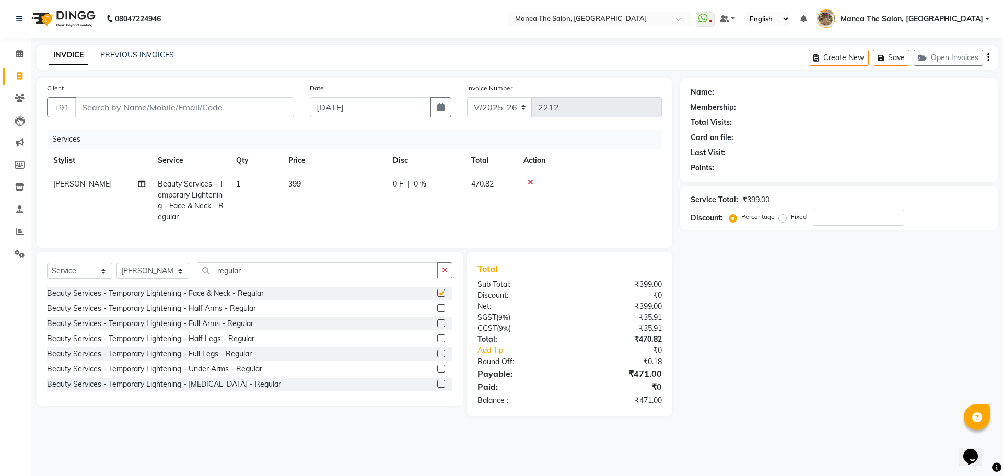
checkbox input "false"
click at [828, 215] on input "number" at bounding box center [858, 217] width 91 height 16
click at [529, 180] on icon at bounding box center [531, 182] width 6 height 7
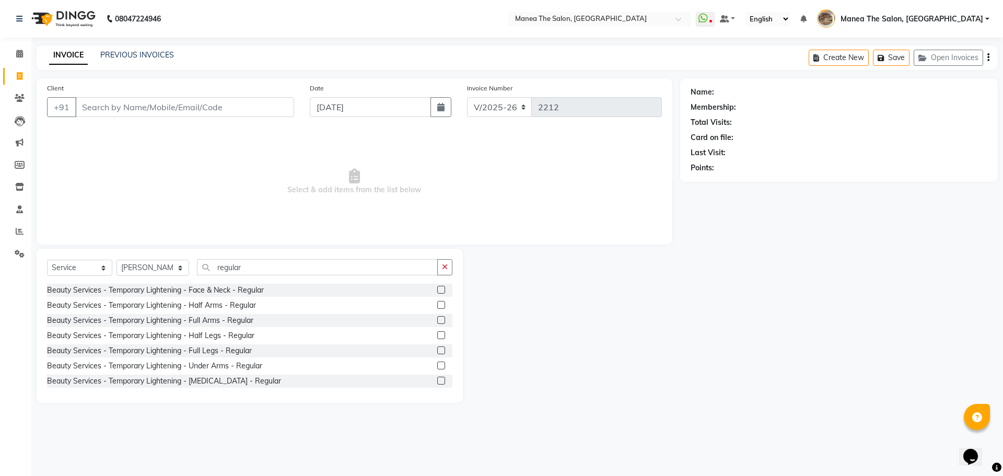
click at [833, 48] on div "Create New Save Open Invoices" at bounding box center [903, 57] width 189 height 25
click at [827, 59] on button "Create New" at bounding box center [839, 58] width 60 height 16
select select "service"
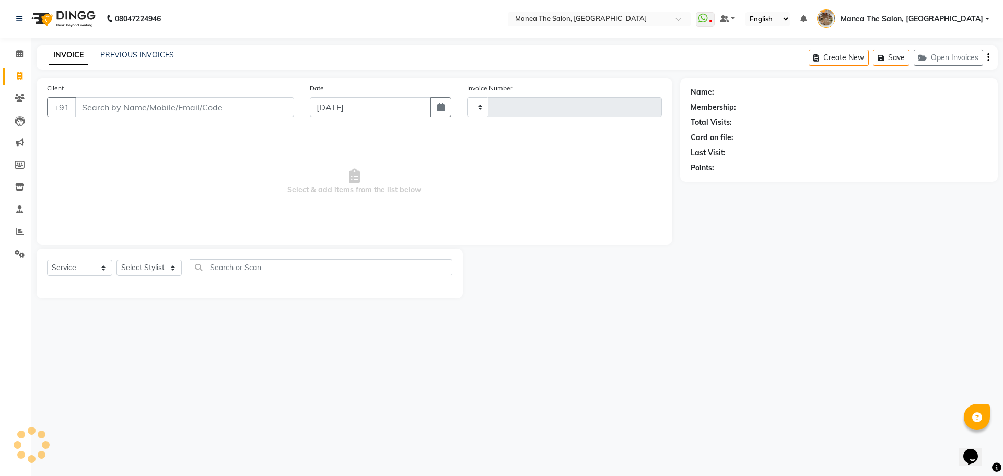
click at [242, 112] on input "Client" at bounding box center [184, 107] width 219 height 20
type input "2214"
select select "7287"
type input "9908604233"
select select "1: Object"
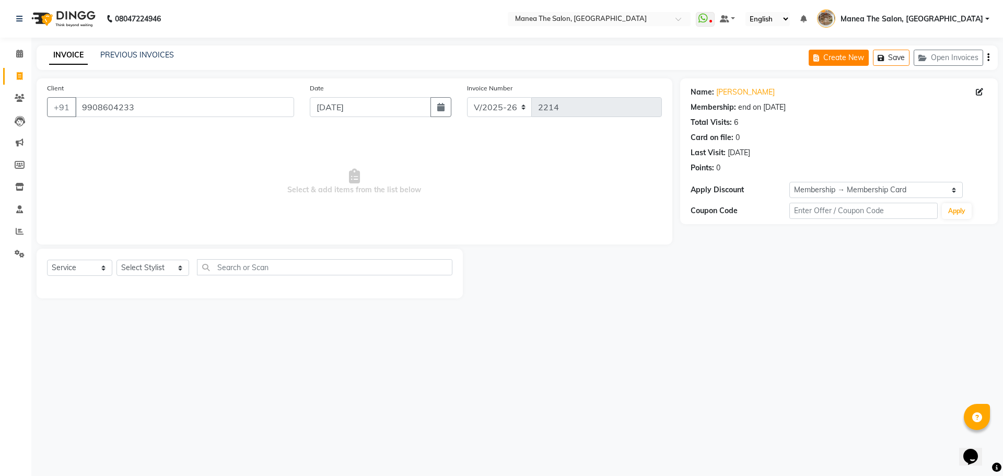
click at [834, 60] on button "Create New" at bounding box center [839, 58] width 60 height 16
select select "service"
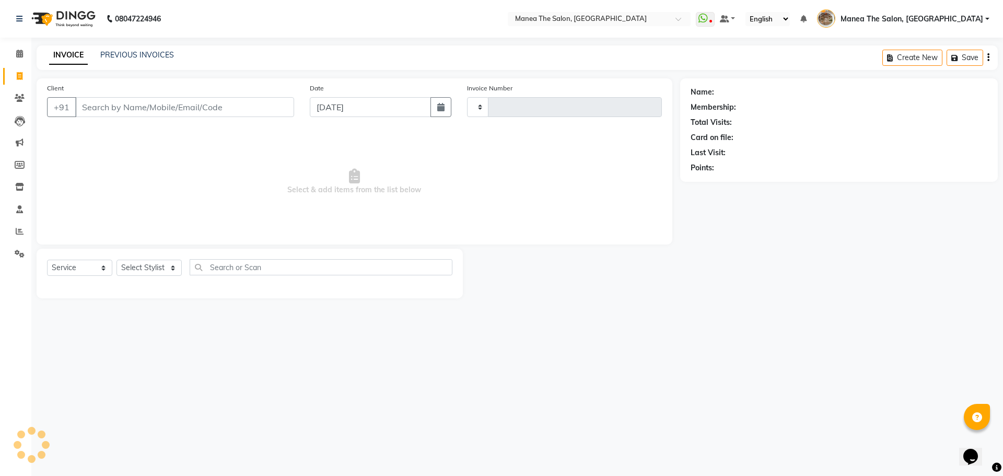
click at [222, 107] on input "Client" at bounding box center [184, 107] width 219 height 20
type input "2214"
select select "7287"
type input "7093399085"
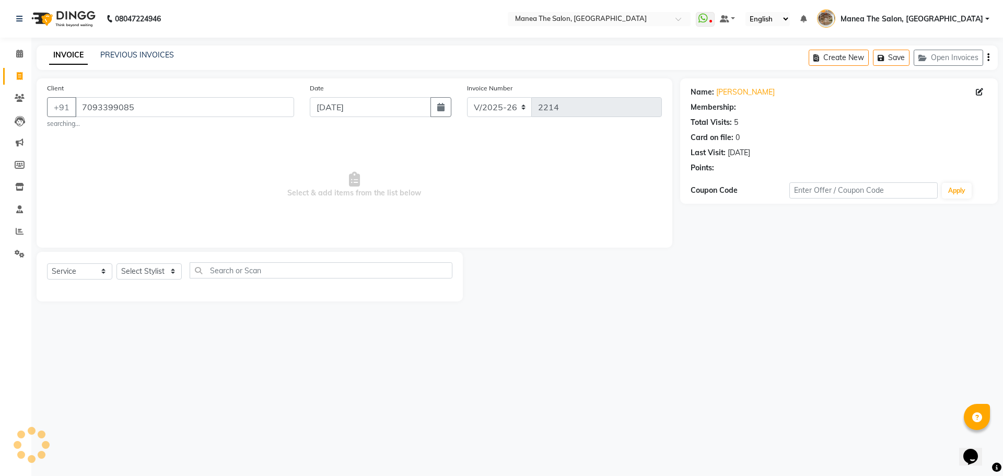
select select "1: Object"
click at [817, 56] on icon "button" at bounding box center [818, 57] width 10 height 7
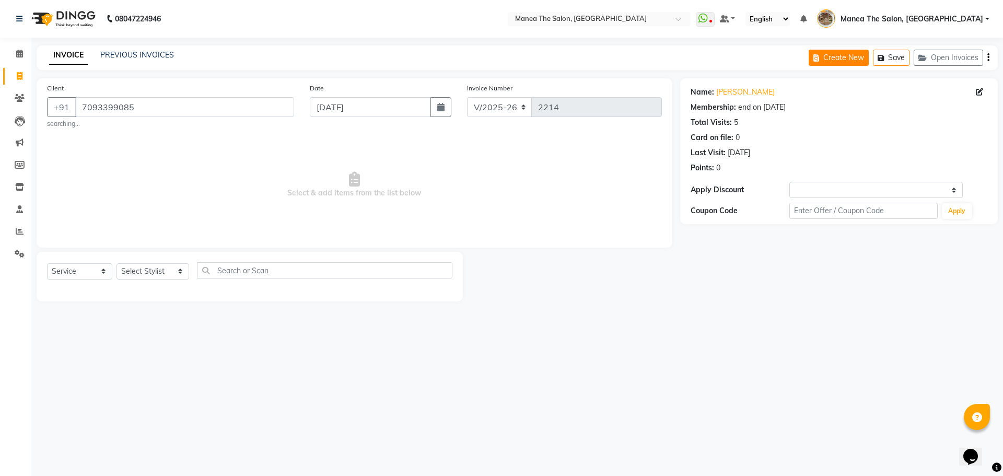
select select "service"
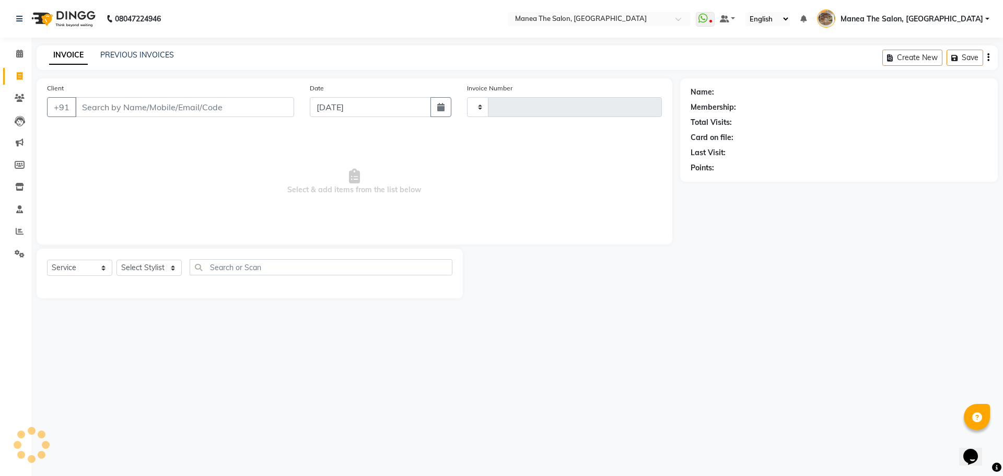
type input "2214"
select select "7287"
click at [202, 107] on input "Client" at bounding box center [184, 107] width 219 height 20
type input "7989580568"
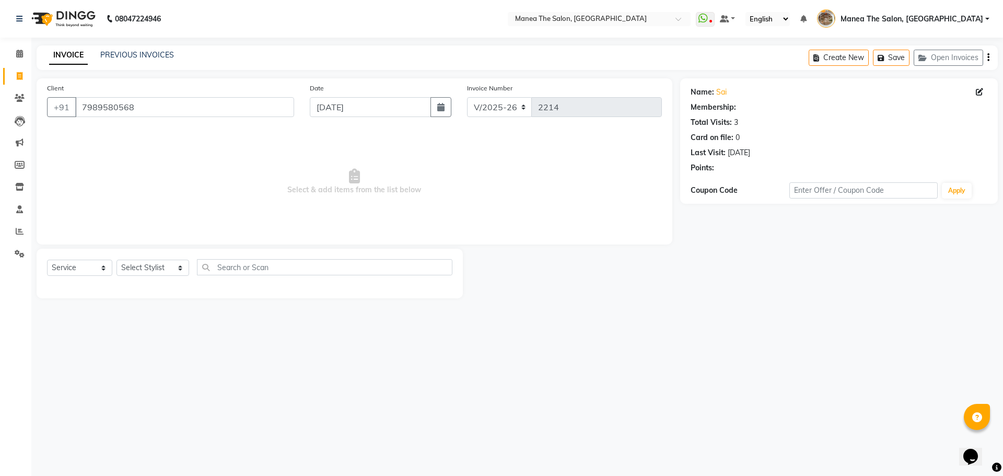
select select "1: Object"
click at [819, 65] on button "Create New" at bounding box center [839, 58] width 60 height 16
select select "service"
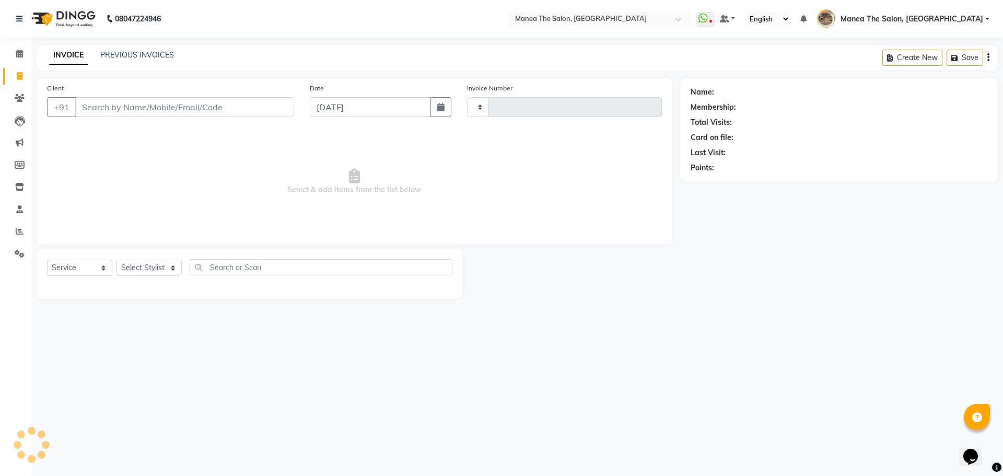
click at [255, 114] on input "Client" at bounding box center [184, 107] width 219 height 20
type input "7093788088"
type input "2214"
select select "7287"
type input "7093788088"
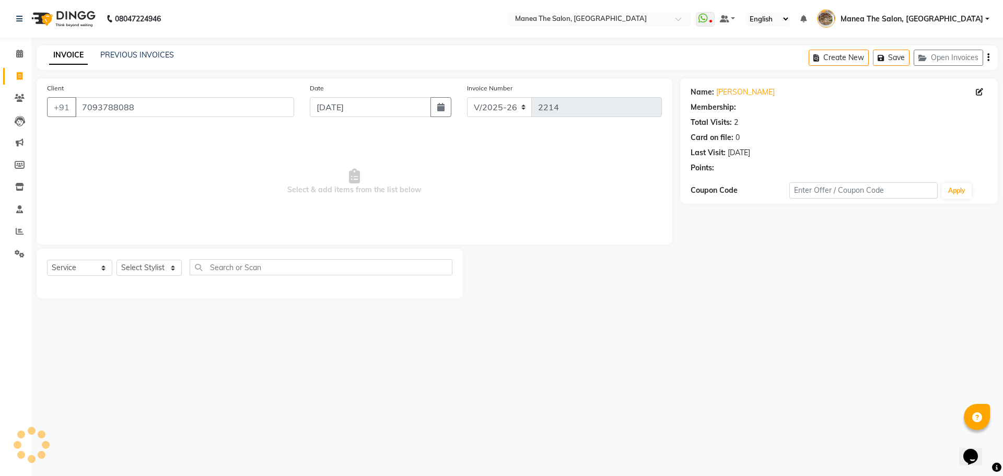
select select "1: Object"
click at [837, 64] on button "Create New" at bounding box center [839, 58] width 60 height 16
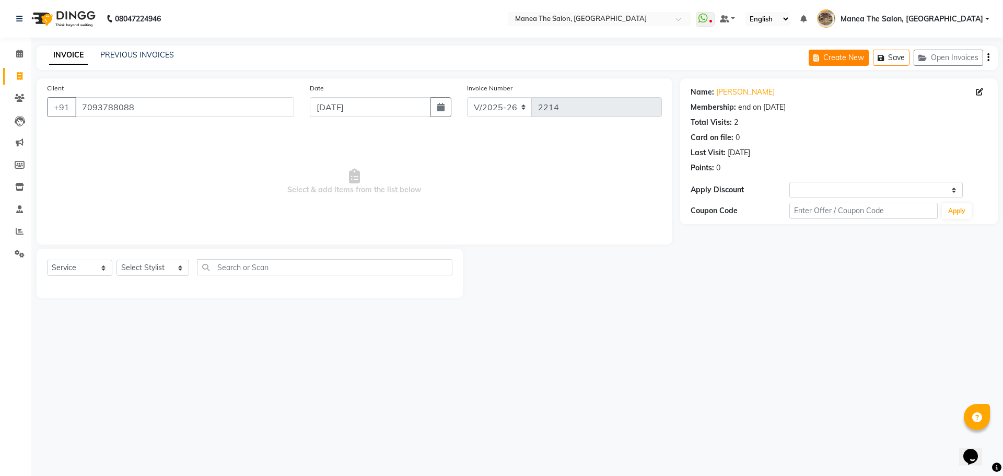
select select "service"
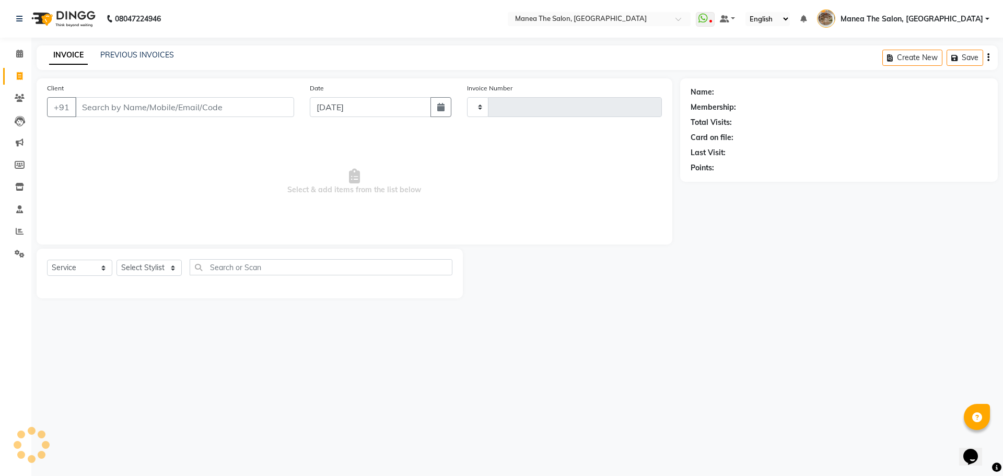
click at [284, 109] on input "Client" at bounding box center [184, 107] width 219 height 20
type input "9491366559"
type input "2214"
select select "7287"
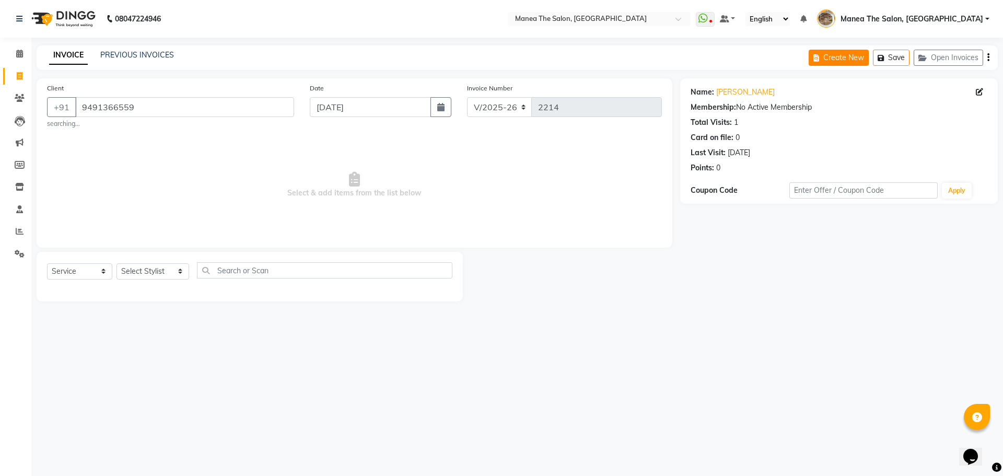
click at [844, 63] on button "Create New" at bounding box center [839, 58] width 60 height 16
select select "service"
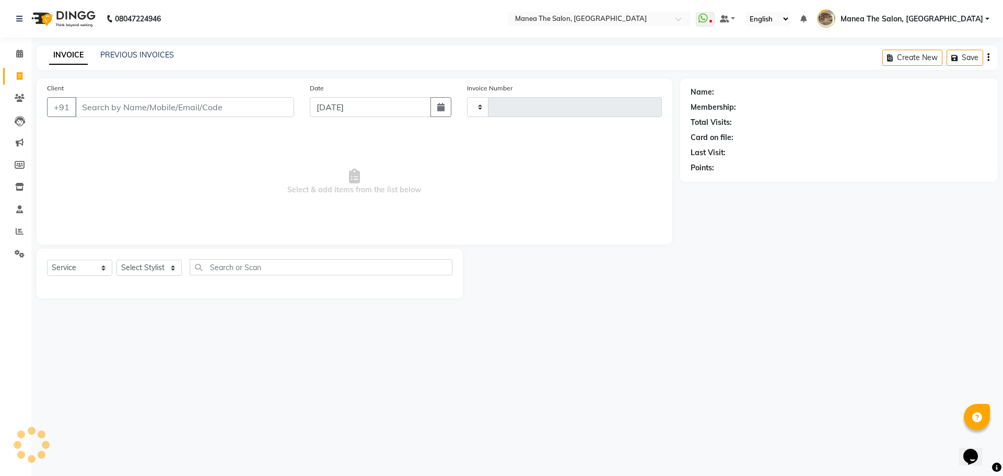
type input "2214"
click at [162, 112] on input "Client" at bounding box center [184, 107] width 219 height 20
select select "7287"
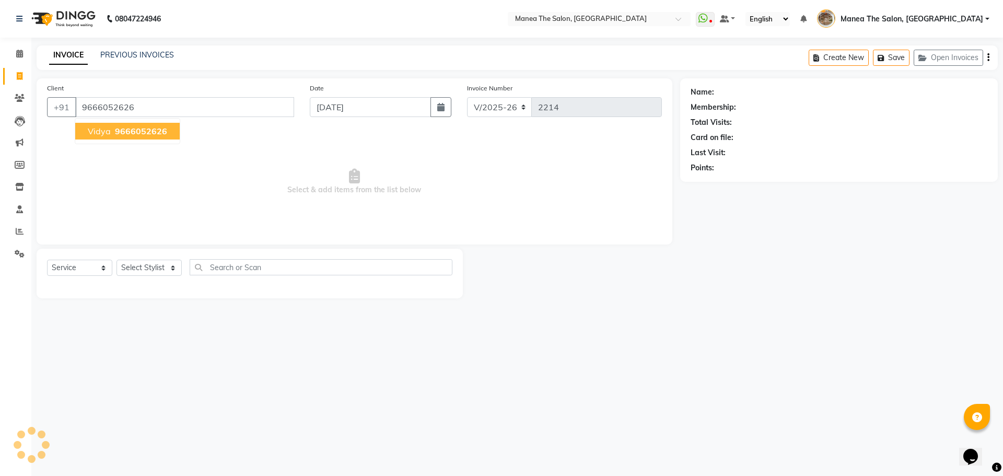
type input "9666052626"
click at [157, 126] on span "9666052626" at bounding box center [141, 131] width 52 height 10
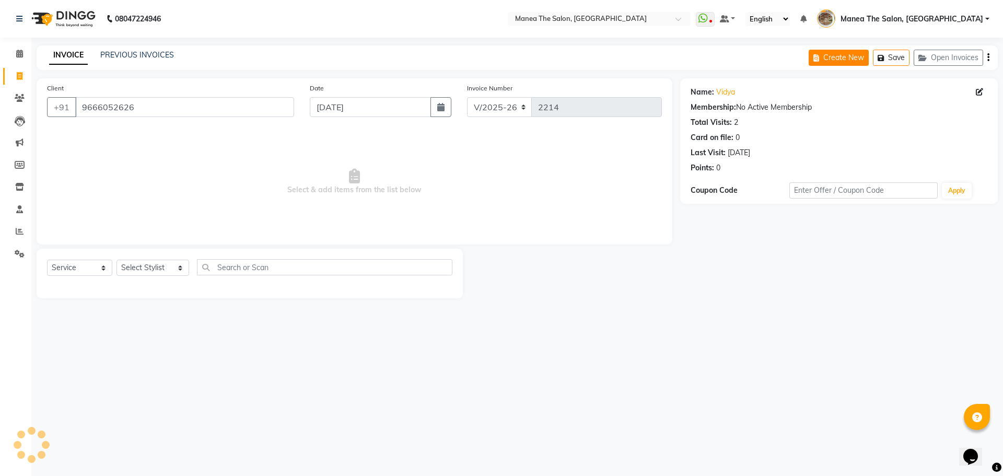
click at [832, 56] on button "Create New" at bounding box center [839, 58] width 60 height 16
select select "service"
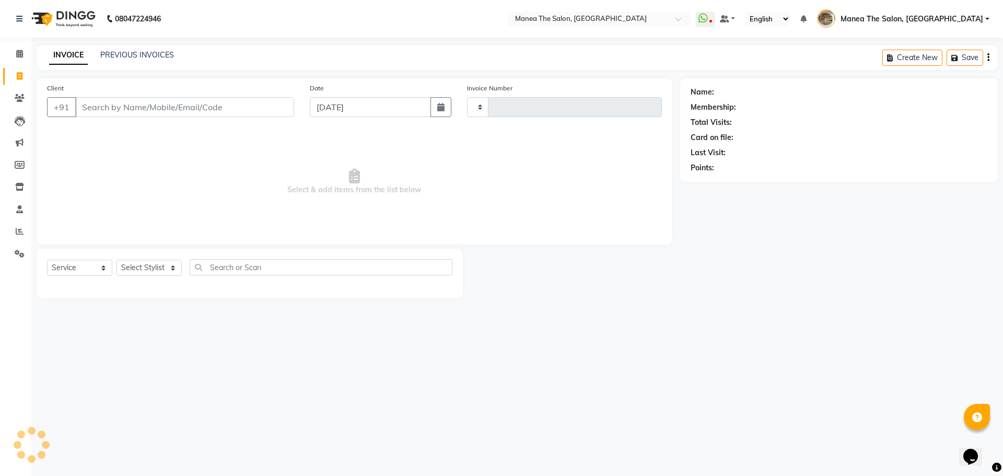
click at [277, 109] on input "Client" at bounding box center [184, 107] width 219 height 20
type input "2214"
select select "7287"
type input "9986411119"
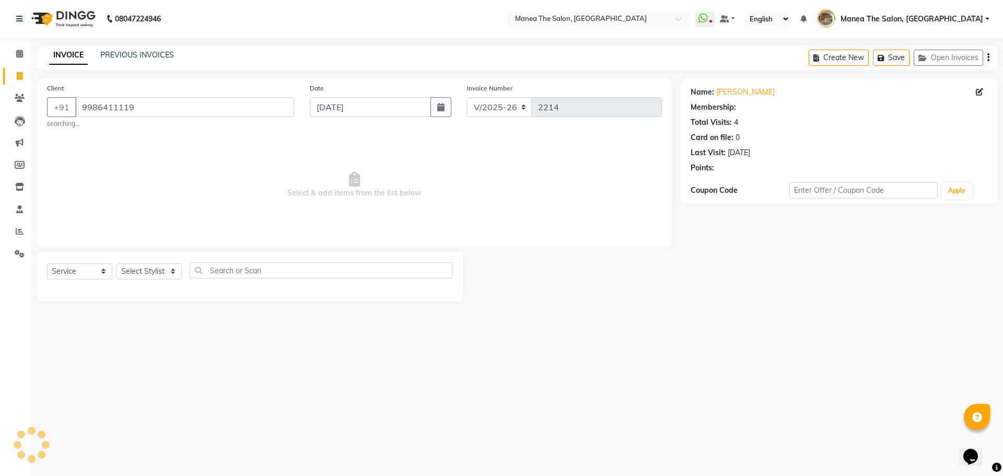
select select "1: Object"
click at [834, 56] on button "Create New" at bounding box center [839, 58] width 60 height 16
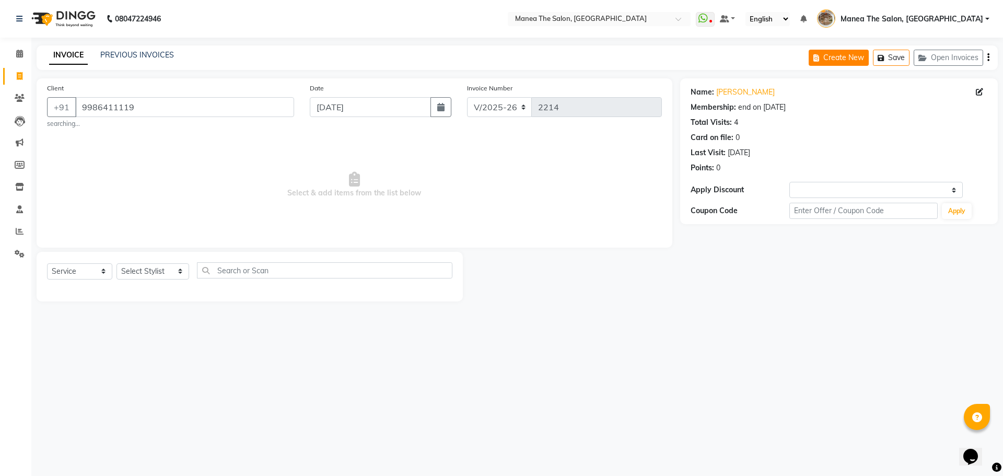
select select "service"
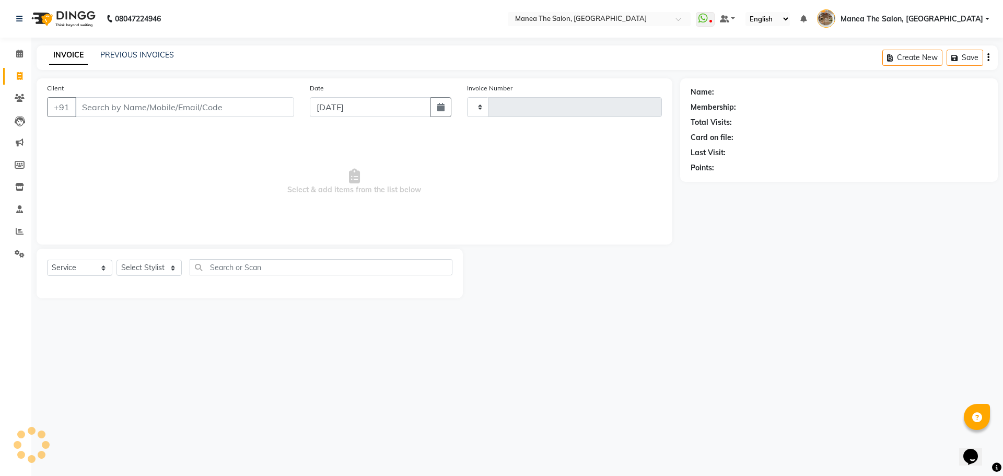
type input "2214"
select select "7287"
click at [200, 106] on input "Client" at bounding box center [184, 107] width 219 height 20
type input "9550349220"
select select "1: Object"
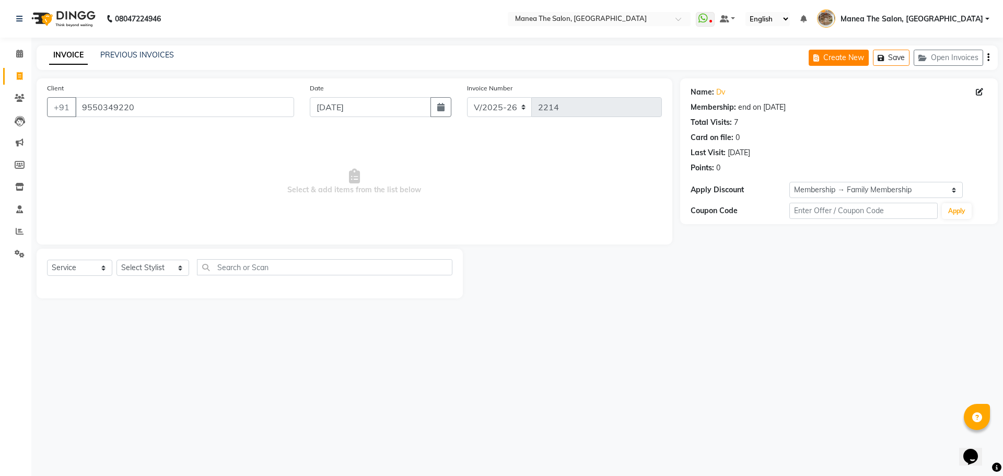
click at [820, 60] on icon "button" at bounding box center [818, 57] width 10 height 7
select select "service"
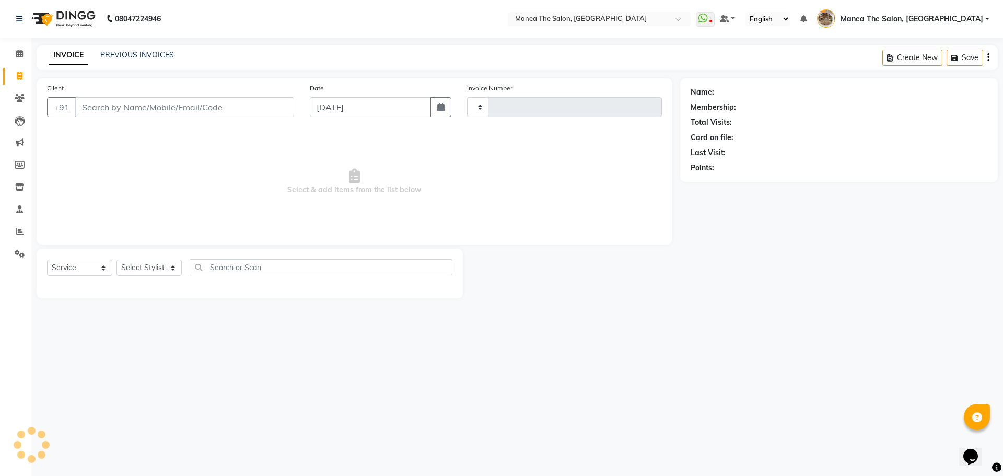
type input "2214"
select select "7287"
click at [241, 109] on input "Client" at bounding box center [184, 107] width 219 height 20
type input "9550334125"
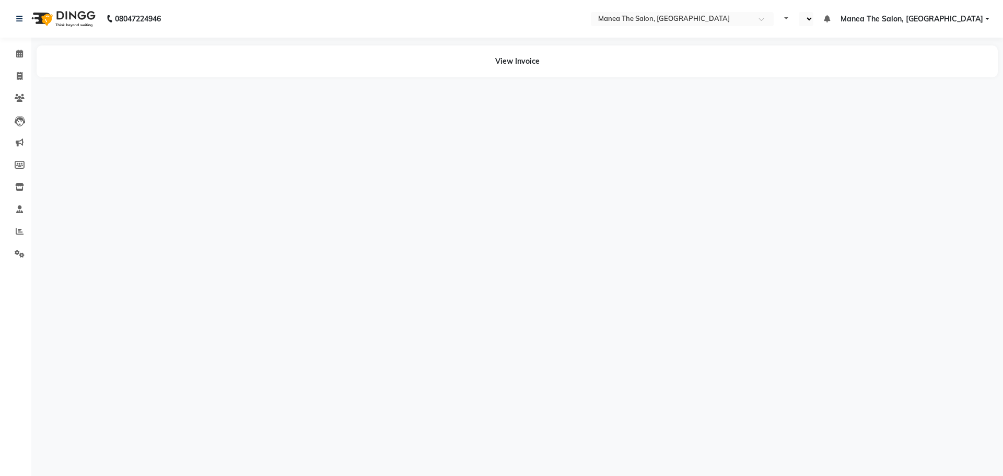
select select "en"
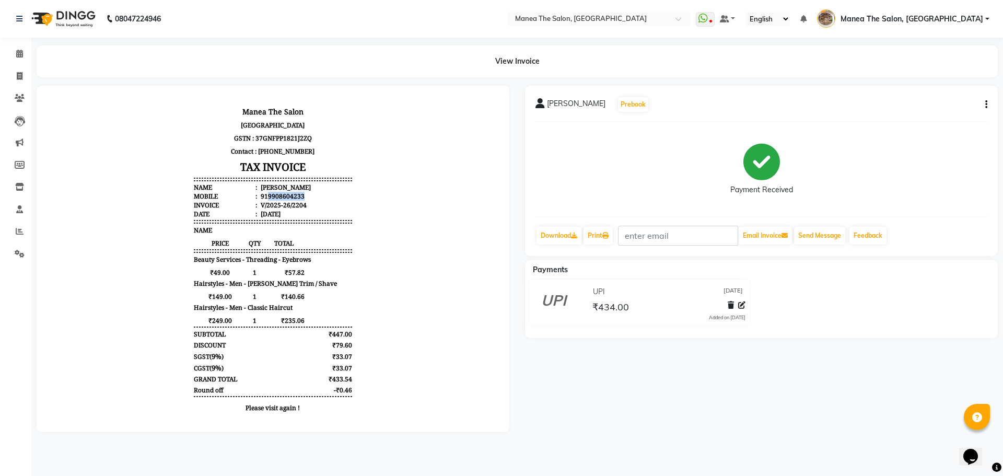
drag, startPoint x: 259, startPoint y: 195, endPoint x: 297, endPoint y: 195, distance: 38.1
click at [297, 195] on li "Mobile : 919908604233" at bounding box center [273, 196] width 158 height 9
drag, startPoint x: 260, startPoint y: 194, endPoint x: 301, endPoint y: 194, distance: 41.3
click at [301, 194] on li "Mobile : 919908604233" at bounding box center [273, 196] width 158 height 9
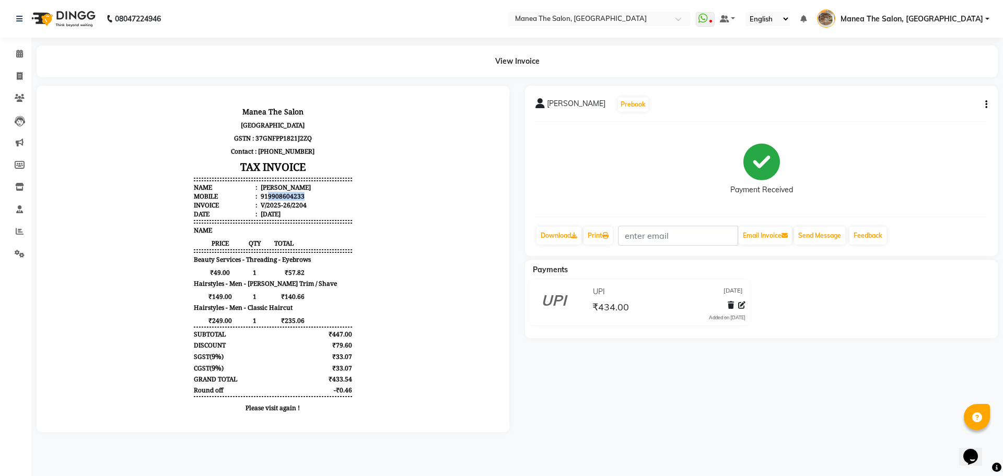
copy div "9908604233"
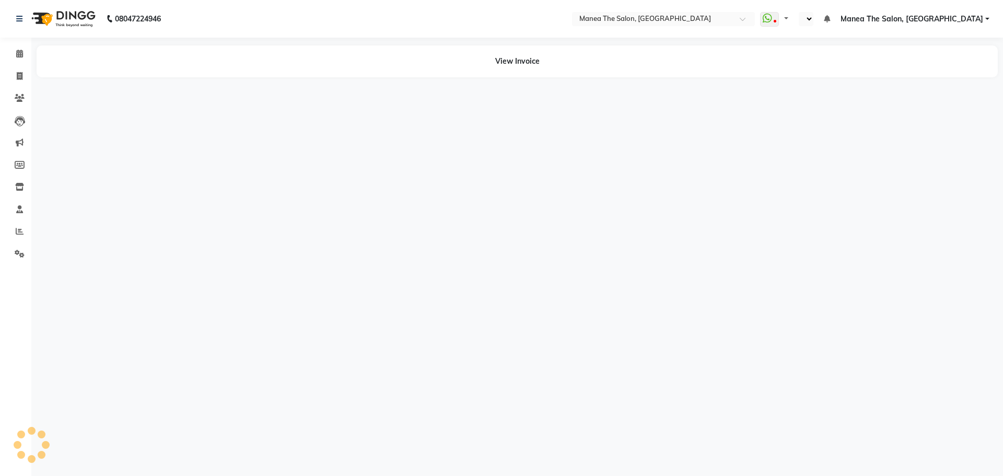
select select "en"
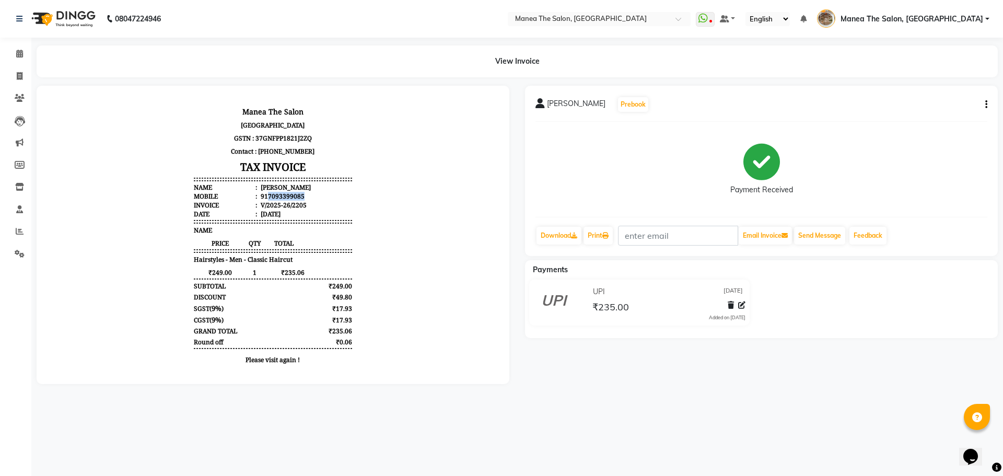
drag, startPoint x: 261, startPoint y: 195, endPoint x: 297, endPoint y: 195, distance: 36.0
click at [297, 195] on li "Mobile : 917093399085" at bounding box center [273, 196] width 158 height 9
drag, startPoint x: 261, startPoint y: 194, endPoint x: 297, endPoint y: 193, distance: 36.6
click at [297, 193] on li "Mobile : 917093399085" at bounding box center [273, 196] width 158 height 9
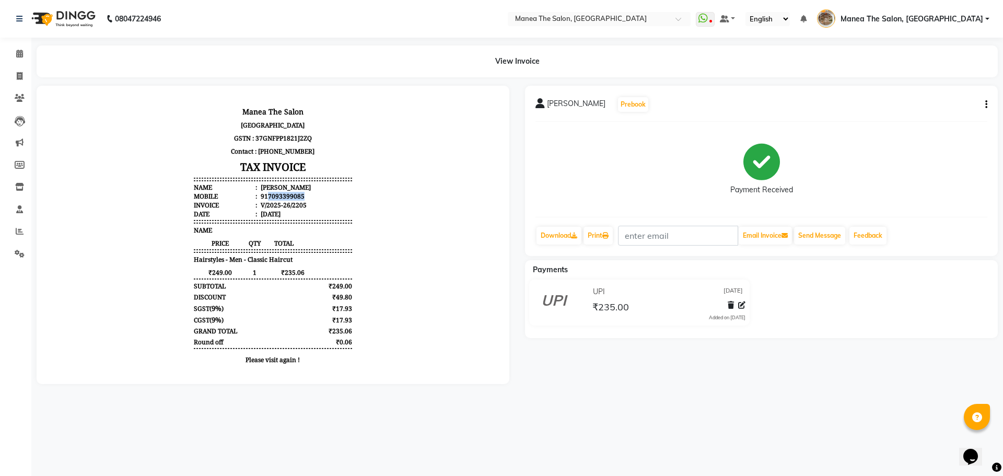
copy div "7093399085"
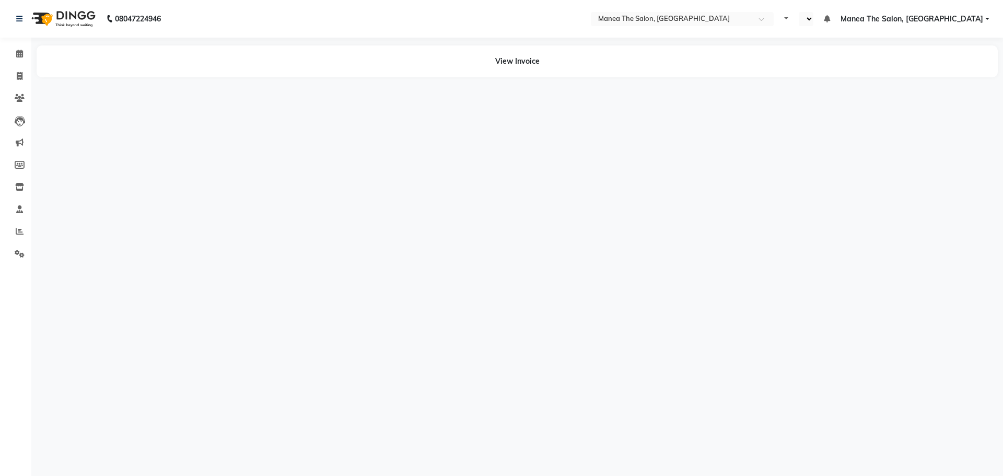
select select "en"
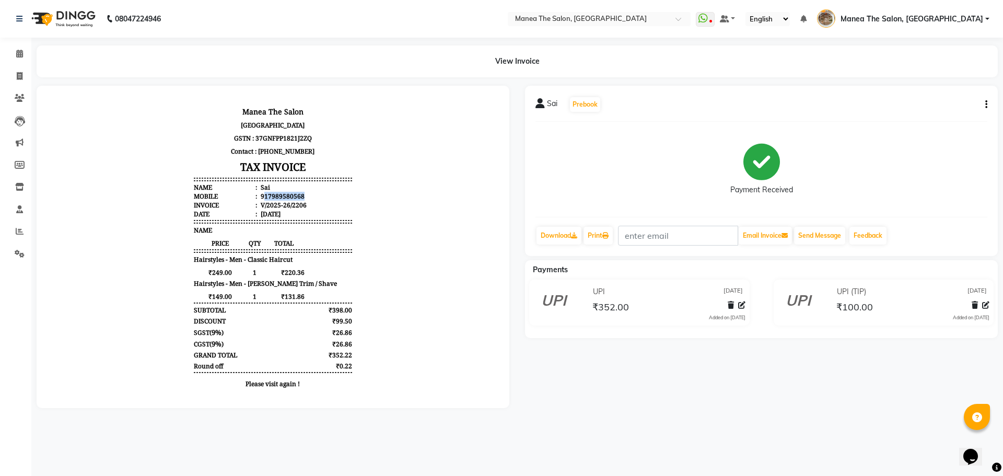
drag, startPoint x: 258, startPoint y: 193, endPoint x: 308, endPoint y: 193, distance: 49.6
click at [308, 193] on li "Mobile : 917989580568" at bounding box center [273, 196] width 158 height 9
click at [328, 197] on li "Mobile : 917989580568" at bounding box center [273, 196] width 158 height 9
drag, startPoint x: 260, startPoint y: 194, endPoint x: 298, endPoint y: 195, distance: 37.6
click at [298, 195] on li "Mobile : 917989580568" at bounding box center [273, 196] width 158 height 9
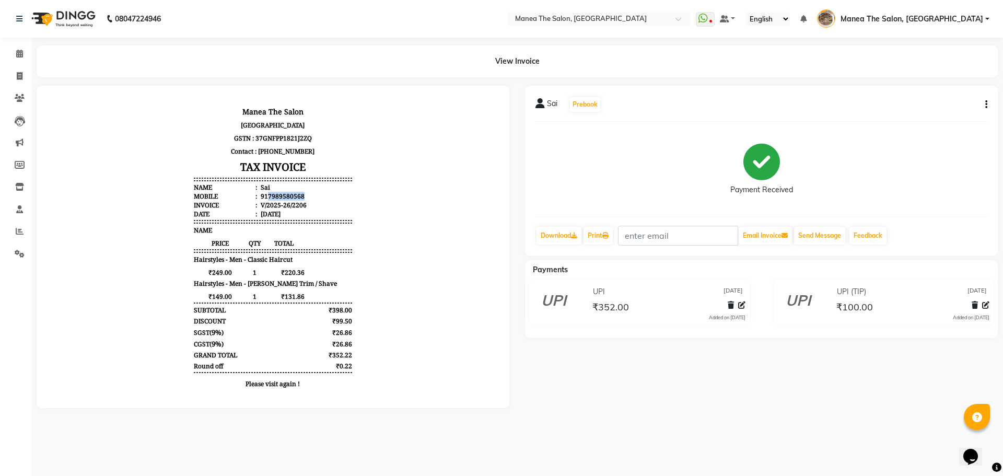
copy div "7989580568"
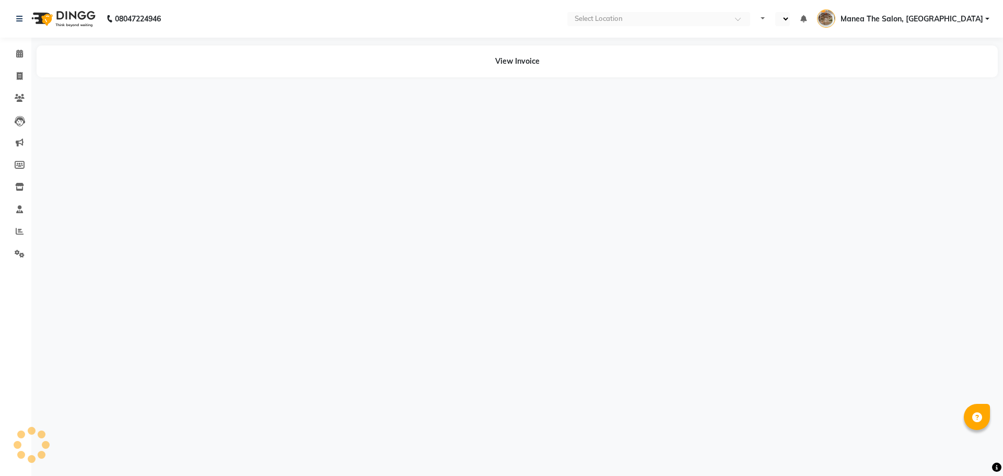
select select "en"
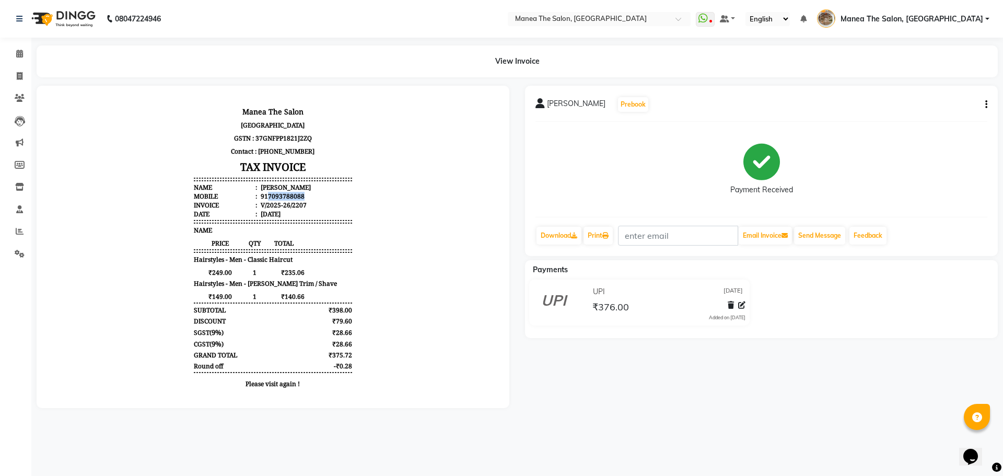
drag, startPoint x: 260, startPoint y: 193, endPoint x: 315, endPoint y: 193, distance: 55.4
click at [315, 193] on li "Mobile : 917093788088" at bounding box center [273, 196] width 158 height 9
copy div "7093788088"
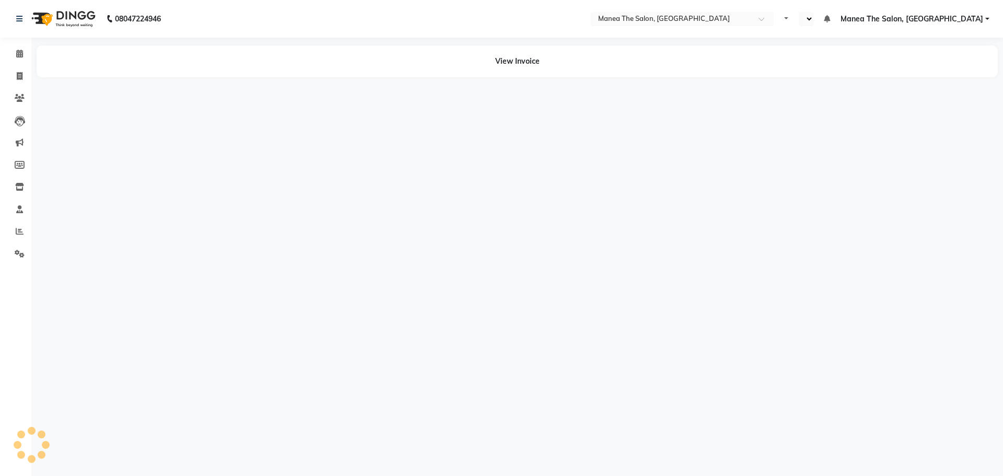
select select "en"
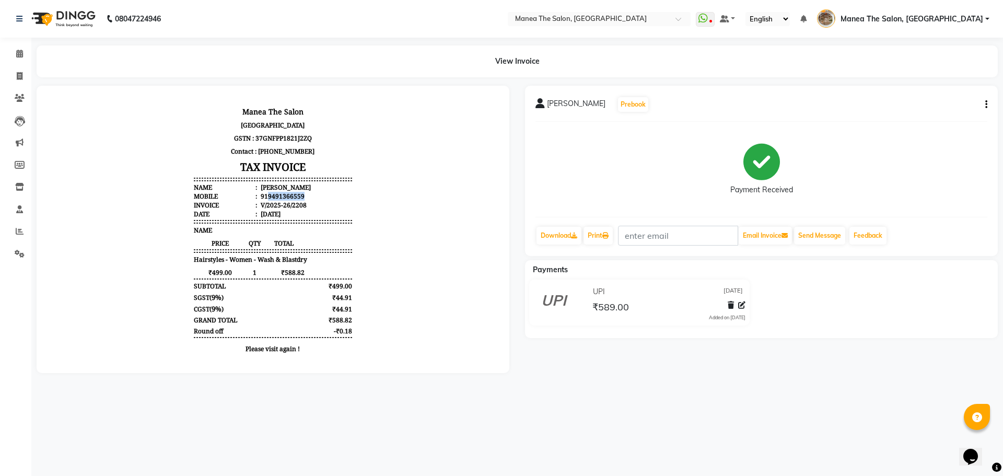
drag, startPoint x: 260, startPoint y: 196, endPoint x: 303, endPoint y: 195, distance: 43.4
click at [303, 195] on li "Mobile : 919491366559" at bounding box center [273, 196] width 158 height 9
copy div "9491366559"
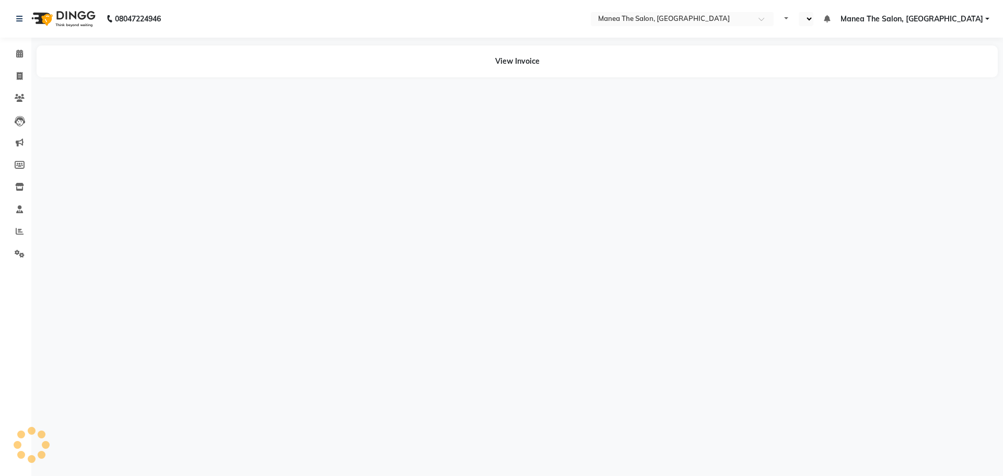
select select "en"
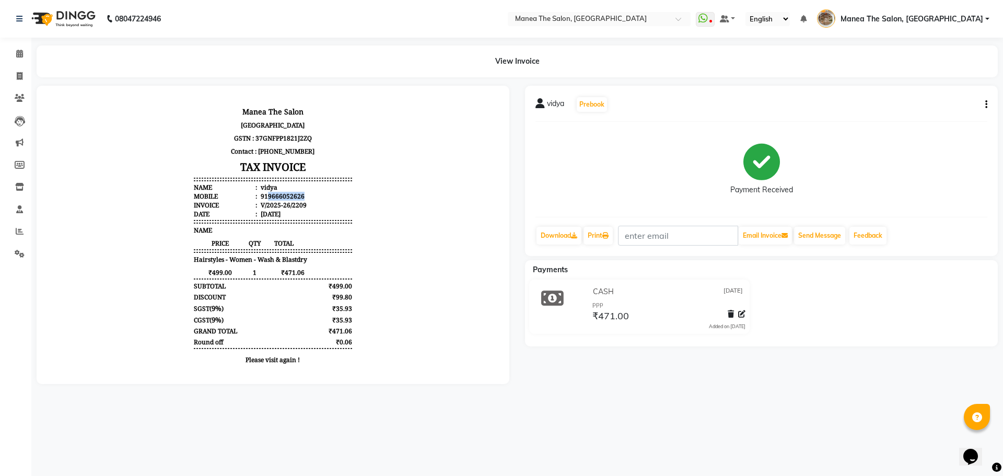
drag, startPoint x: 260, startPoint y: 196, endPoint x: 297, endPoint y: 196, distance: 37.1
click at [297, 196] on li "Mobile : 919666052626" at bounding box center [273, 196] width 158 height 9
copy div "9666052626"
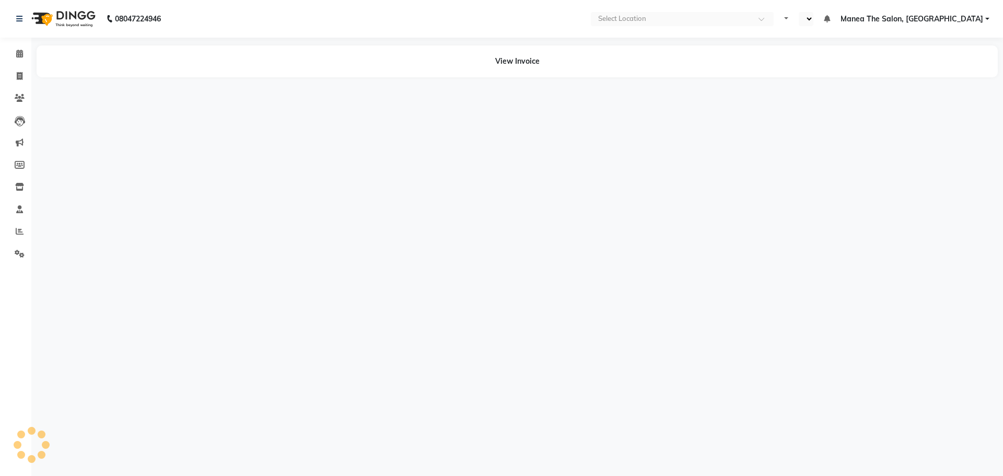
select select "en"
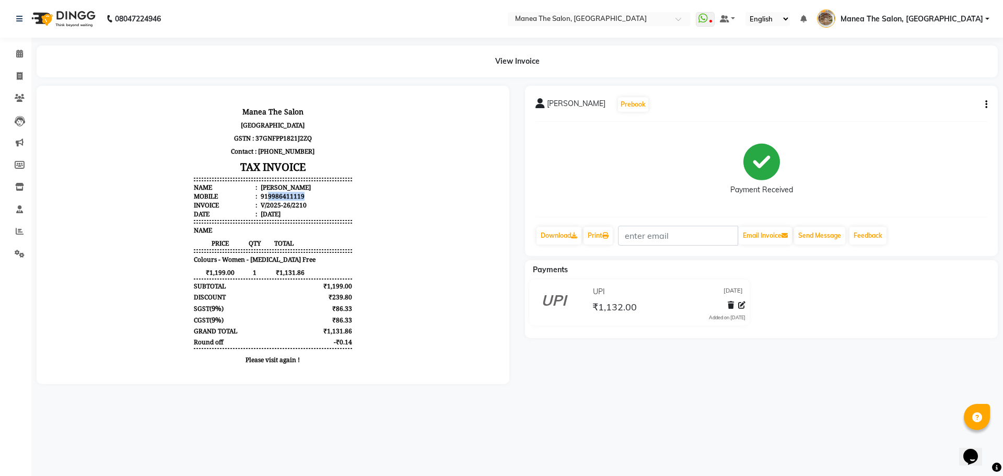
drag, startPoint x: 260, startPoint y: 195, endPoint x: 299, endPoint y: 194, distance: 38.7
click at [299, 194] on li "Mobile : 919986411119" at bounding box center [273, 196] width 158 height 9
copy div "9986411119"
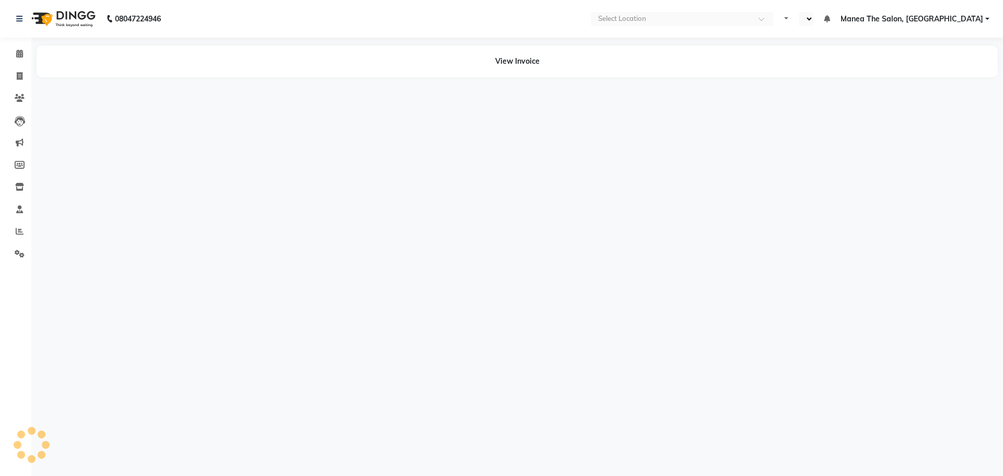
select select "en"
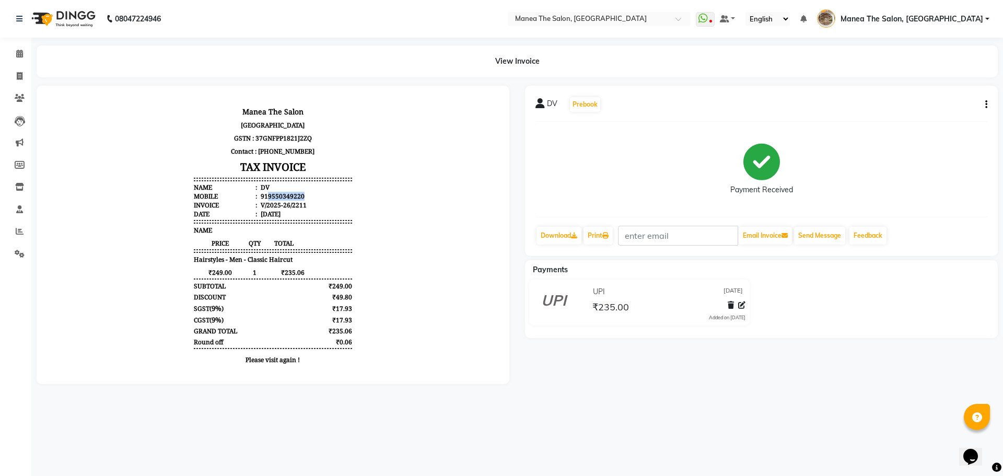
drag, startPoint x: 259, startPoint y: 195, endPoint x: 297, endPoint y: 195, distance: 37.6
click at [297, 195] on li "Mobile : 919550349220" at bounding box center [273, 196] width 158 height 9
copy div "9550349220"
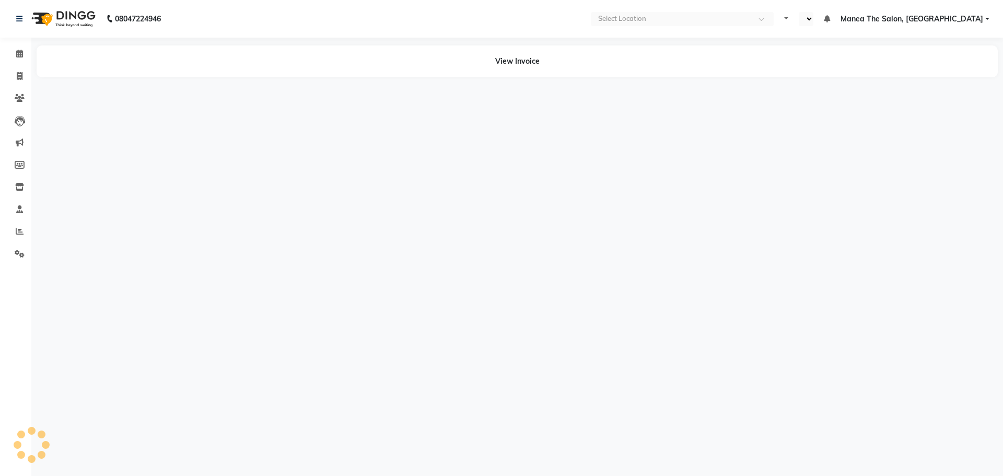
select select "en"
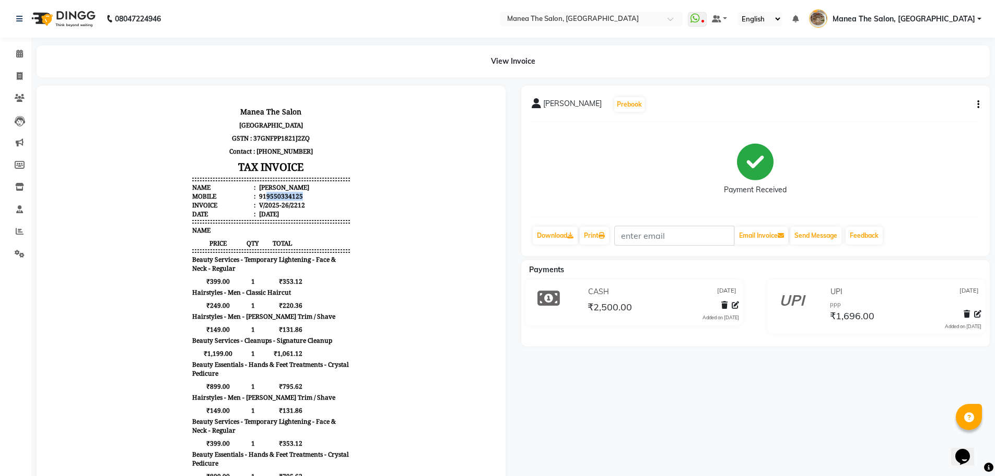
drag, startPoint x: 258, startPoint y: 197, endPoint x: 325, endPoint y: 196, distance: 67.4
click at [325, 196] on li "Mobile : 919550334125" at bounding box center [271, 196] width 158 height 9
copy div "9550334125"
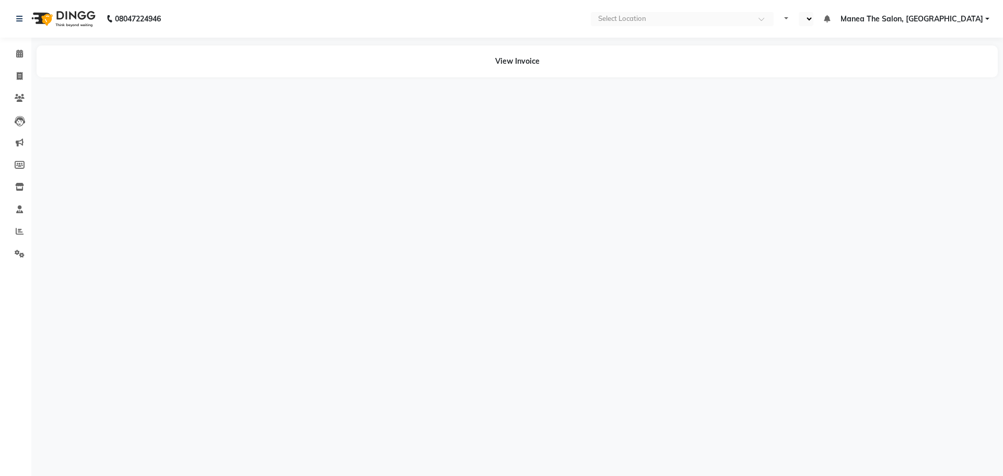
select select "en"
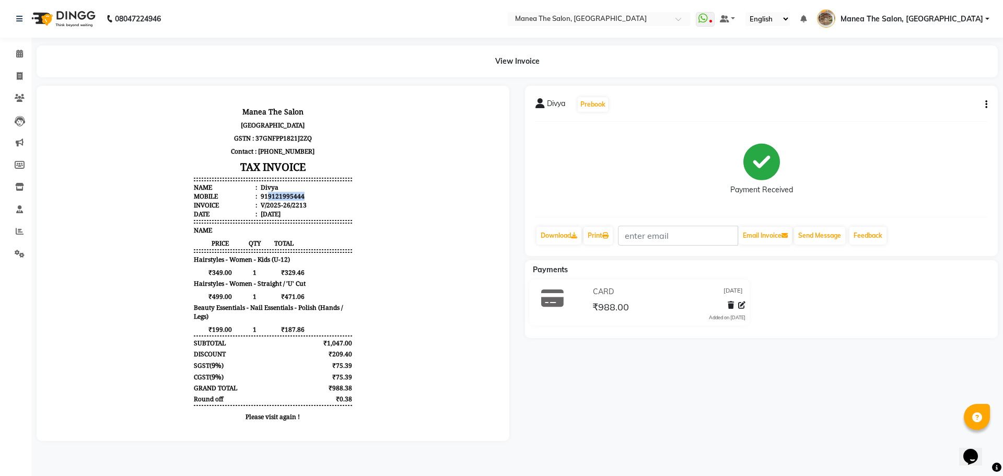
drag, startPoint x: 260, startPoint y: 195, endPoint x: 297, endPoint y: 195, distance: 36.6
click at [297, 195] on li "Mobile : 919121995444" at bounding box center [273, 196] width 158 height 9
click at [259, 197] on div "919121995444" at bounding box center [282, 196] width 46 height 9
drag, startPoint x: 259, startPoint y: 197, endPoint x: 300, endPoint y: 195, distance: 40.8
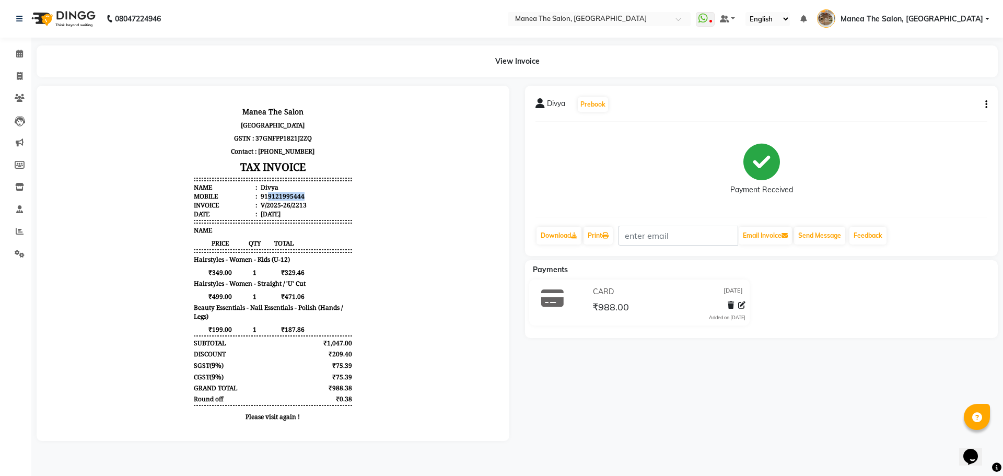
click at [300, 195] on li "Mobile : 919121995444" at bounding box center [273, 196] width 158 height 9
copy div "9121995444"
